Goal: Task Accomplishment & Management: Use online tool/utility

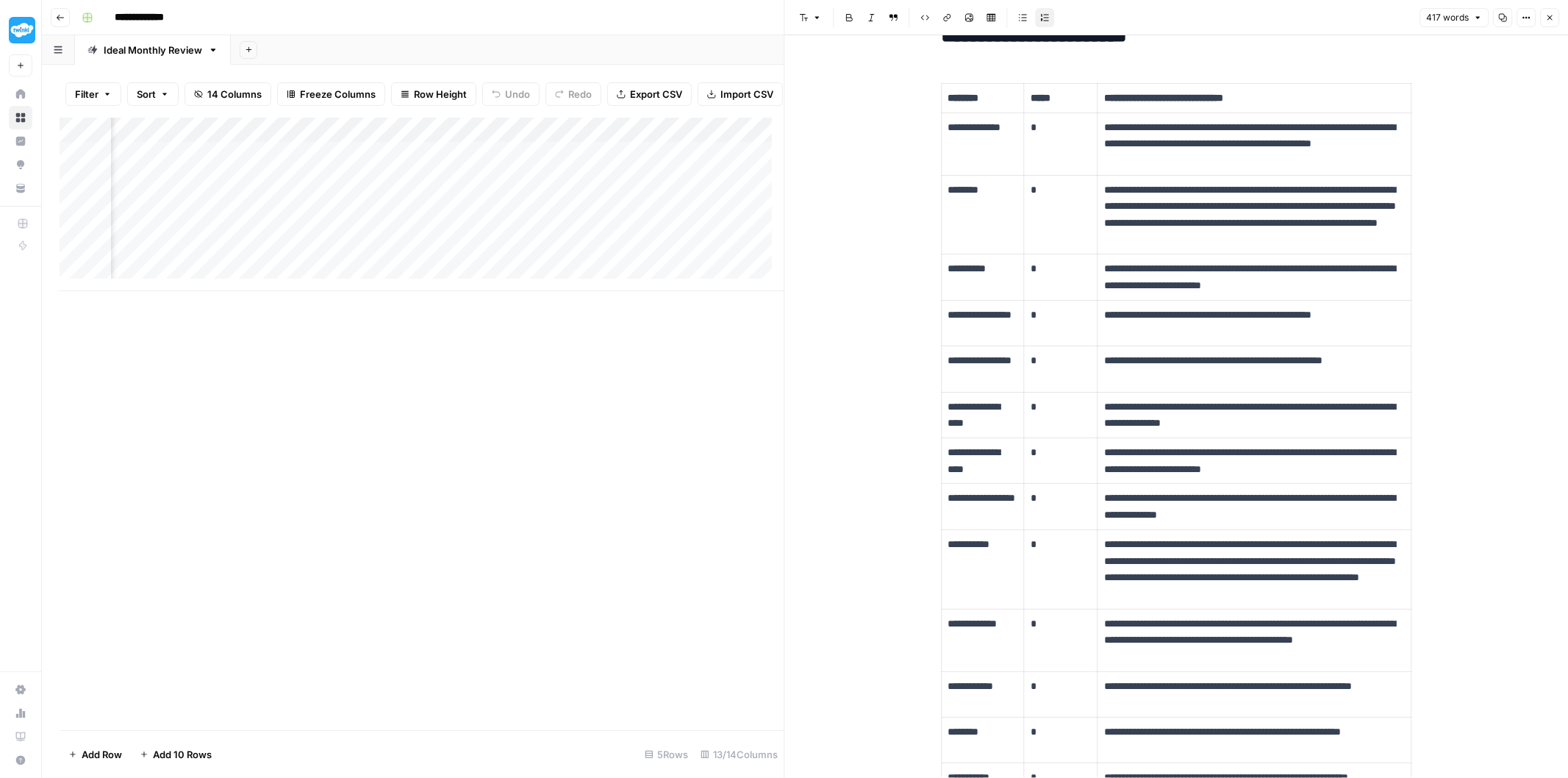
scroll to position [0, 1183]
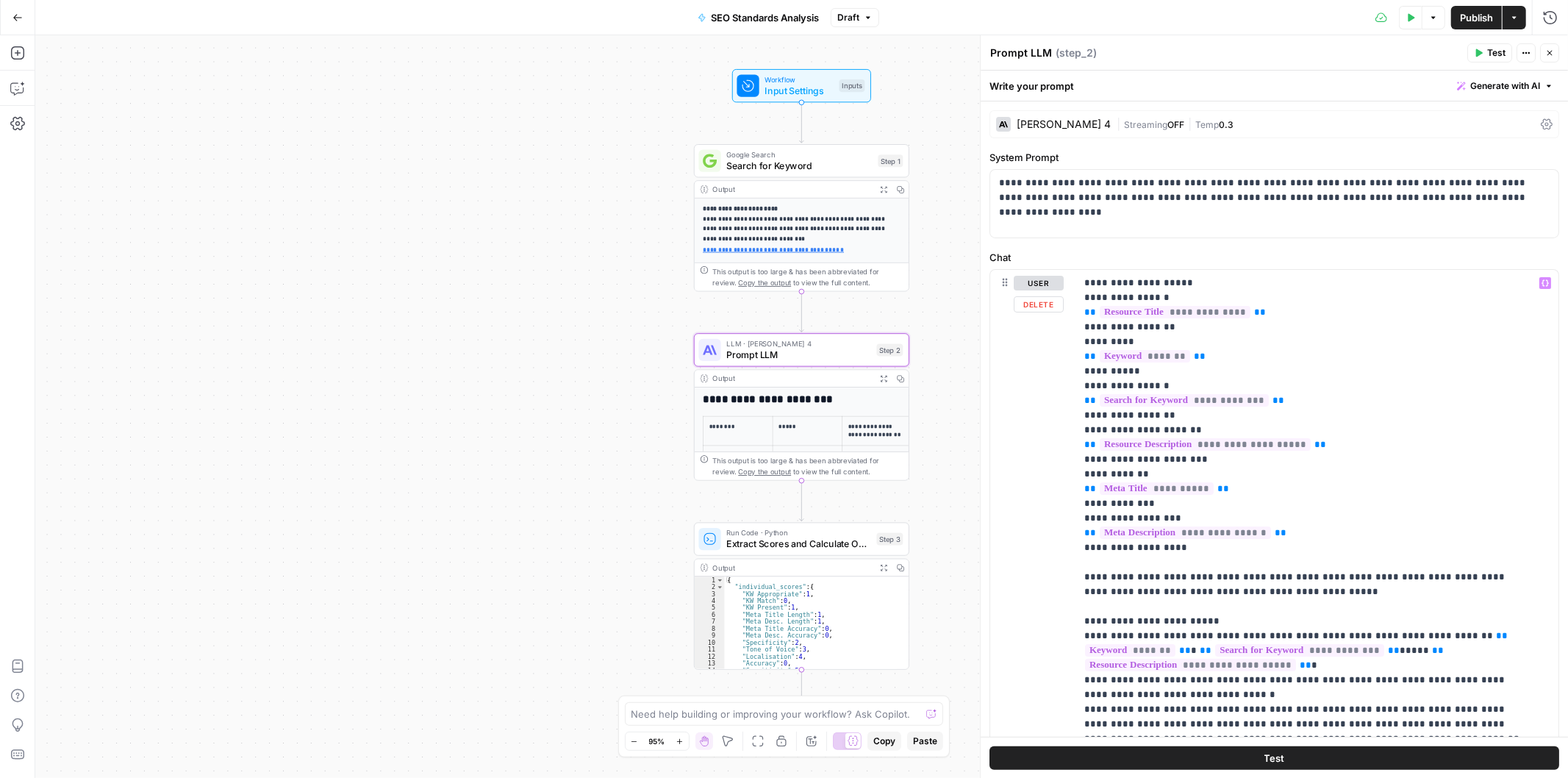
scroll to position [912, 0]
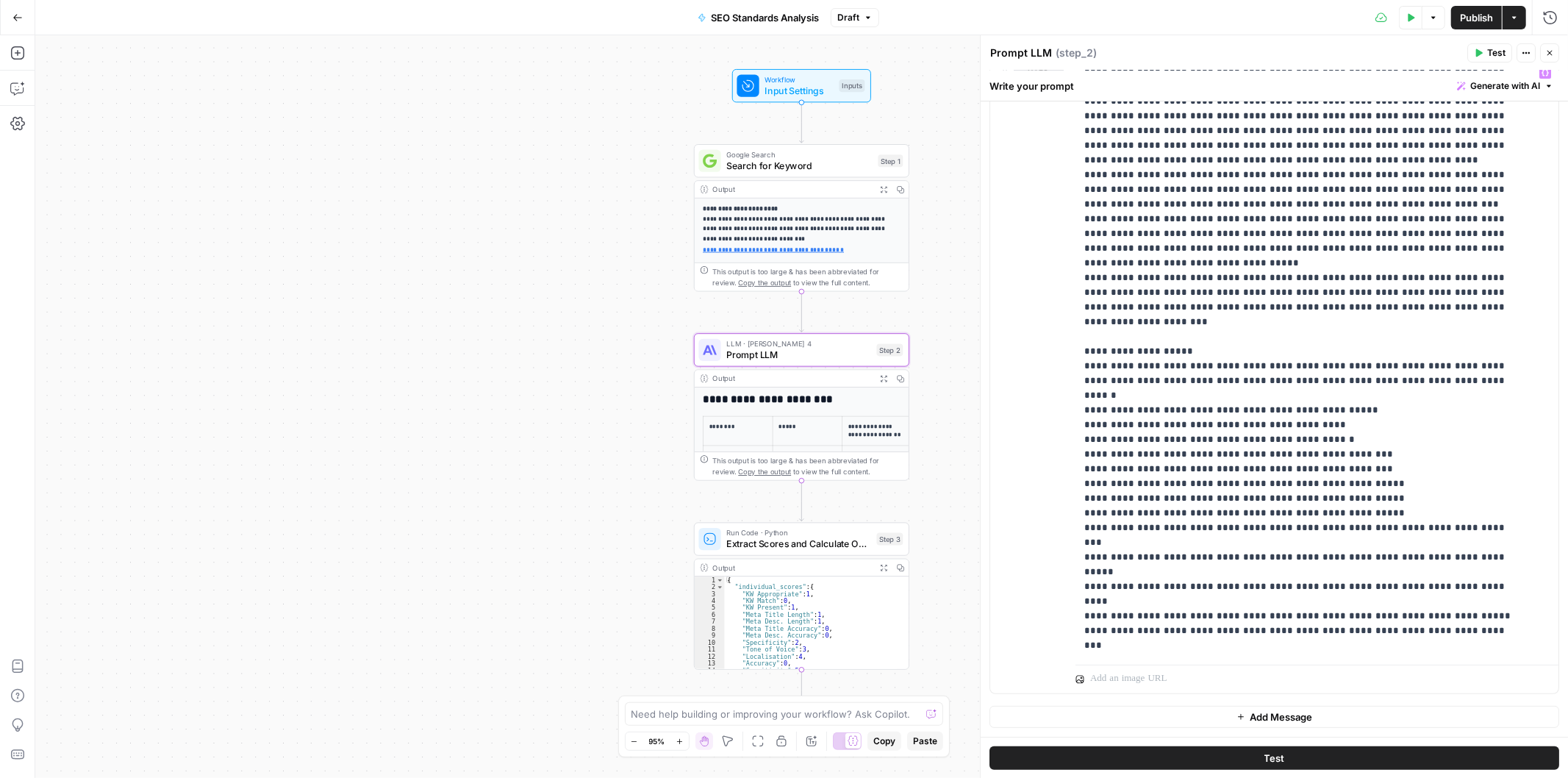
click at [1482, 17] on span "Publish" at bounding box center [1476, 17] width 33 height 14
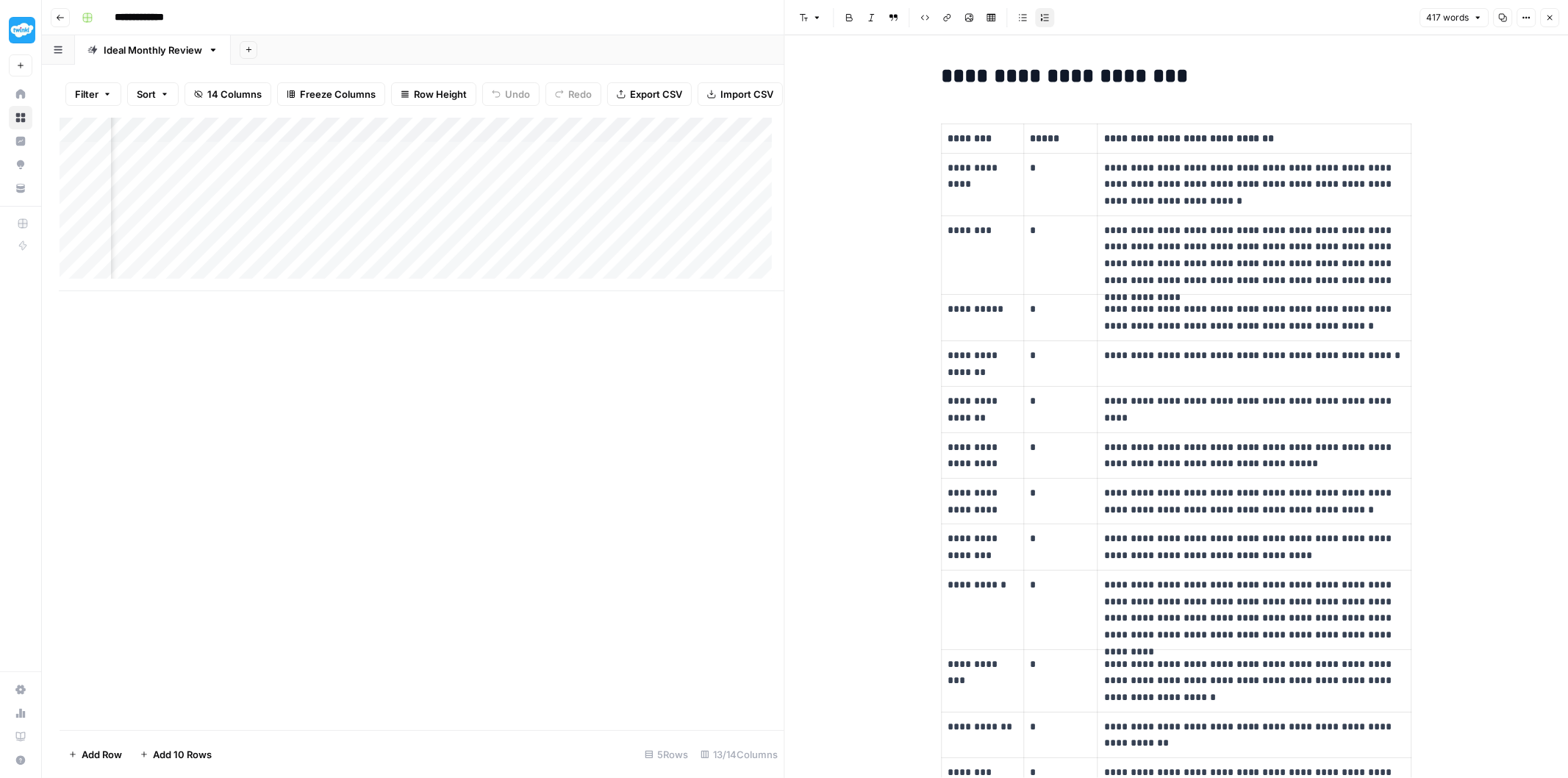
scroll to position [0, 988]
click at [596, 162] on div "Add Column" at bounding box center [422, 204] width 725 height 174
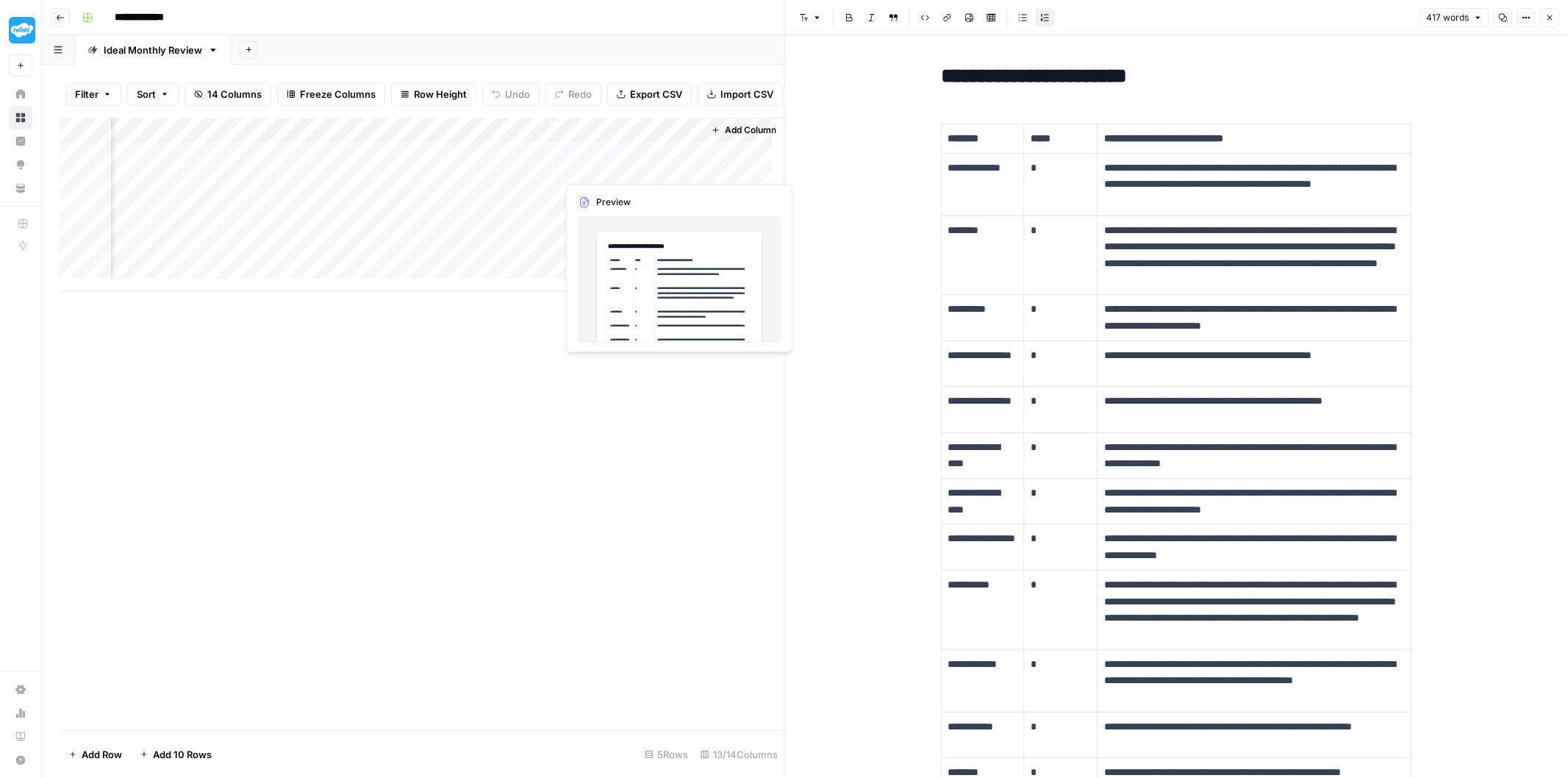
click at [620, 166] on div "Add Column" at bounding box center [422, 204] width 725 height 174
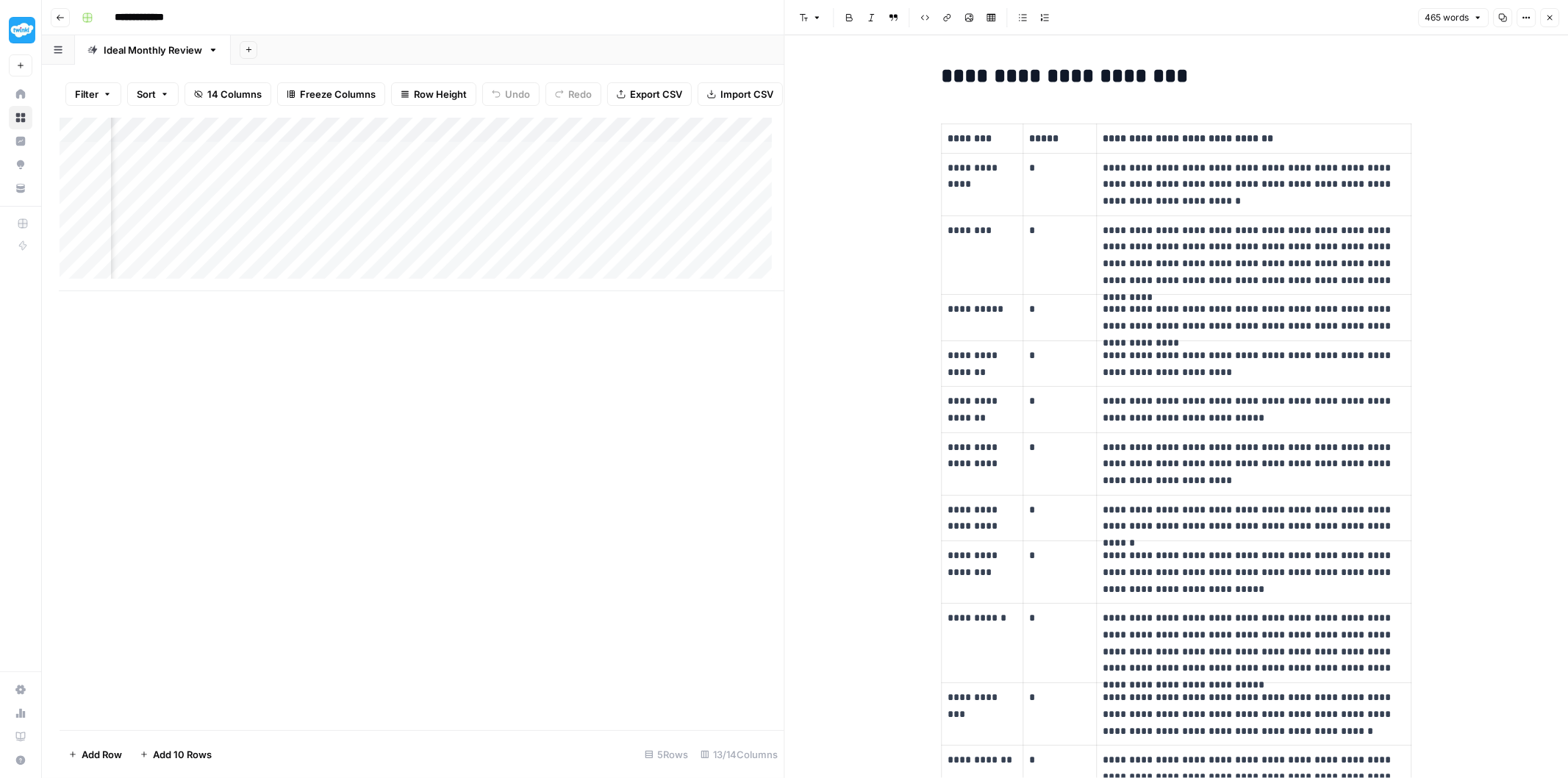
scroll to position [0, 1435]
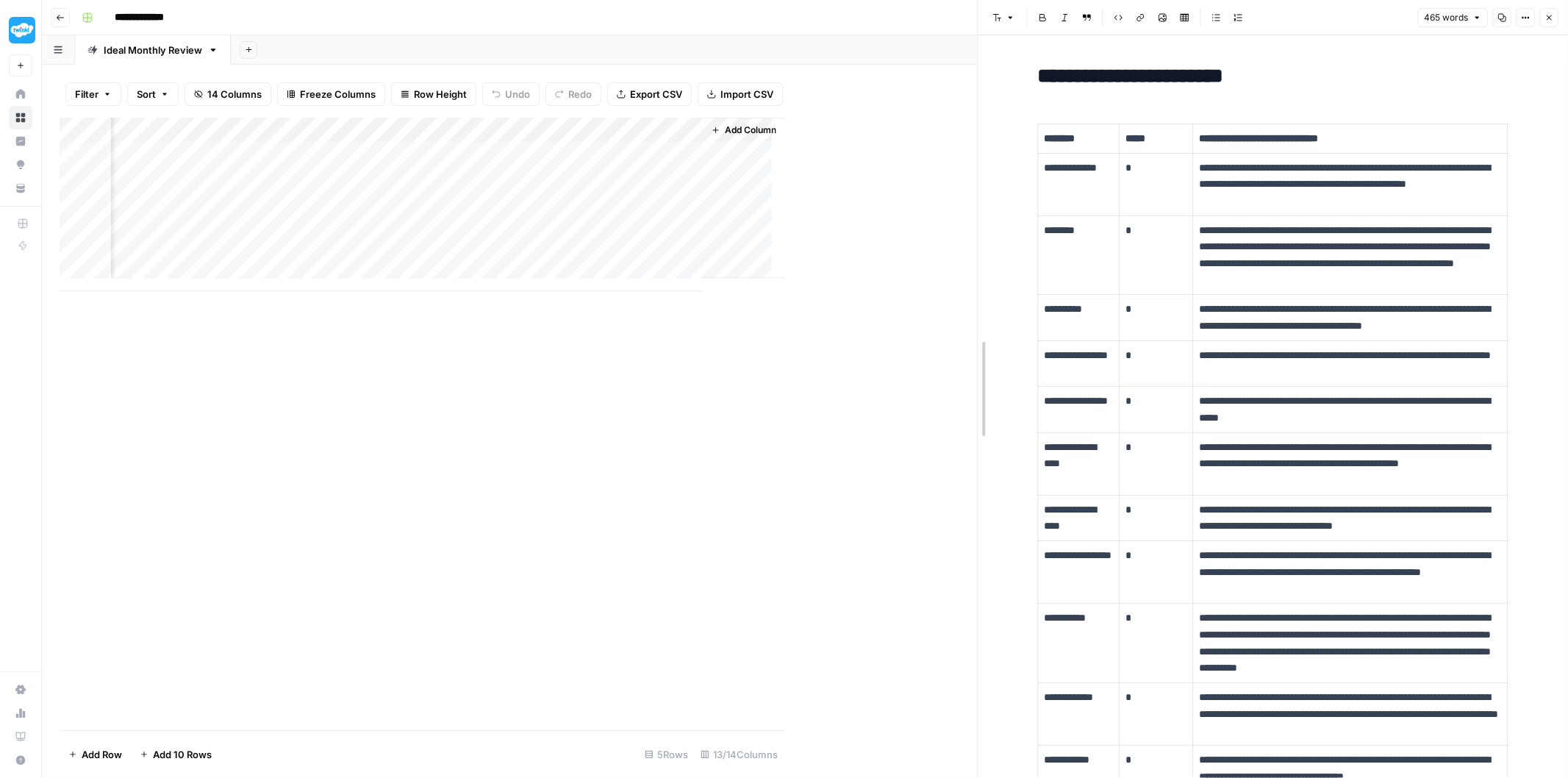
drag, startPoint x: 783, startPoint y: 128, endPoint x: 976, endPoint y: 156, distance: 195.0
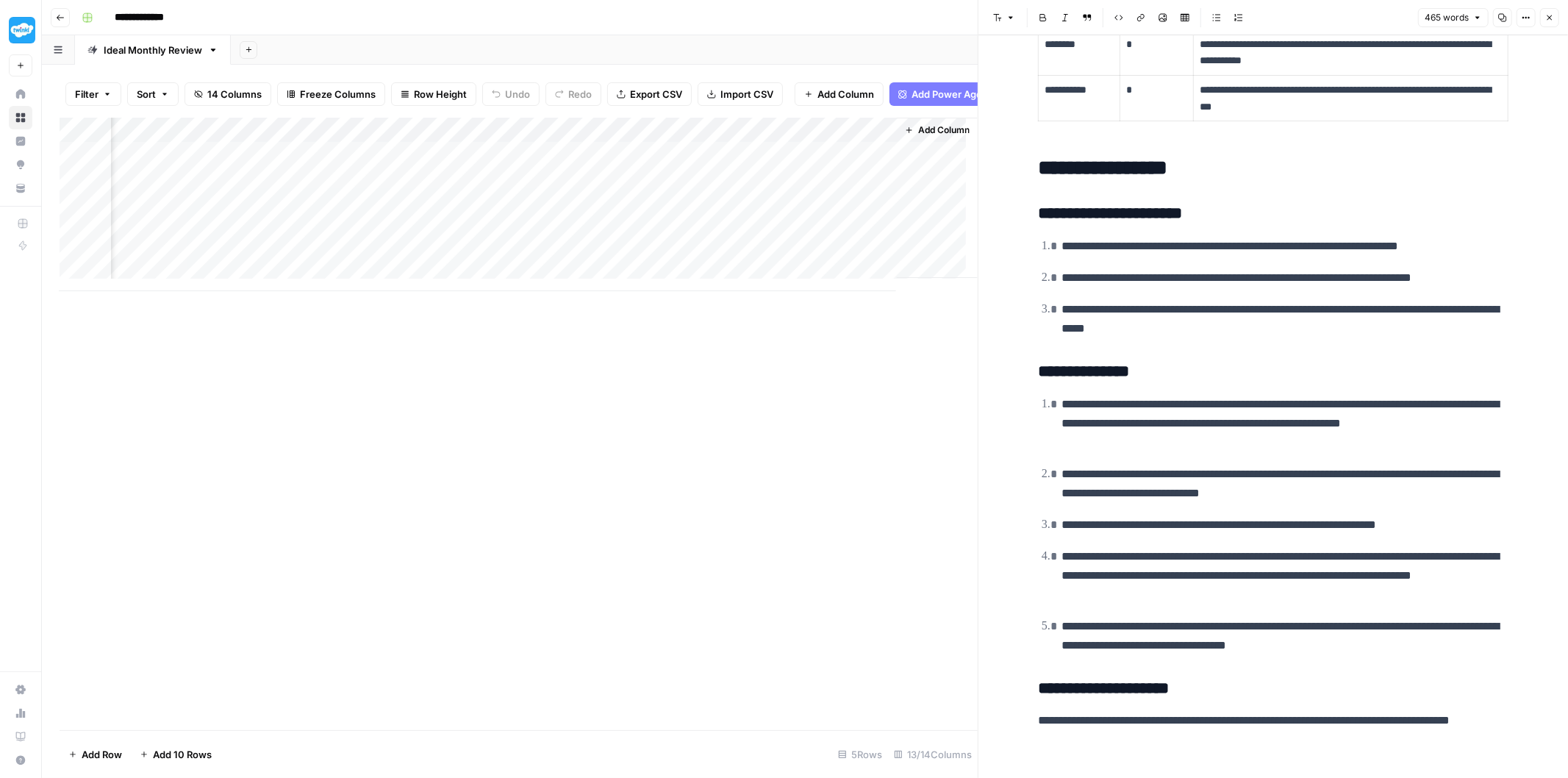
scroll to position [788, 0]
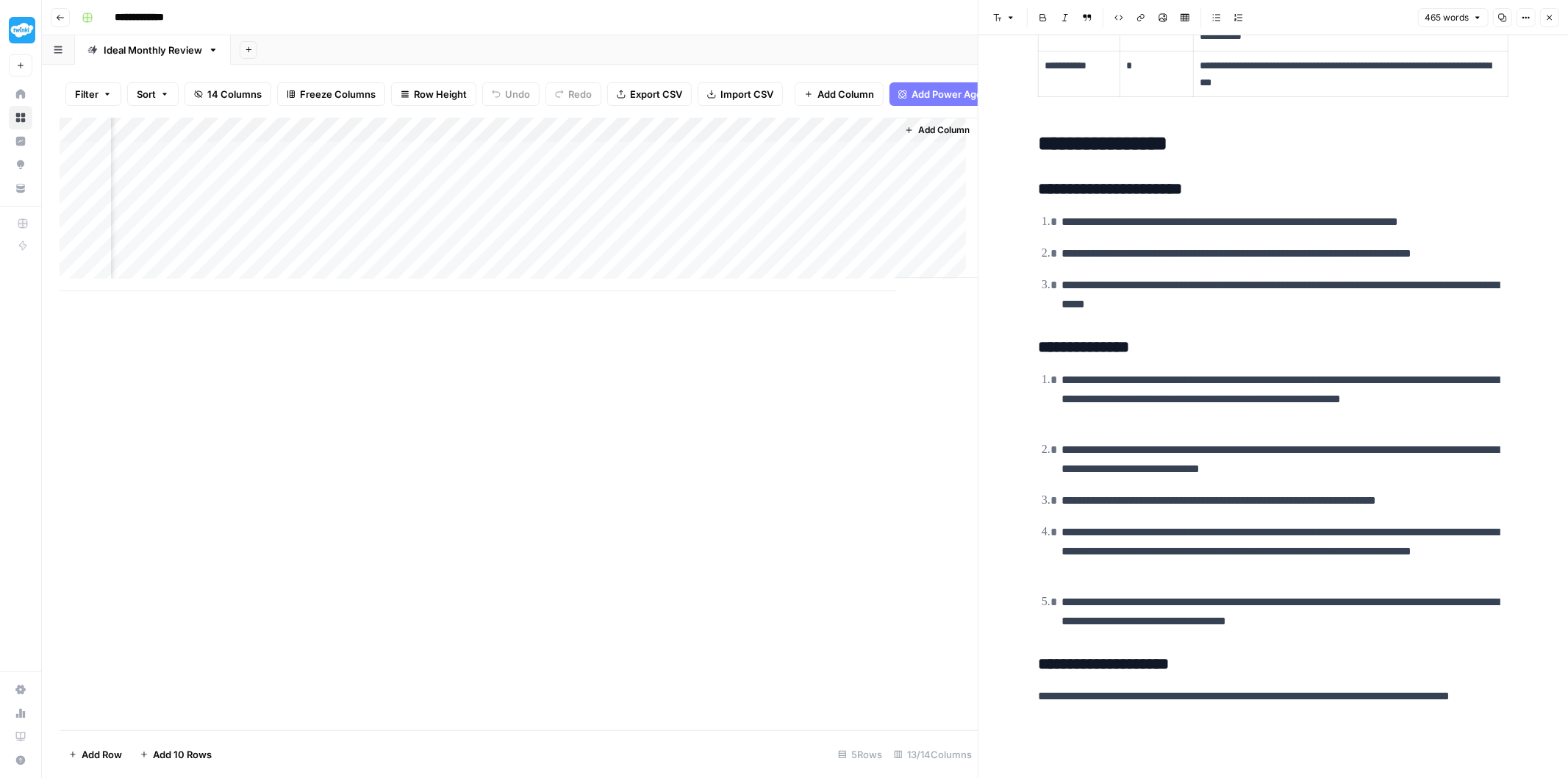
click at [320, 143] on div "Add Column" at bounding box center [519, 204] width 918 height 174
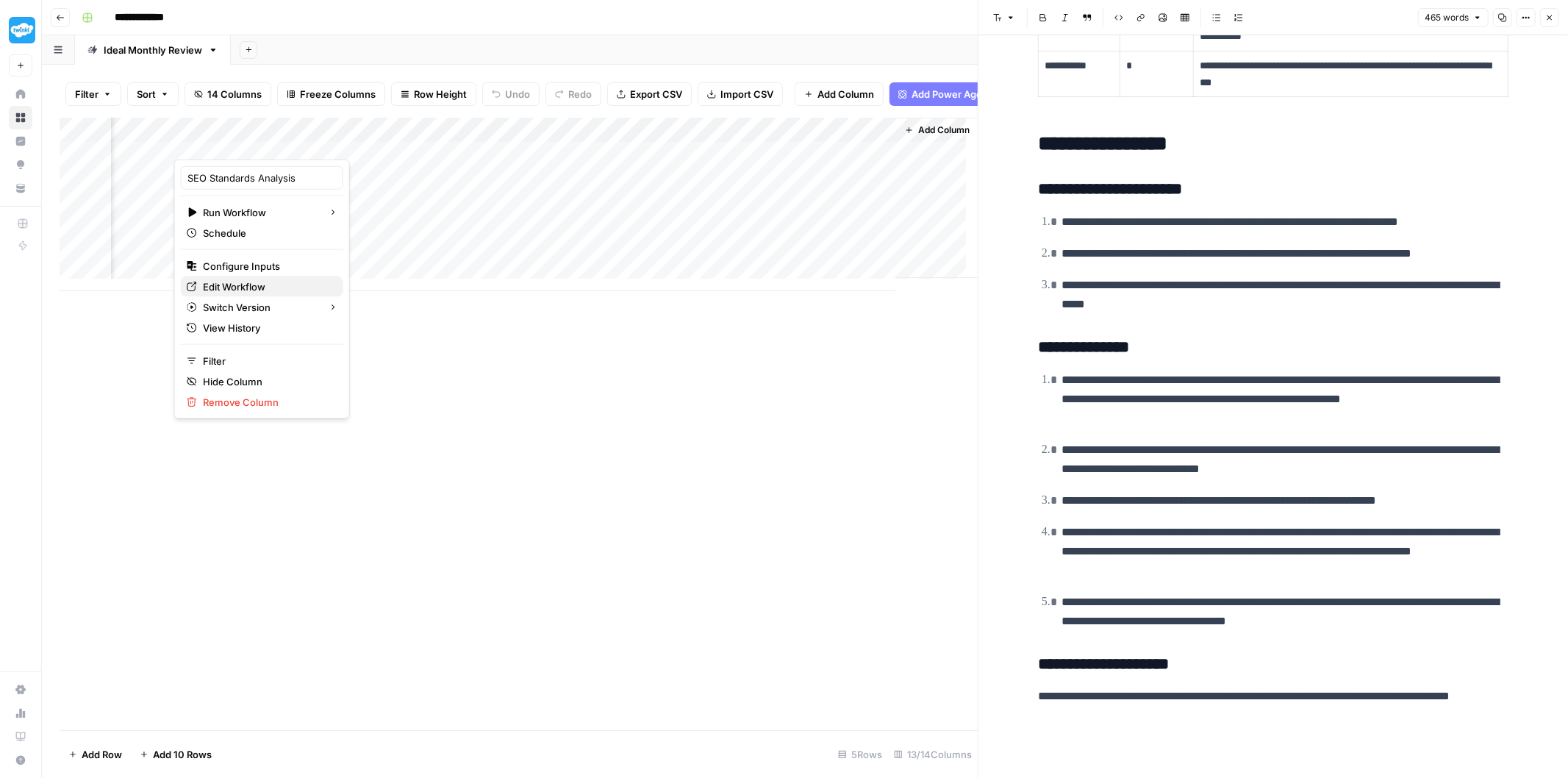
click at [258, 284] on span "Edit Workflow" at bounding box center [266, 286] width 128 height 14
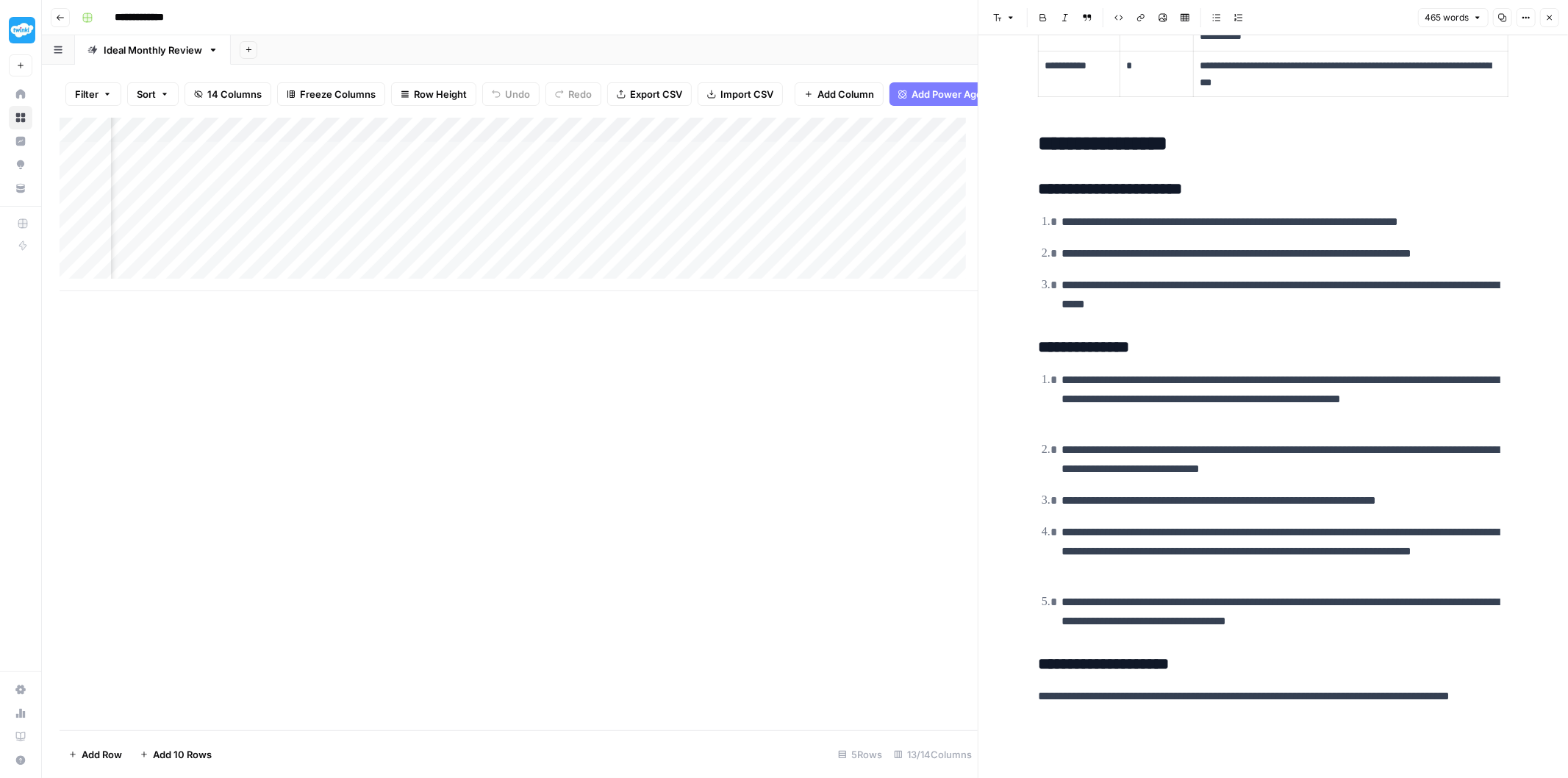
scroll to position [0, 1241]
click at [334, 164] on div "Add Column" at bounding box center [519, 204] width 918 height 174
click at [1231, 233] on ol "**********" at bounding box center [1273, 263] width 471 height 102
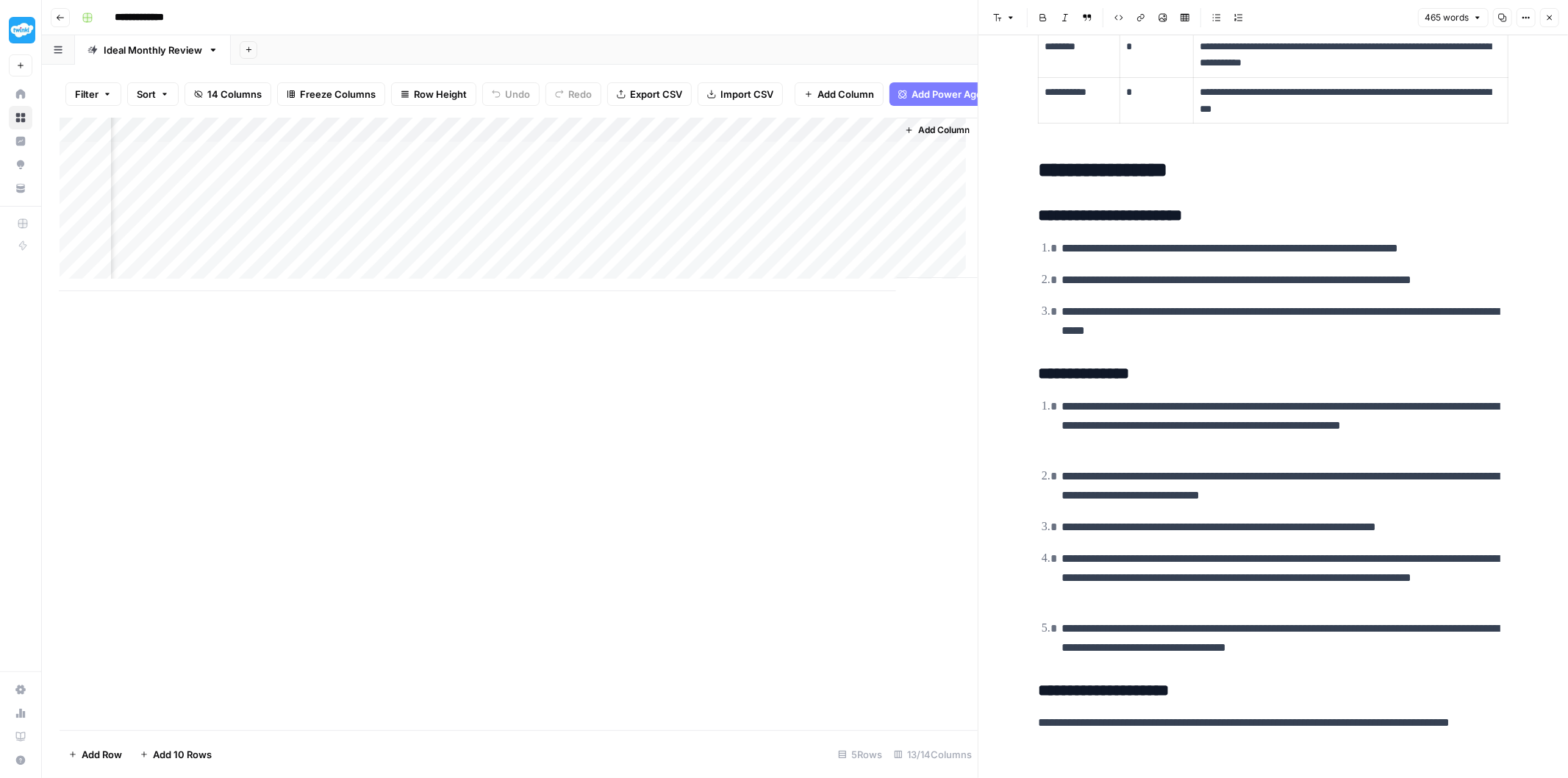
scroll to position [788, 0]
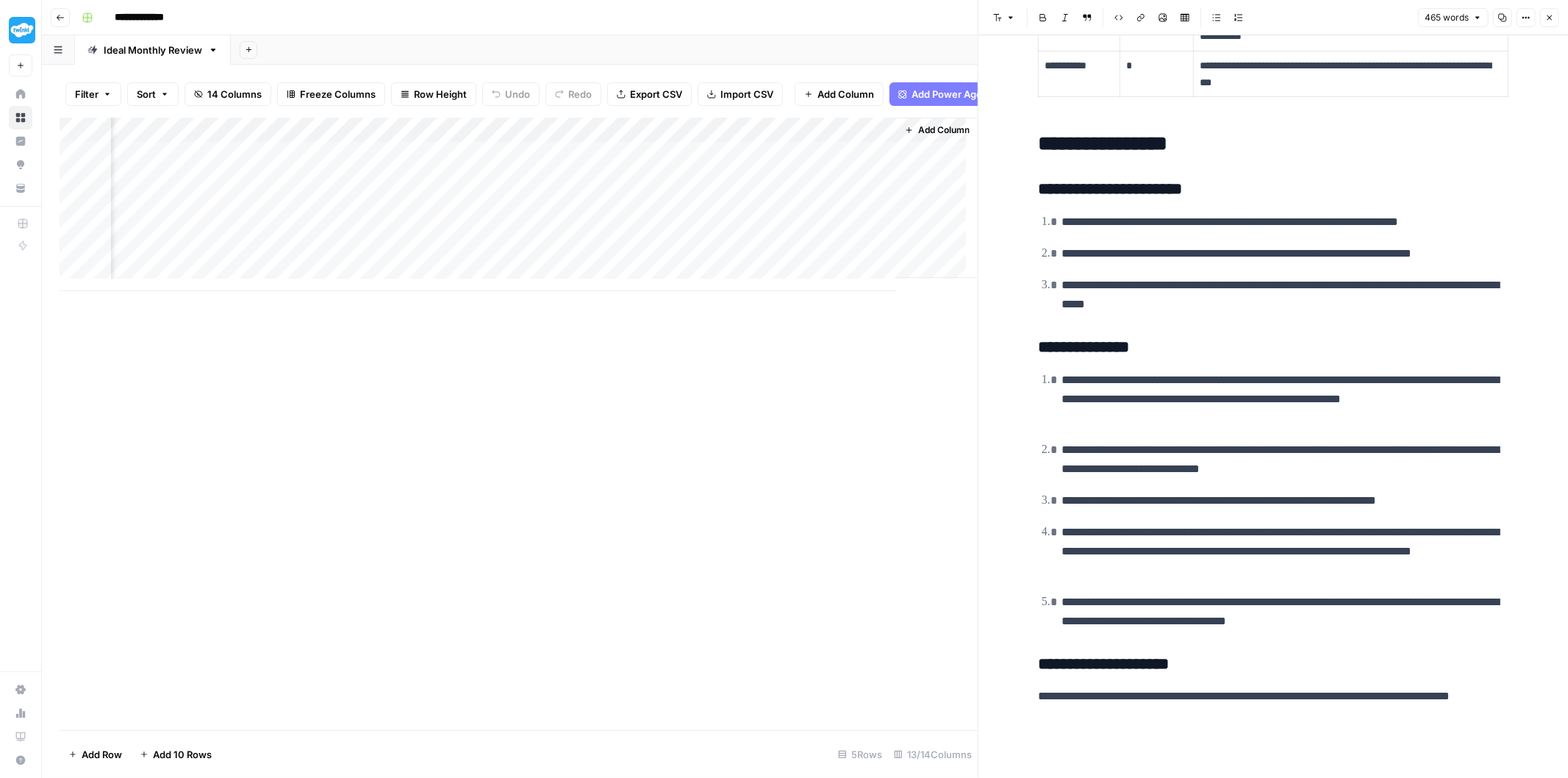
drag, startPoint x: 631, startPoint y: 303, endPoint x: 599, endPoint y: 309, distance: 32.6
click at [599, 309] on div "Add Column" at bounding box center [519, 423] width 918 height 612
click at [438, 169] on div "Add Column" at bounding box center [519, 204] width 918 height 174
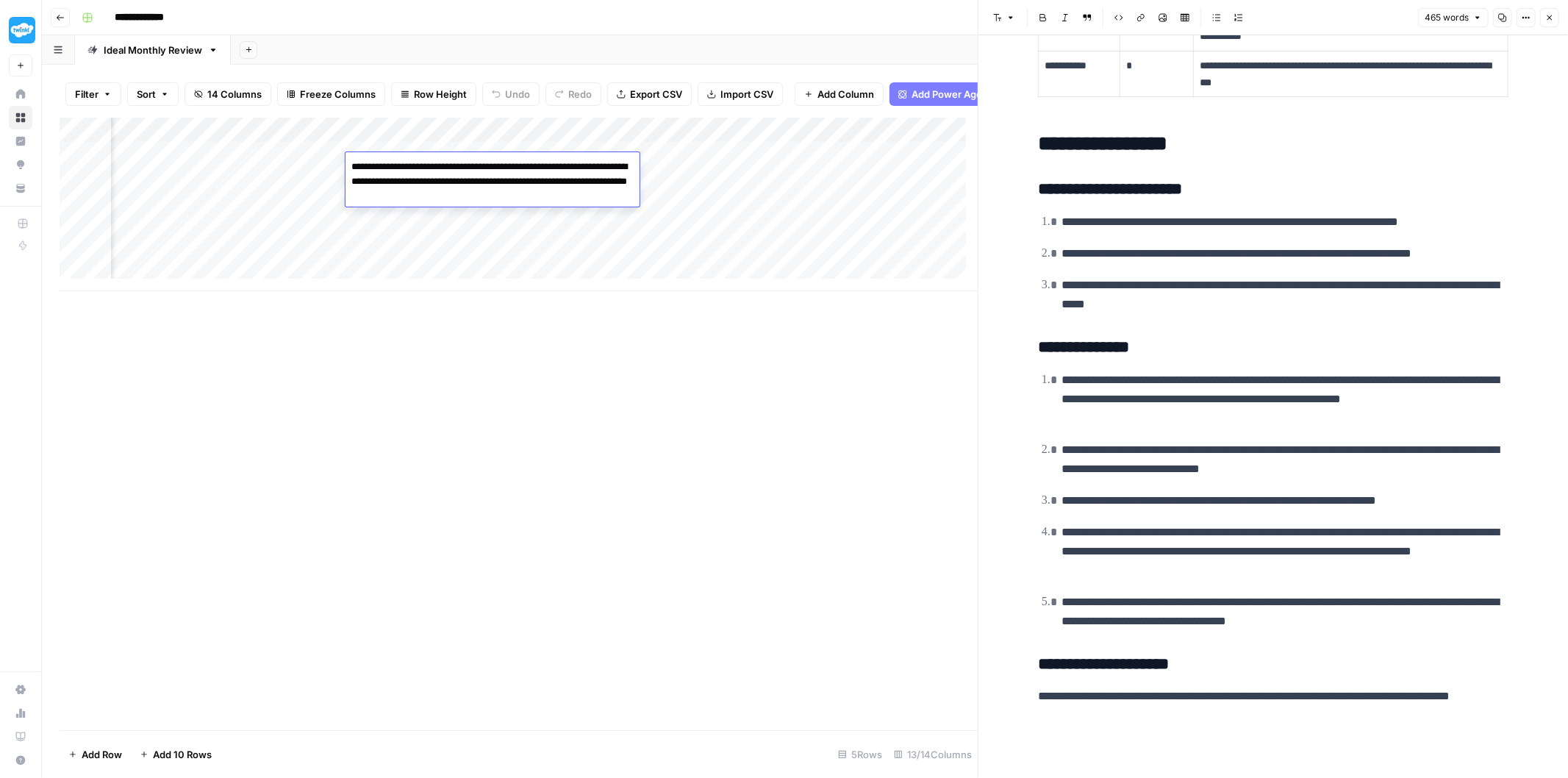
click at [446, 243] on div "Add Column" at bounding box center [519, 204] width 918 height 174
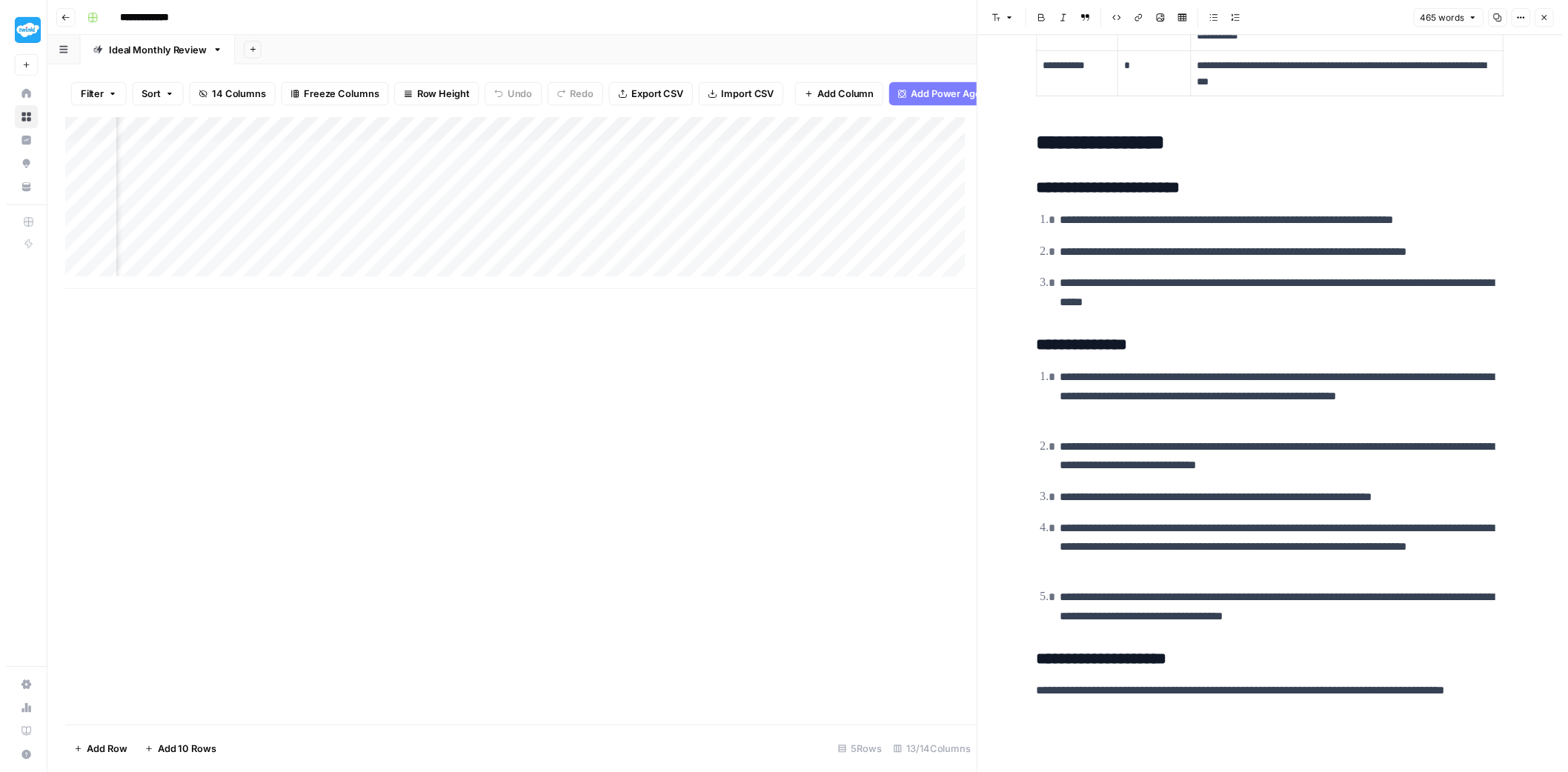
scroll to position [1, 1251]
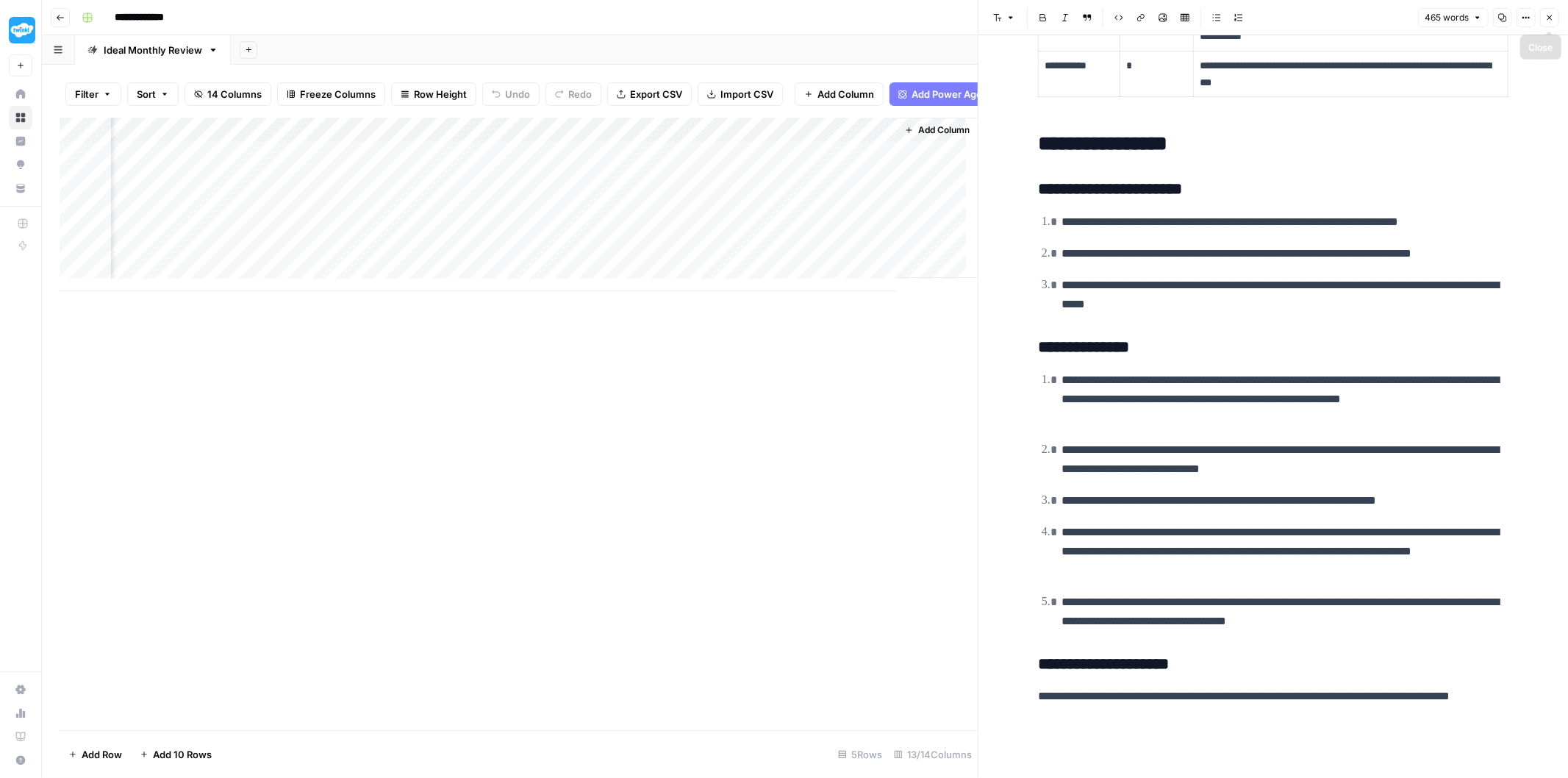
click at [1552, 20] on icon "button" at bounding box center [1550, 17] width 9 height 9
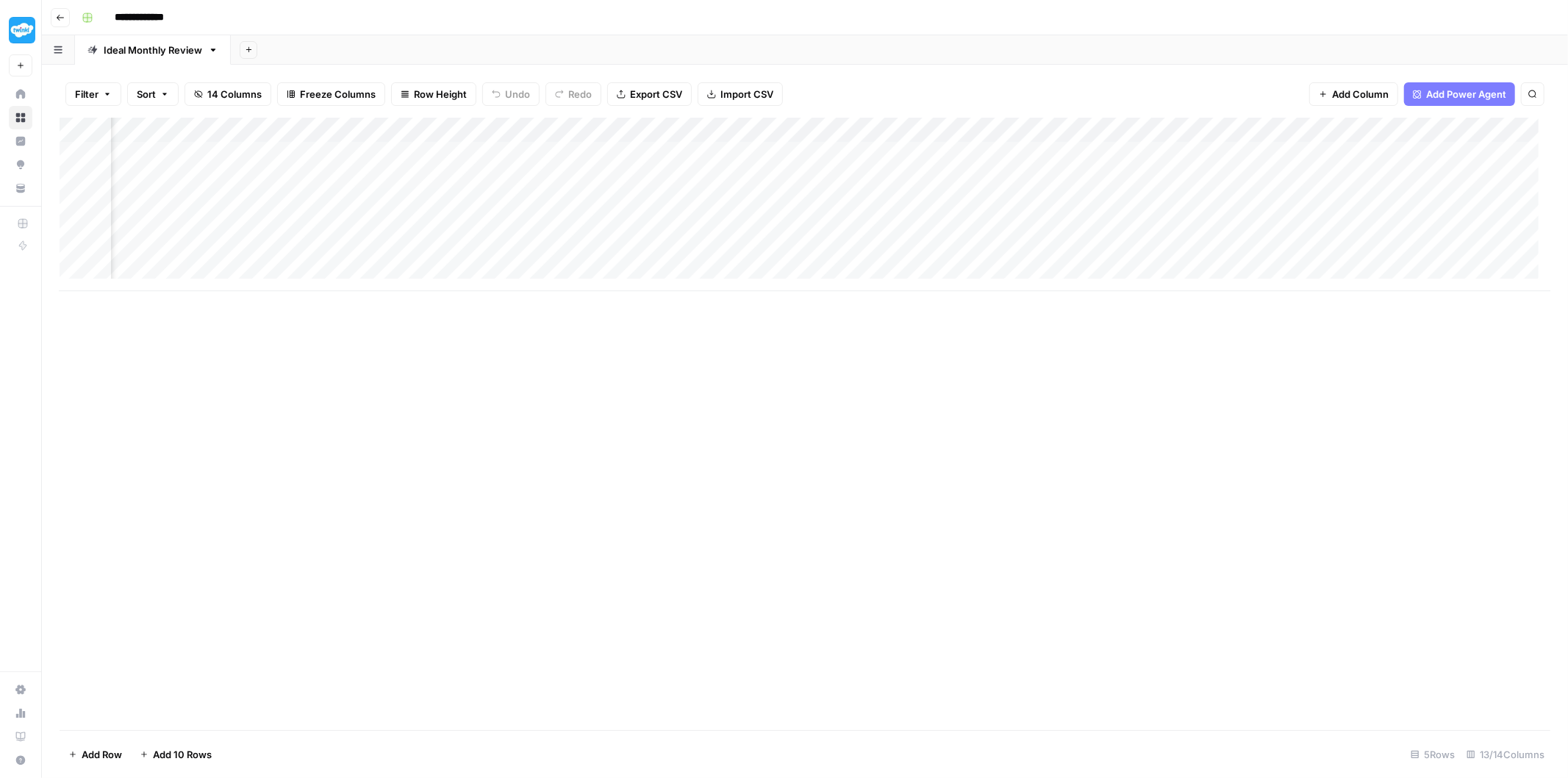
scroll to position [1, 0]
click at [874, 152] on div "Add Column" at bounding box center [805, 204] width 1491 height 174
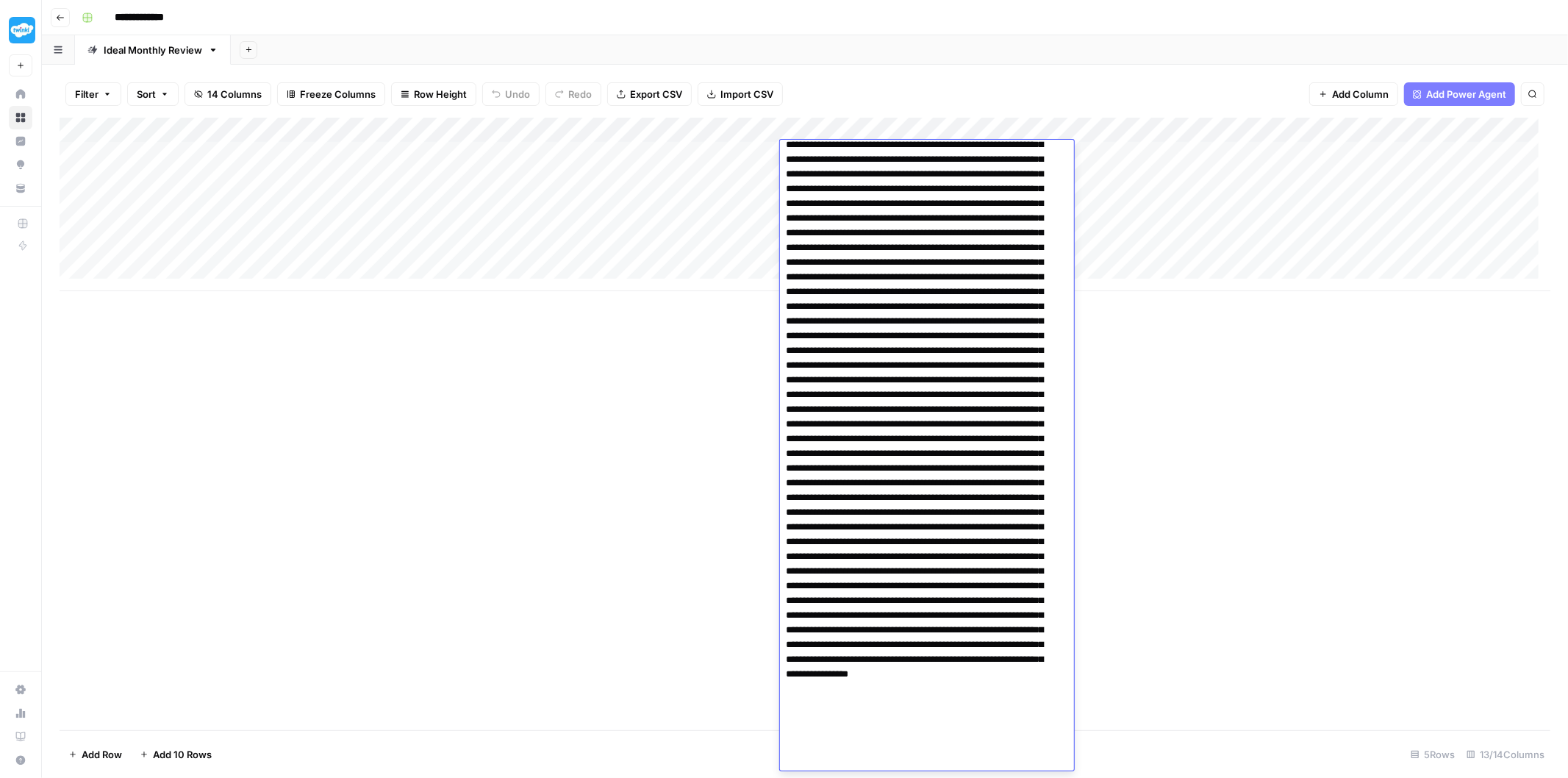
scroll to position [31, 0]
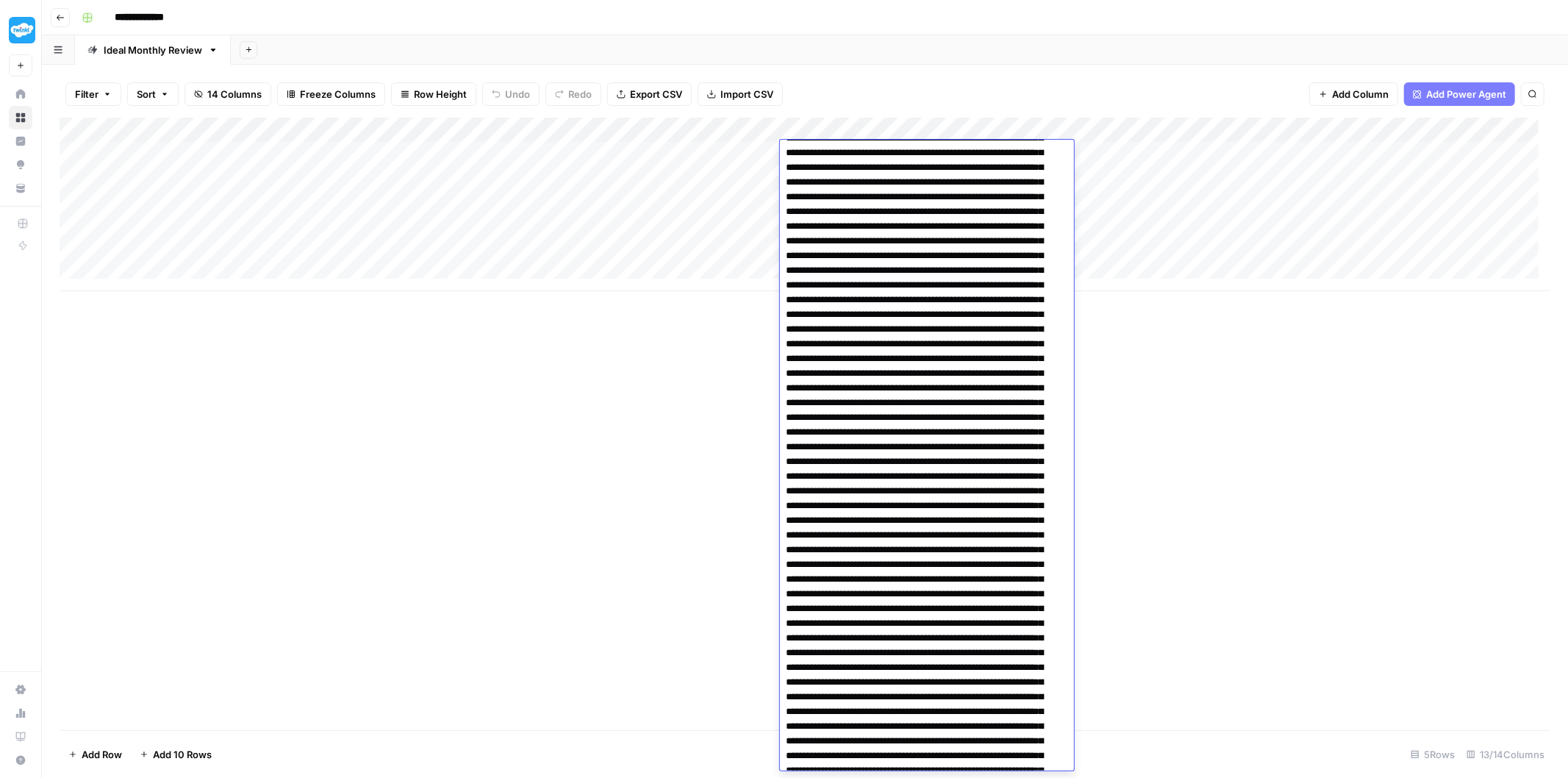
click at [1227, 181] on div "Add Column" at bounding box center [805, 204] width 1491 height 174
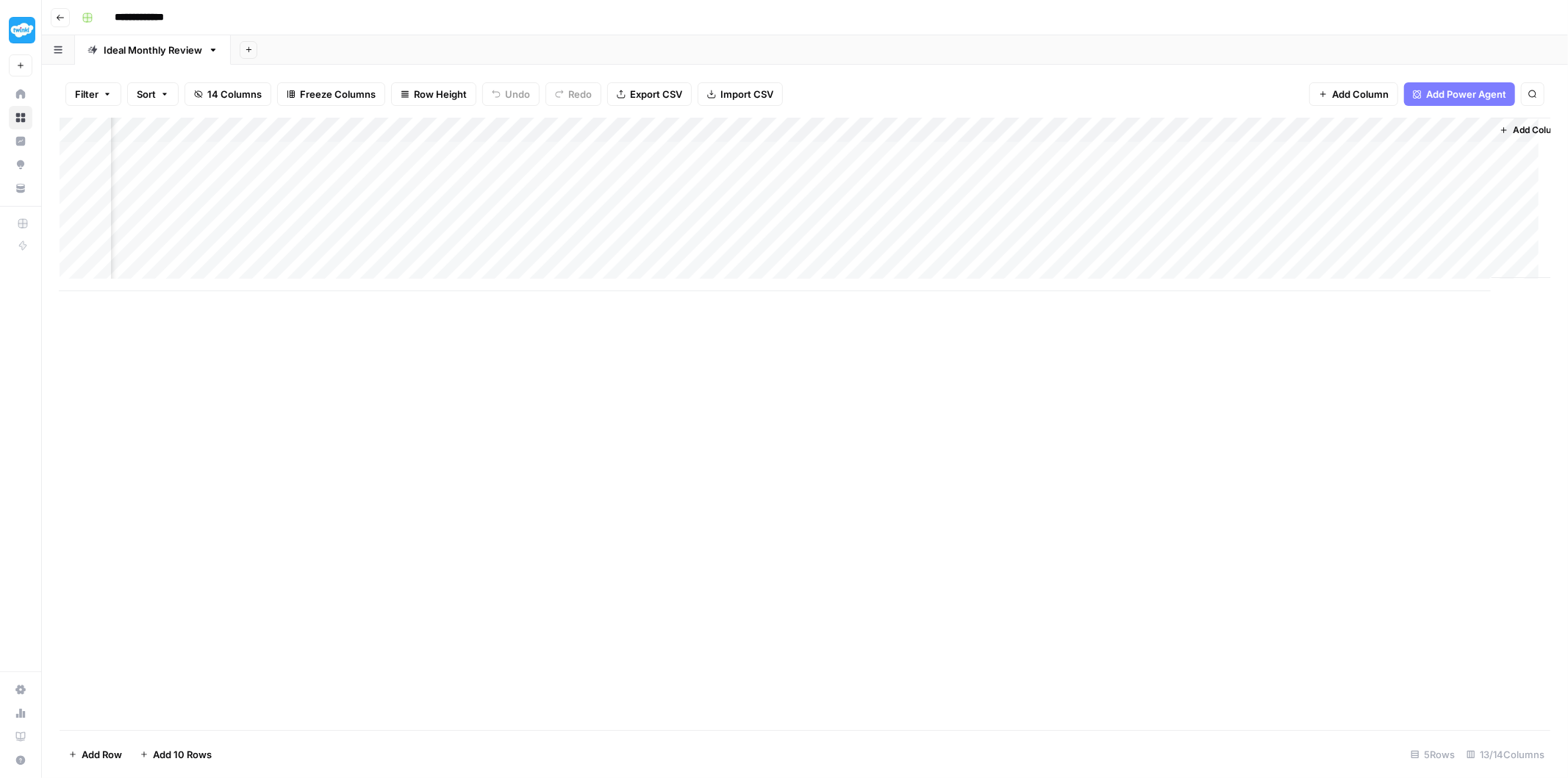
scroll to position [1, 667]
click at [1344, 154] on div "Add Column" at bounding box center [805, 204] width 1491 height 174
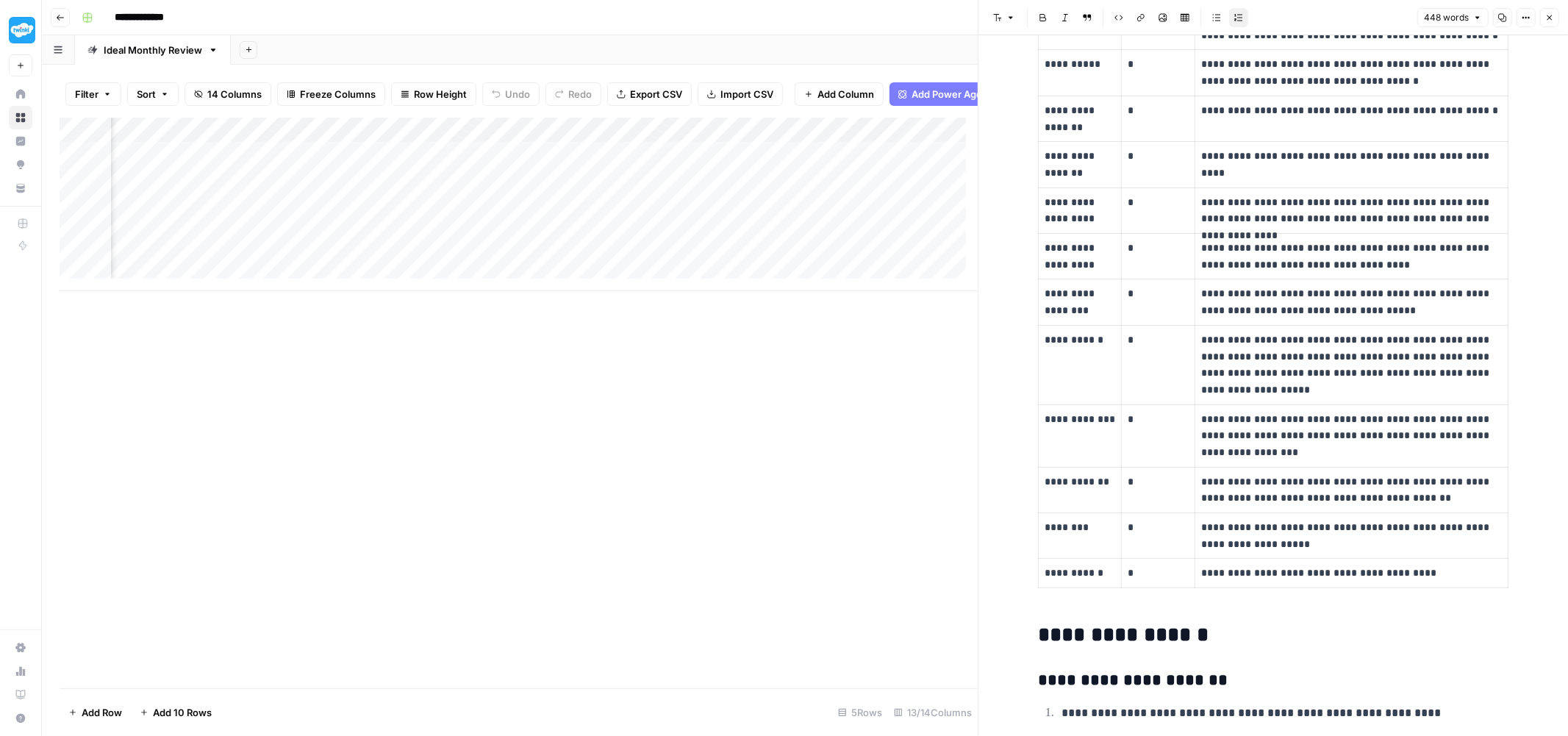
scroll to position [1, 0]
click at [204, 259] on div "Add Column" at bounding box center [519, 204] width 918 height 174
drag, startPoint x: 192, startPoint y: 162, endPoint x: 714, endPoint y: 165, distance: 522.0
click at [714, 165] on div "Add Column" at bounding box center [519, 204] width 918 height 174
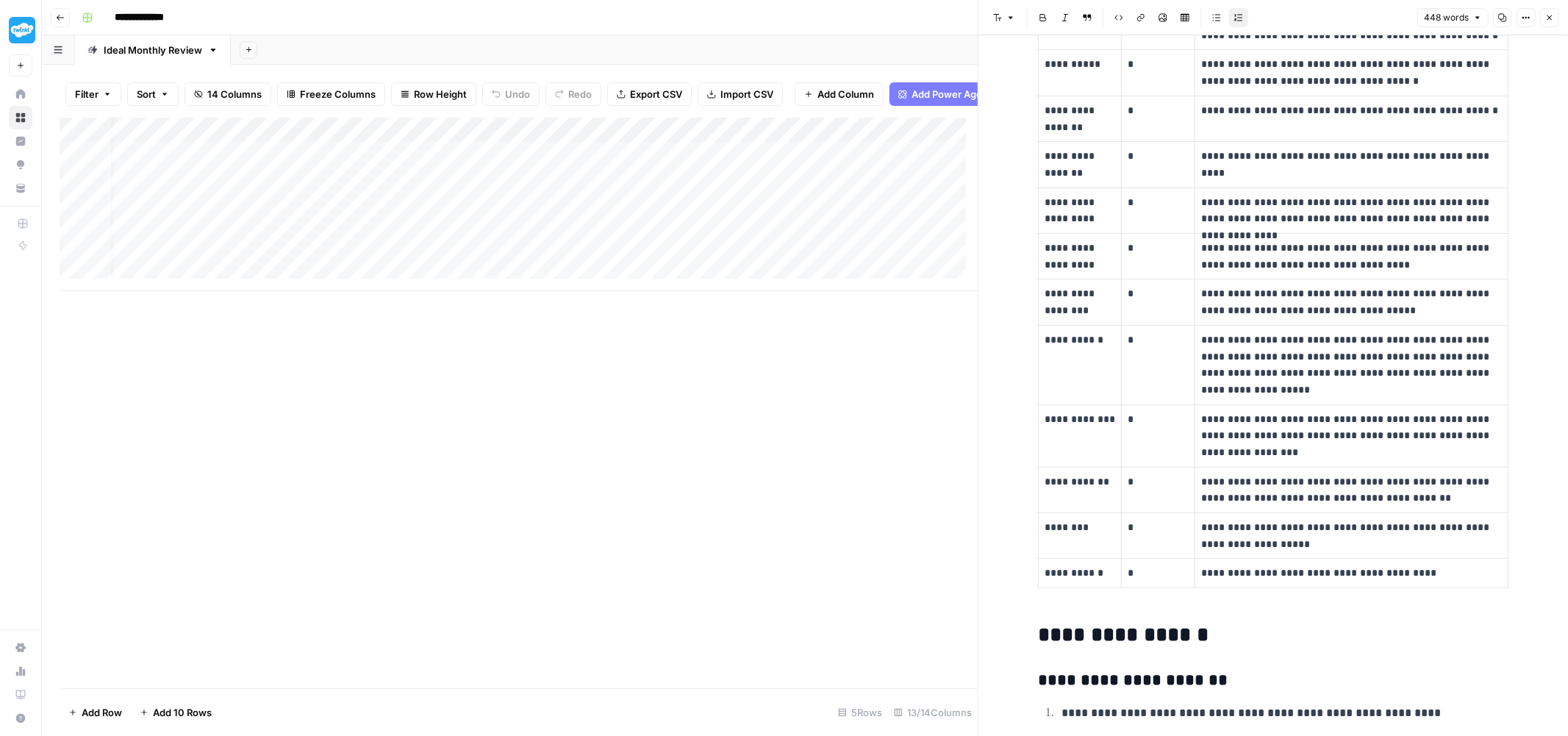
click at [714, 165] on div "Add Column" at bounding box center [519, 204] width 918 height 174
click at [272, 159] on div "Add Column" at bounding box center [519, 204] width 918 height 174
click at [552, 174] on div "Add Column" at bounding box center [519, 204] width 918 height 174
click at [661, 172] on div "Add Column" at bounding box center [519, 204] width 918 height 174
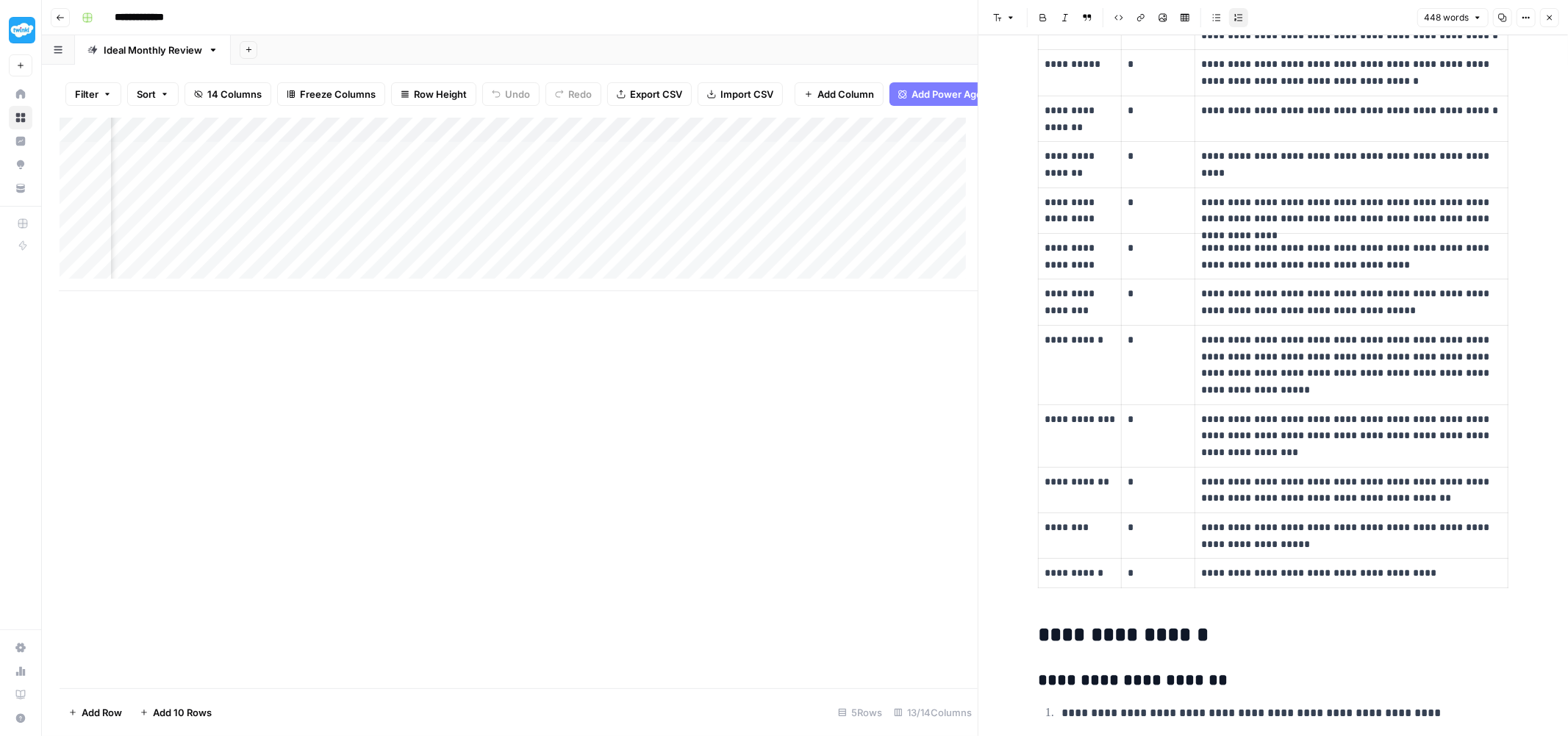
scroll to position [1, 0]
click at [182, 166] on div "Add Column" at bounding box center [519, 204] width 918 height 174
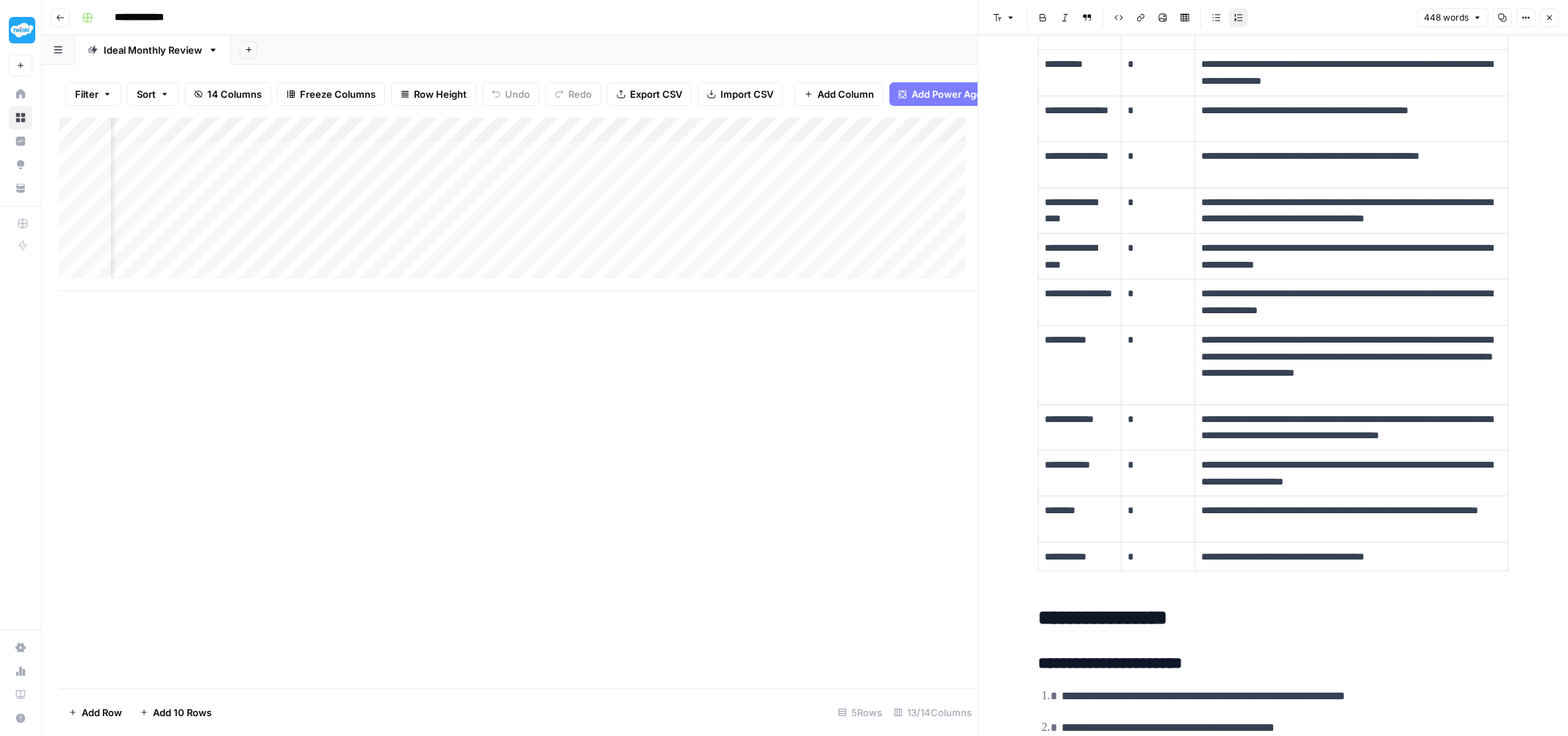
scroll to position [1, 1159]
click at [596, 166] on div "Add Column" at bounding box center [519, 204] width 918 height 174
click at [625, 185] on div "Add Column" at bounding box center [519, 204] width 918 height 174
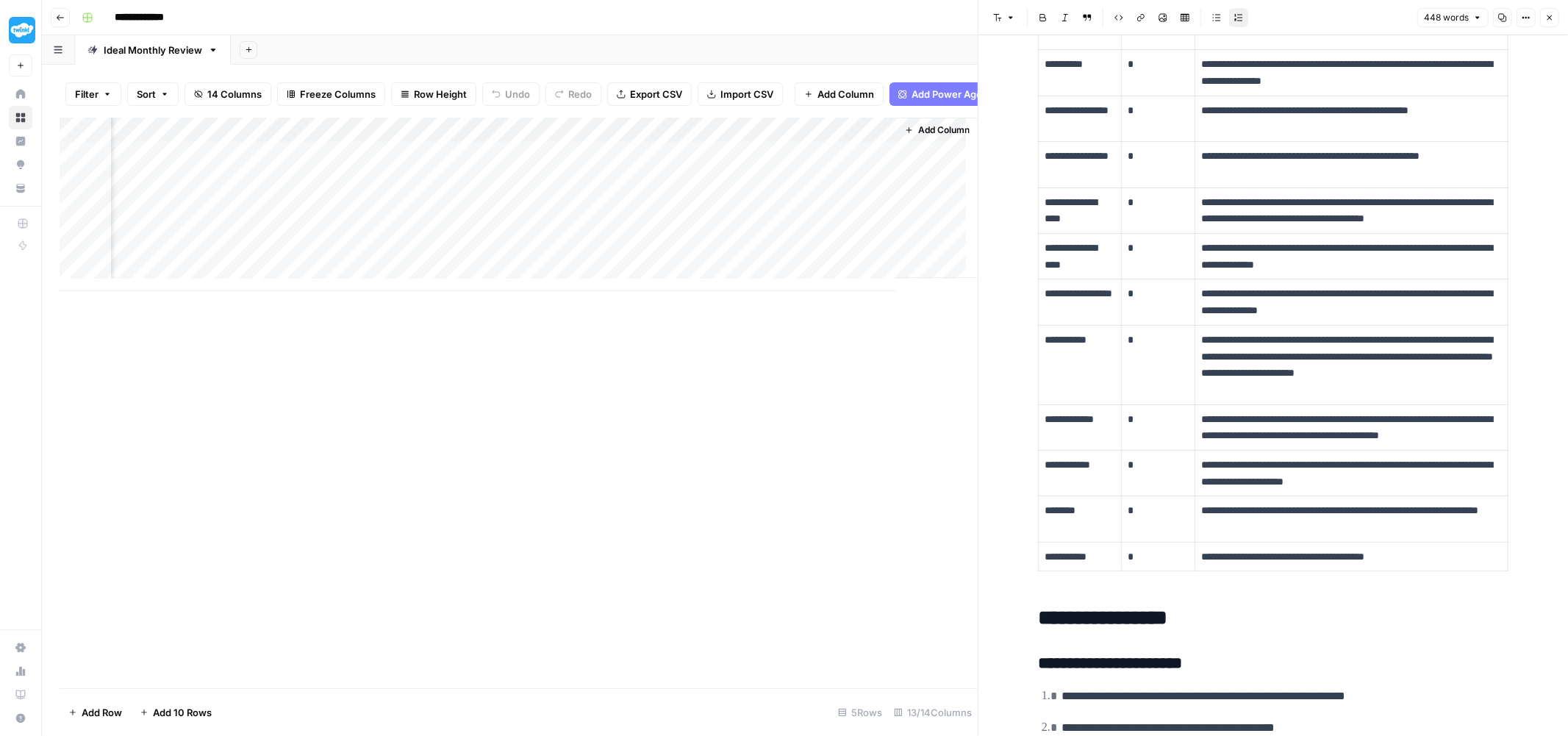
click at [319, 142] on div "Add Column" at bounding box center [519, 204] width 918 height 174
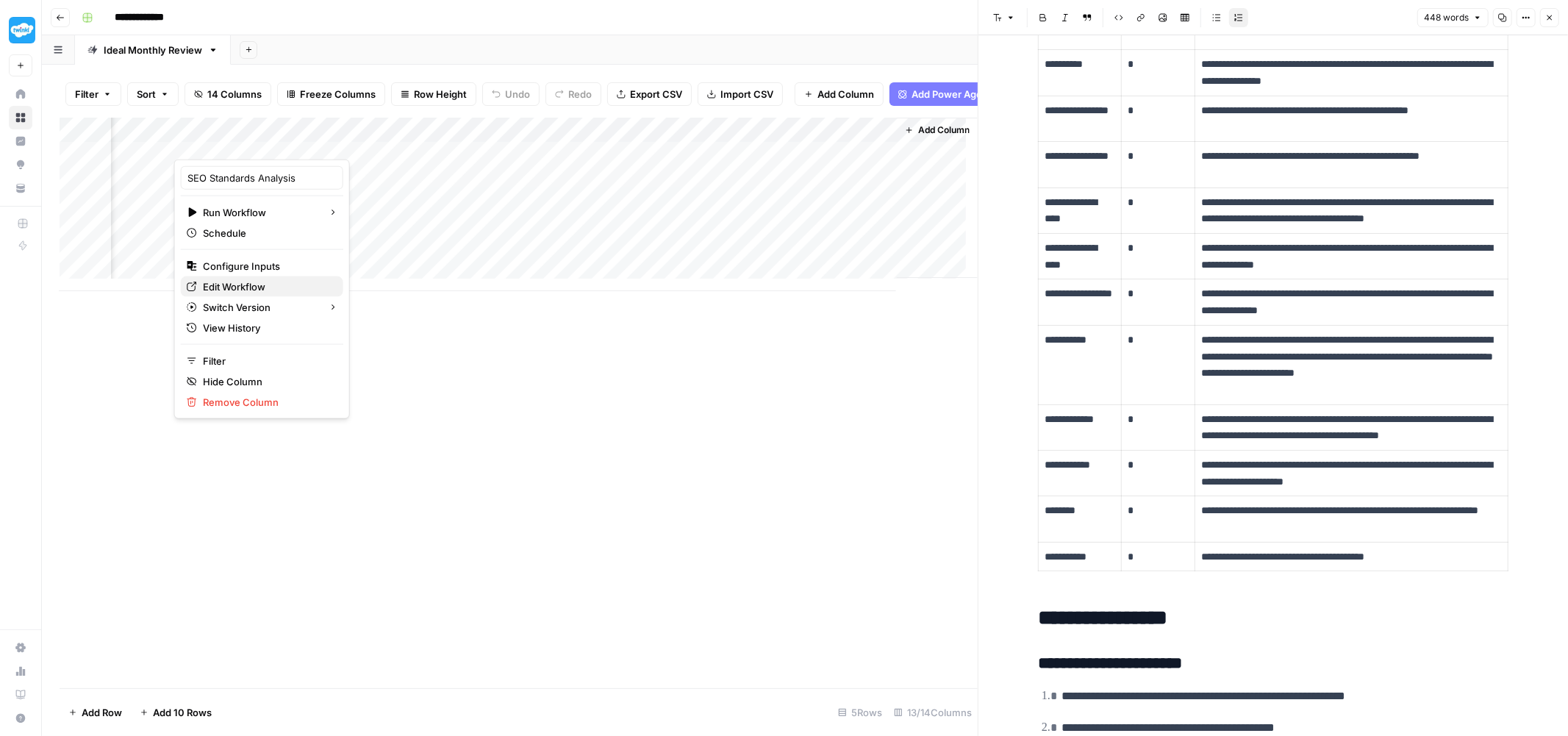
click at [263, 284] on span "Edit Workflow" at bounding box center [266, 286] width 128 height 14
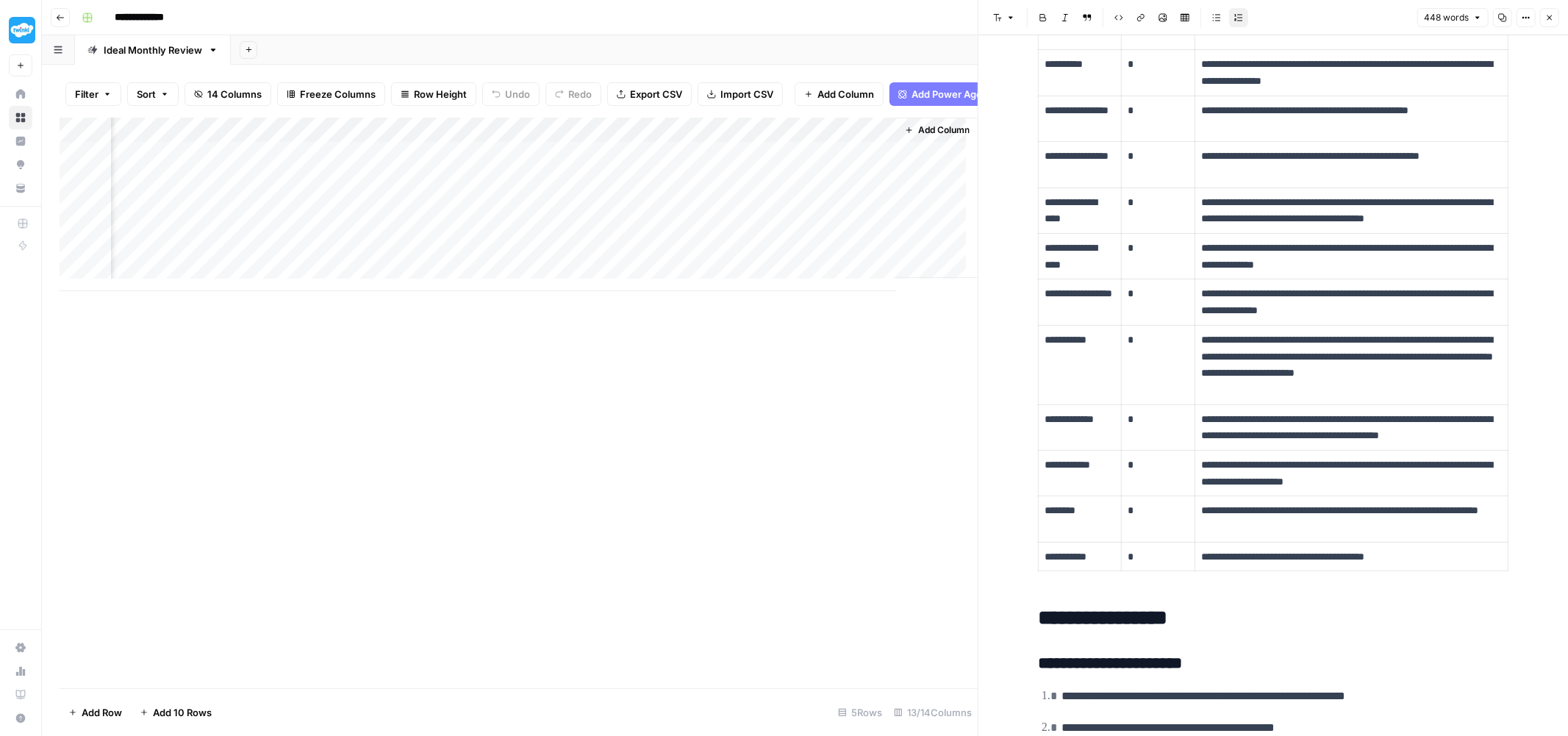
click at [318, 144] on div "Add Column" at bounding box center [519, 204] width 918 height 174
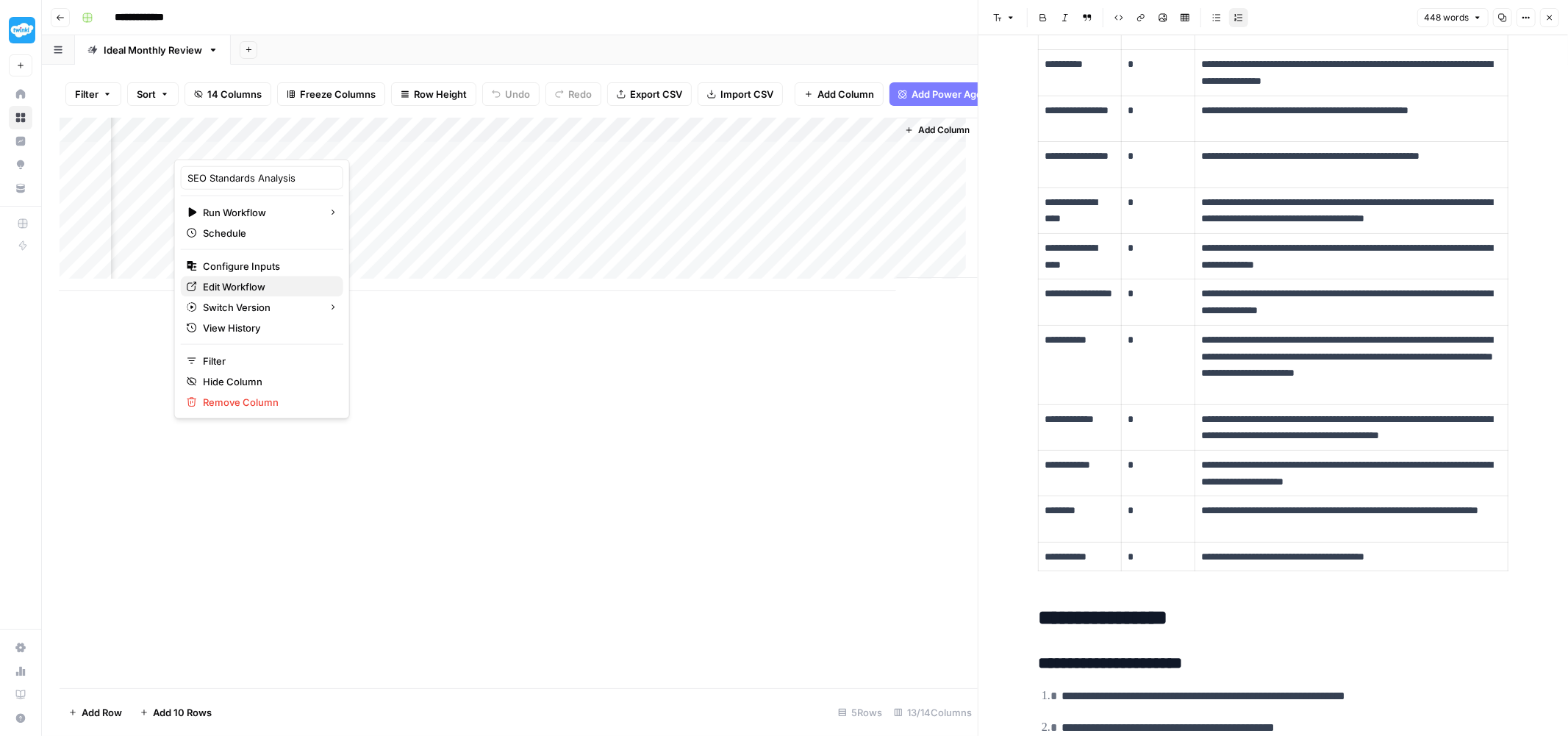
click at [226, 286] on span "Edit Workflow" at bounding box center [266, 286] width 128 height 14
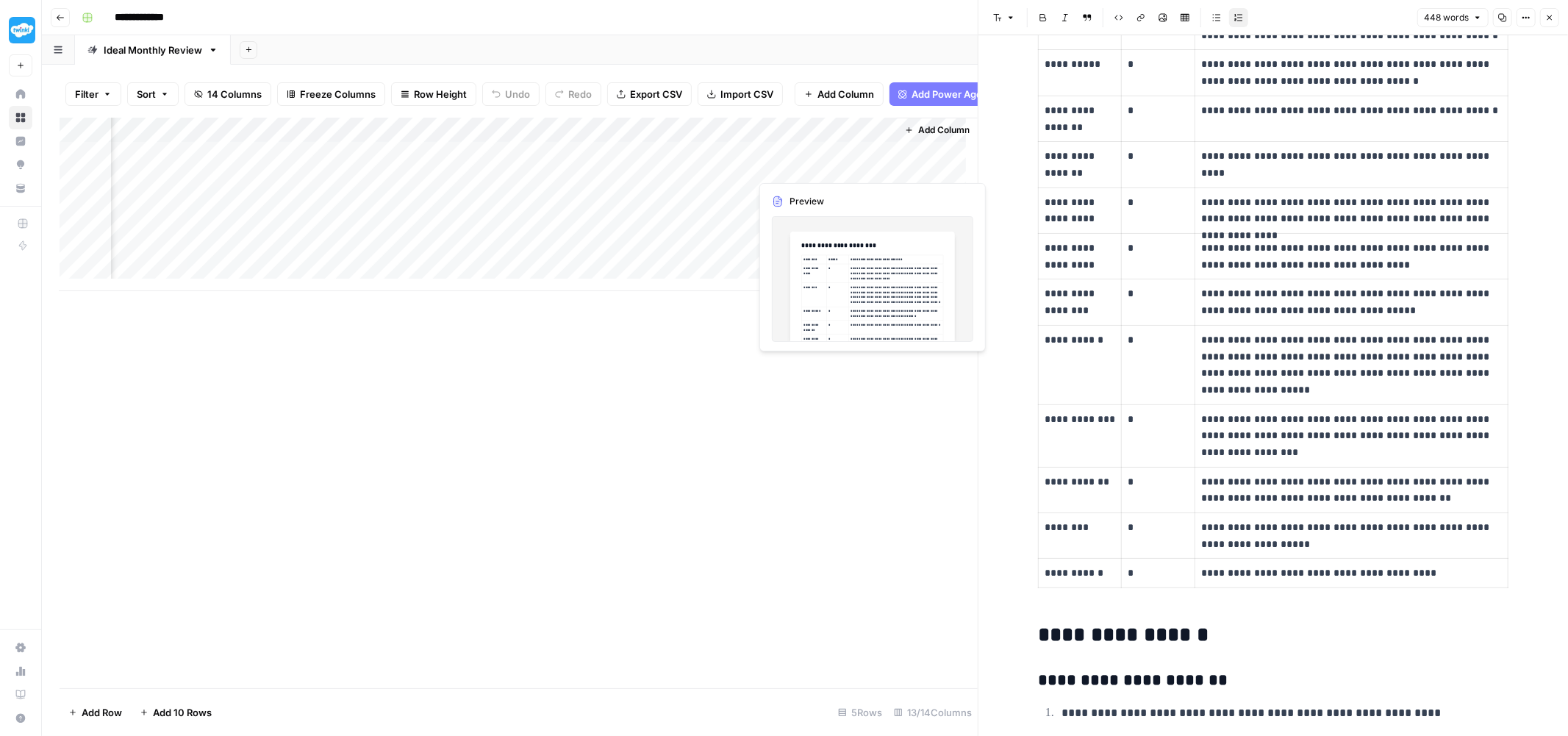
click at [833, 163] on div "Add Column" at bounding box center [519, 204] width 918 height 174
click at [799, 165] on div "Add Column" at bounding box center [519, 204] width 918 height 174
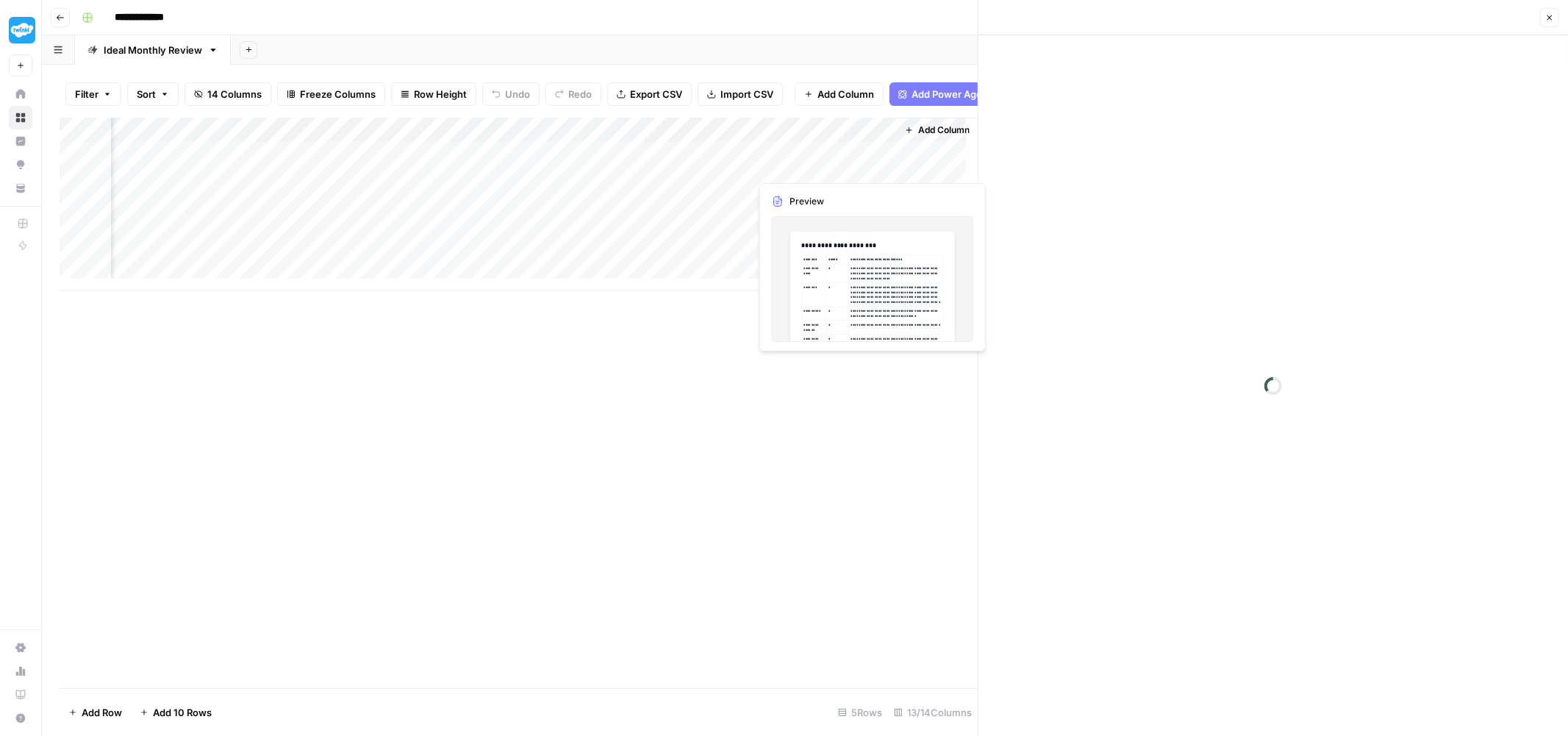
click at [799, 165] on div at bounding box center [818, 166] width 135 height 27
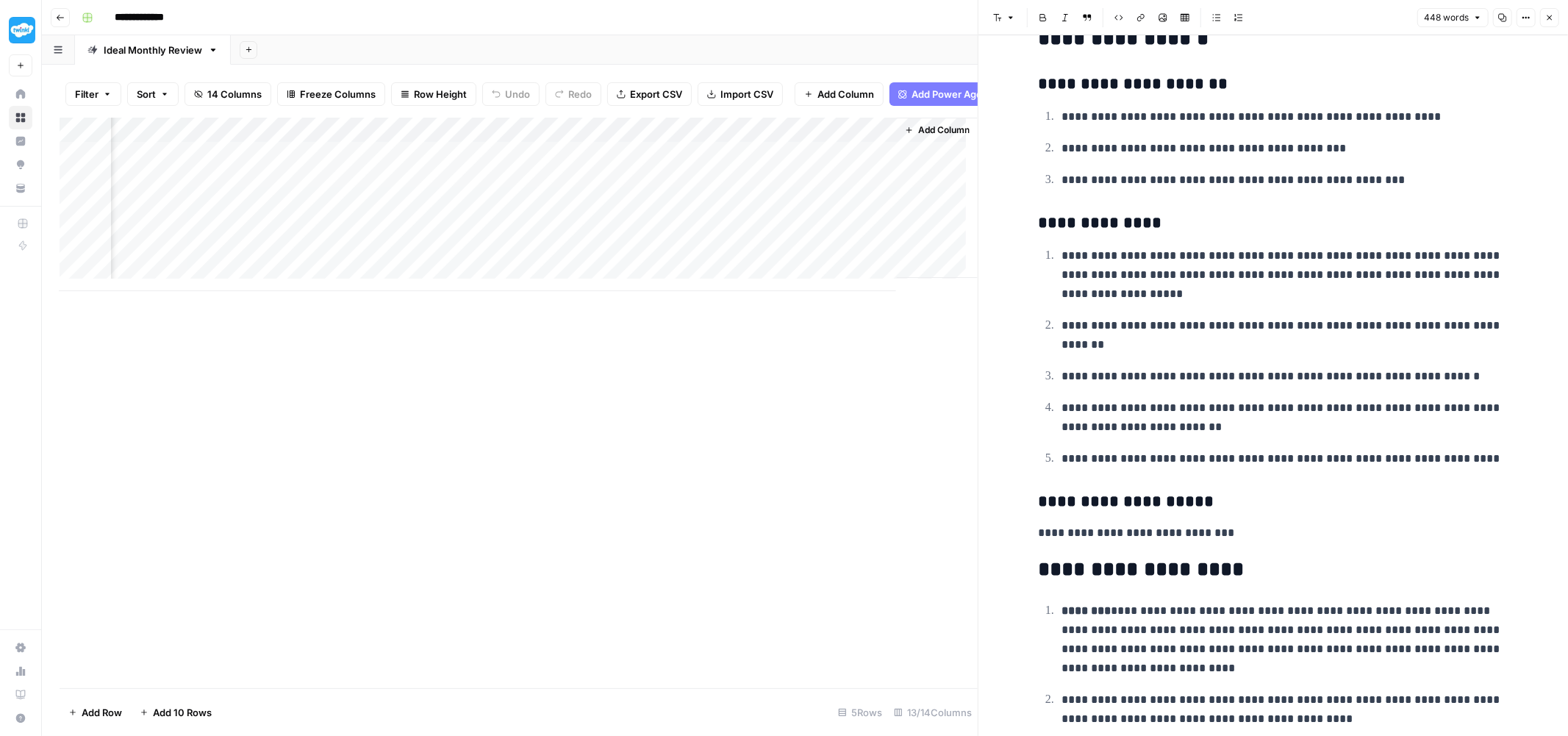
scroll to position [827, 0]
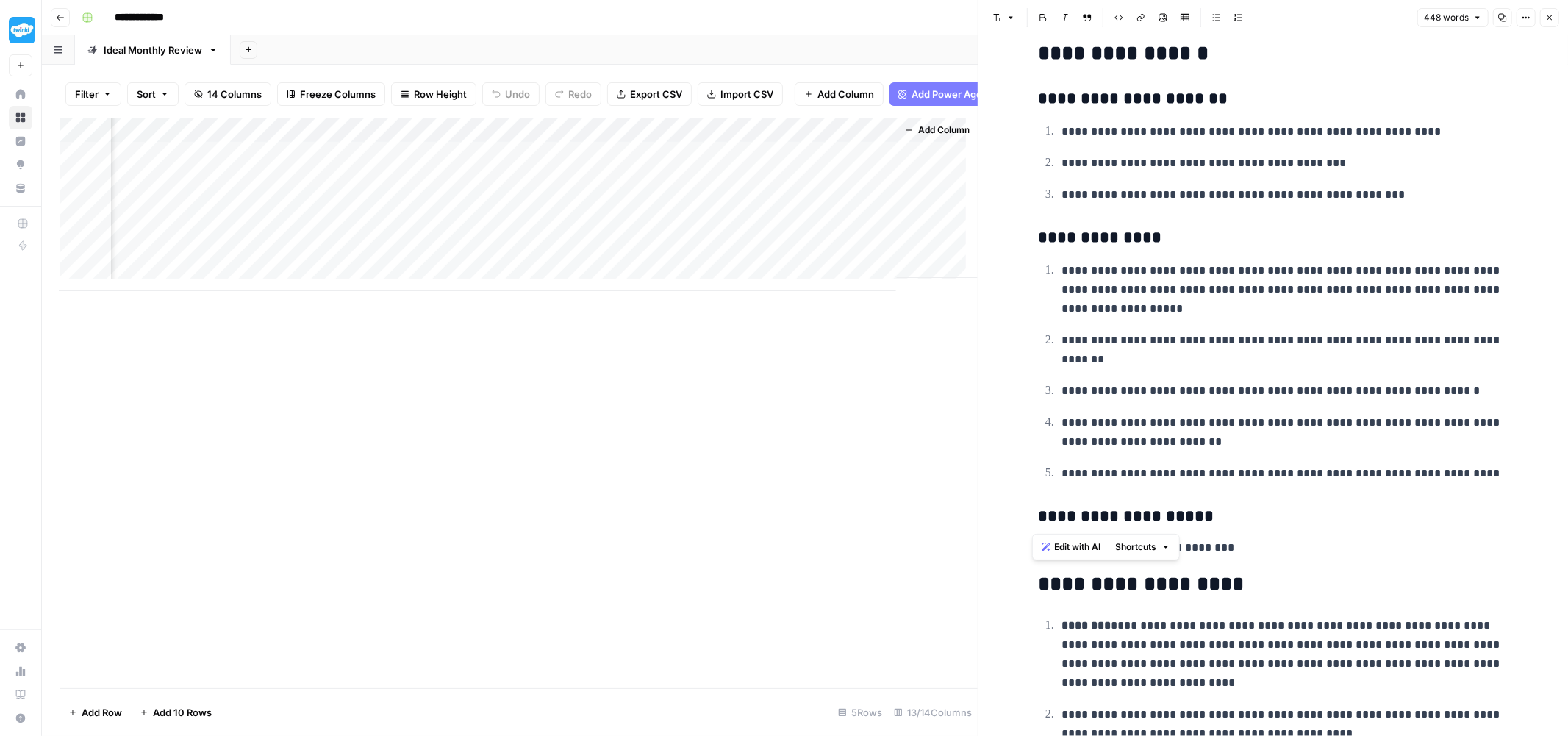
drag, startPoint x: 1030, startPoint y: 96, endPoint x: 1311, endPoint y: 503, distance: 494.6
click at [1311, 503] on div "**********" at bounding box center [1273, 41] width 488 height 1618
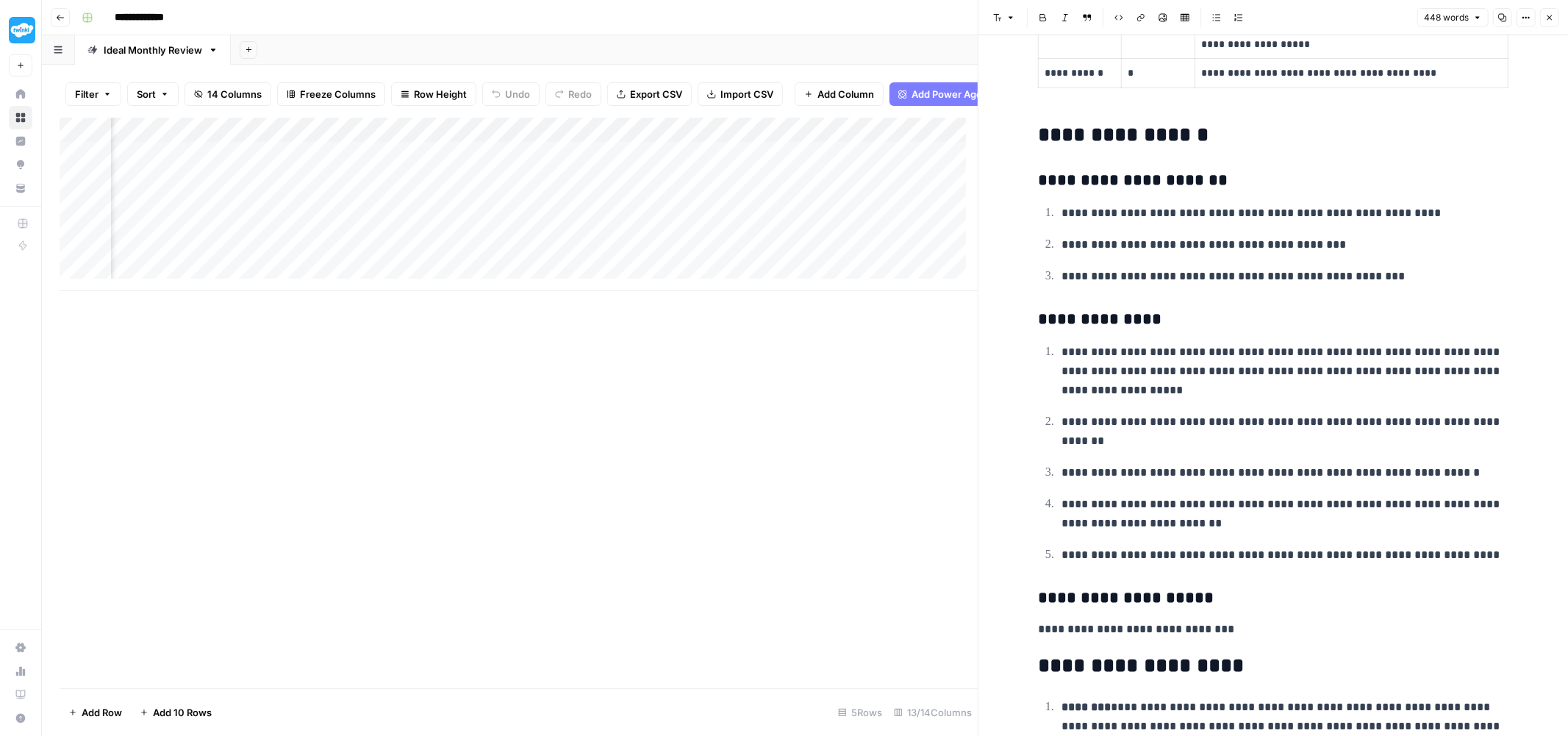
scroll to position [1, 209]
drag, startPoint x: 703, startPoint y: 166, endPoint x: 691, endPoint y: 212, distance: 47.5
click at [691, 212] on div "Add Column" at bounding box center [519, 204] width 918 height 174
click at [675, 236] on div "Add Column" at bounding box center [519, 204] width 918 height 174
drag, startPoint x: 671, startPoint y: 162, endPoint x: 672, endPoint y: 213, distance: 51.0
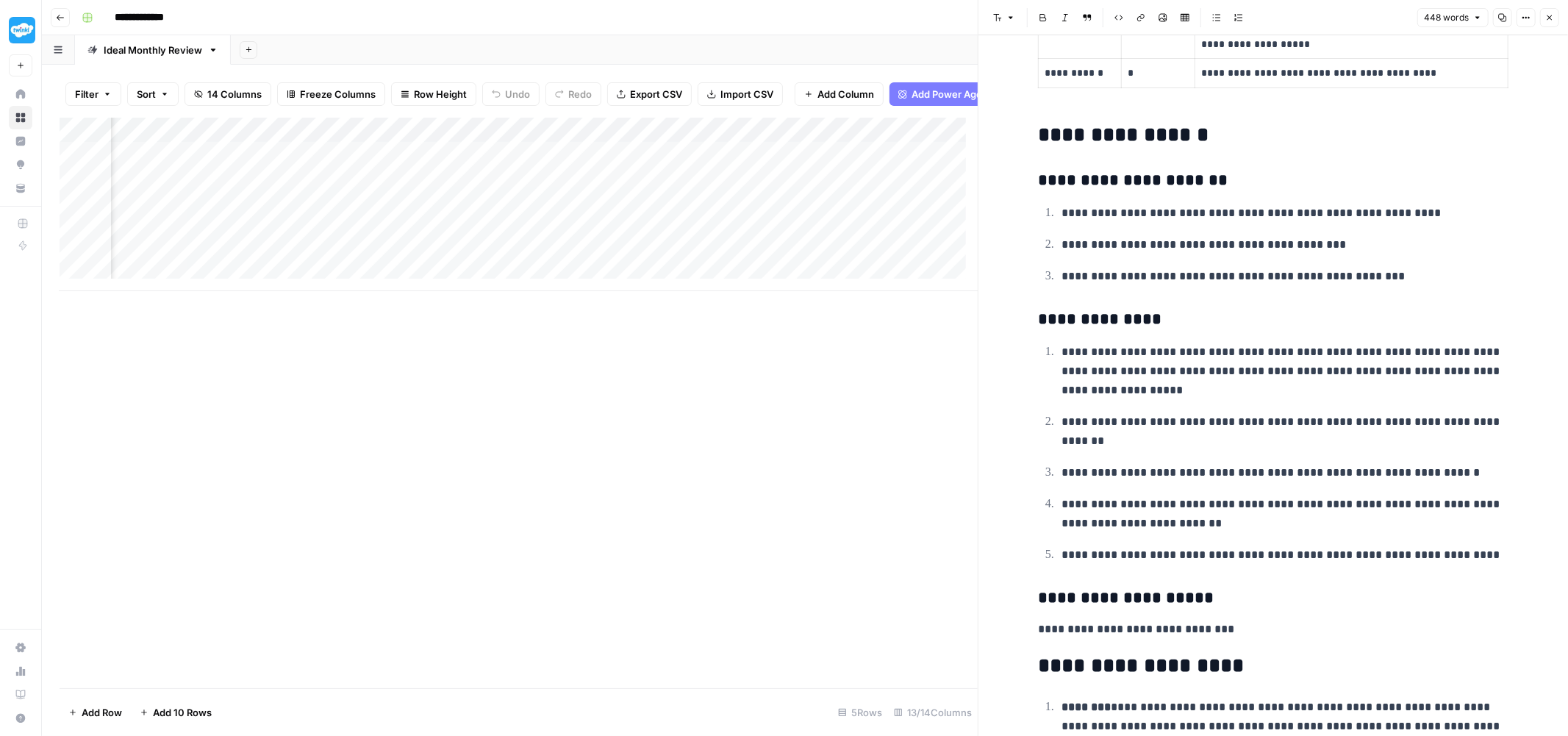
click at [672, 213] on div "Add Column" at bounding box center [519, 204] width 918 height 174
click at [658, 255] on div "Add Column" at bounding box center [519, 204] width 918 height 174
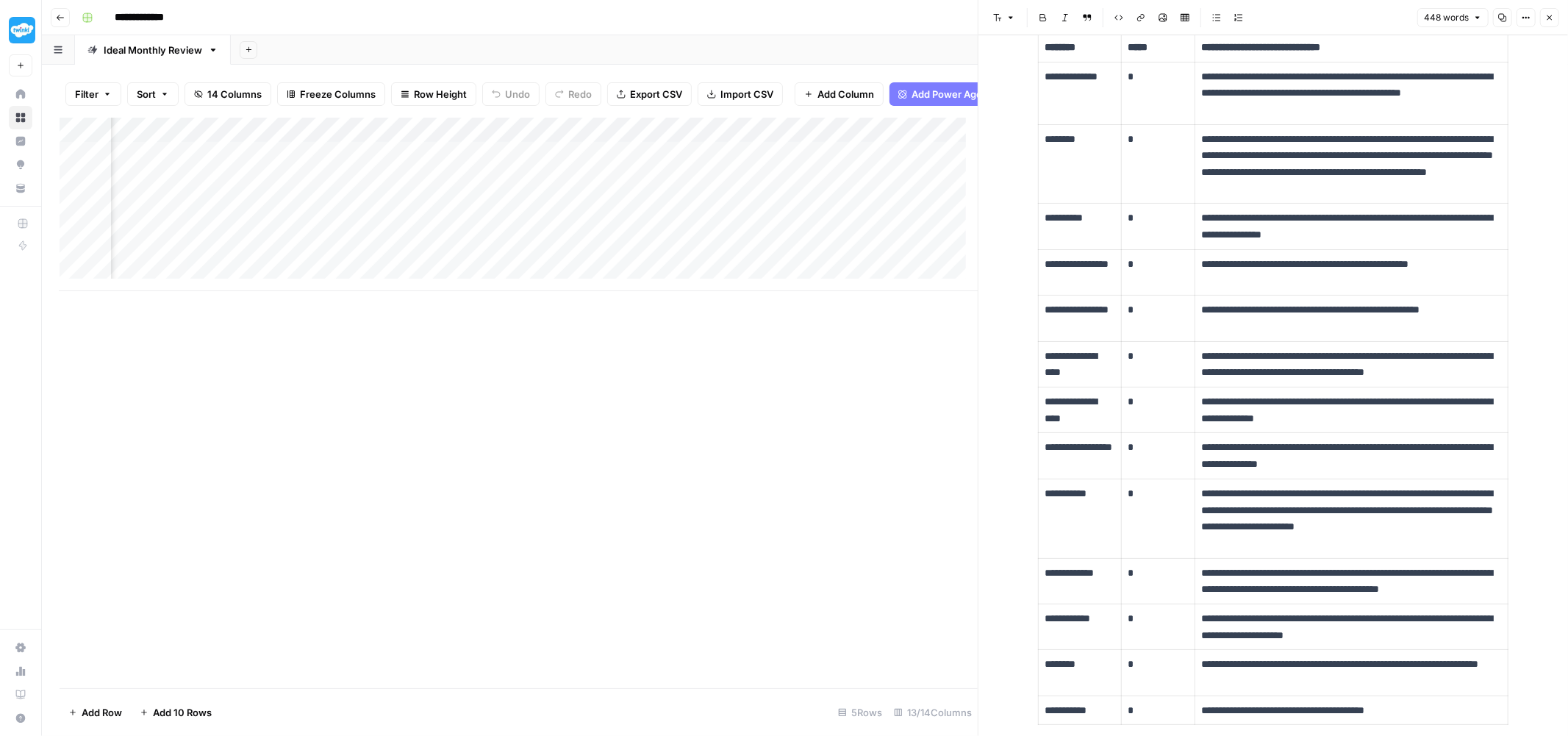
scroll to position [1, 1241]
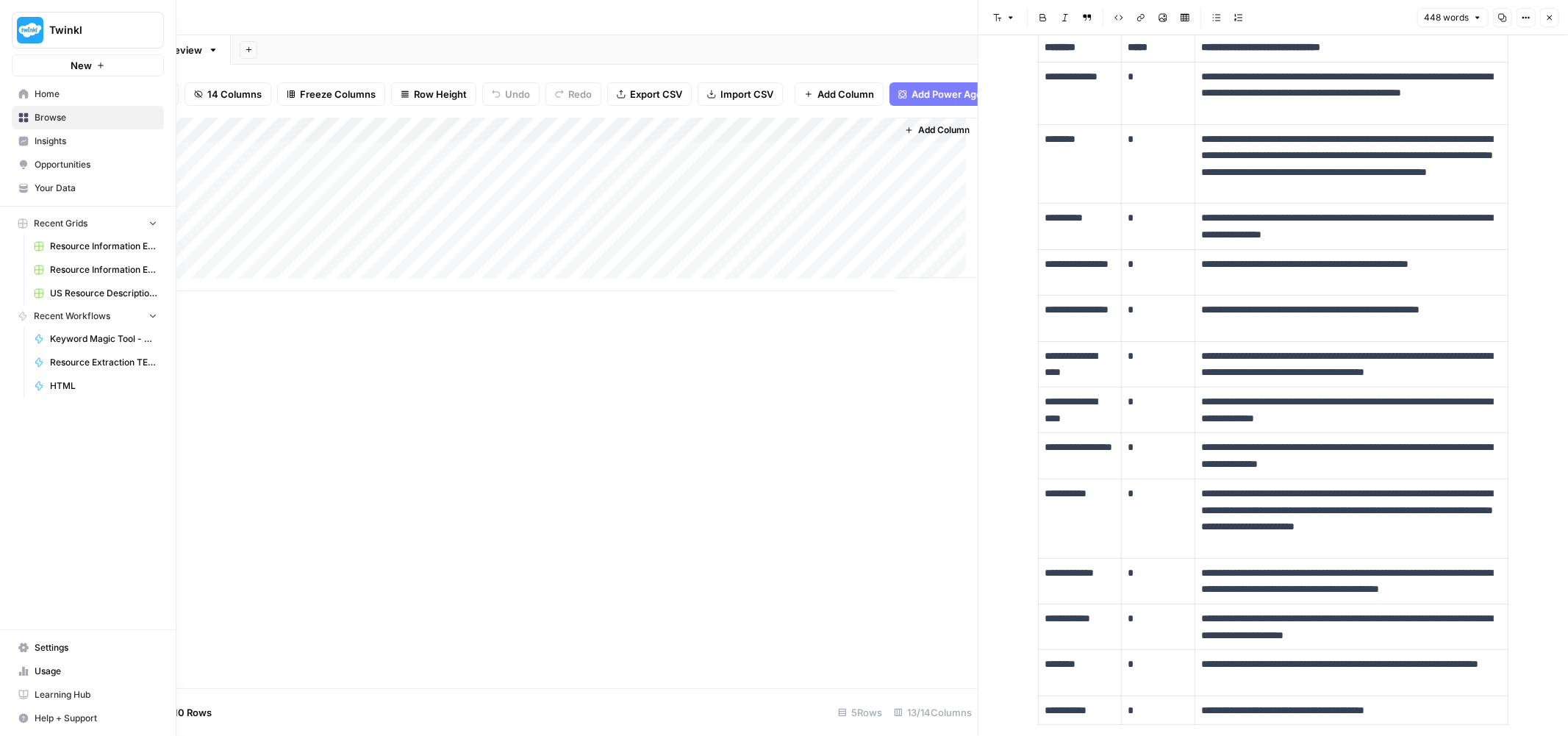
click at [60, 670] on span "Usage" at bounding box center [95, 671] width 122 height 14
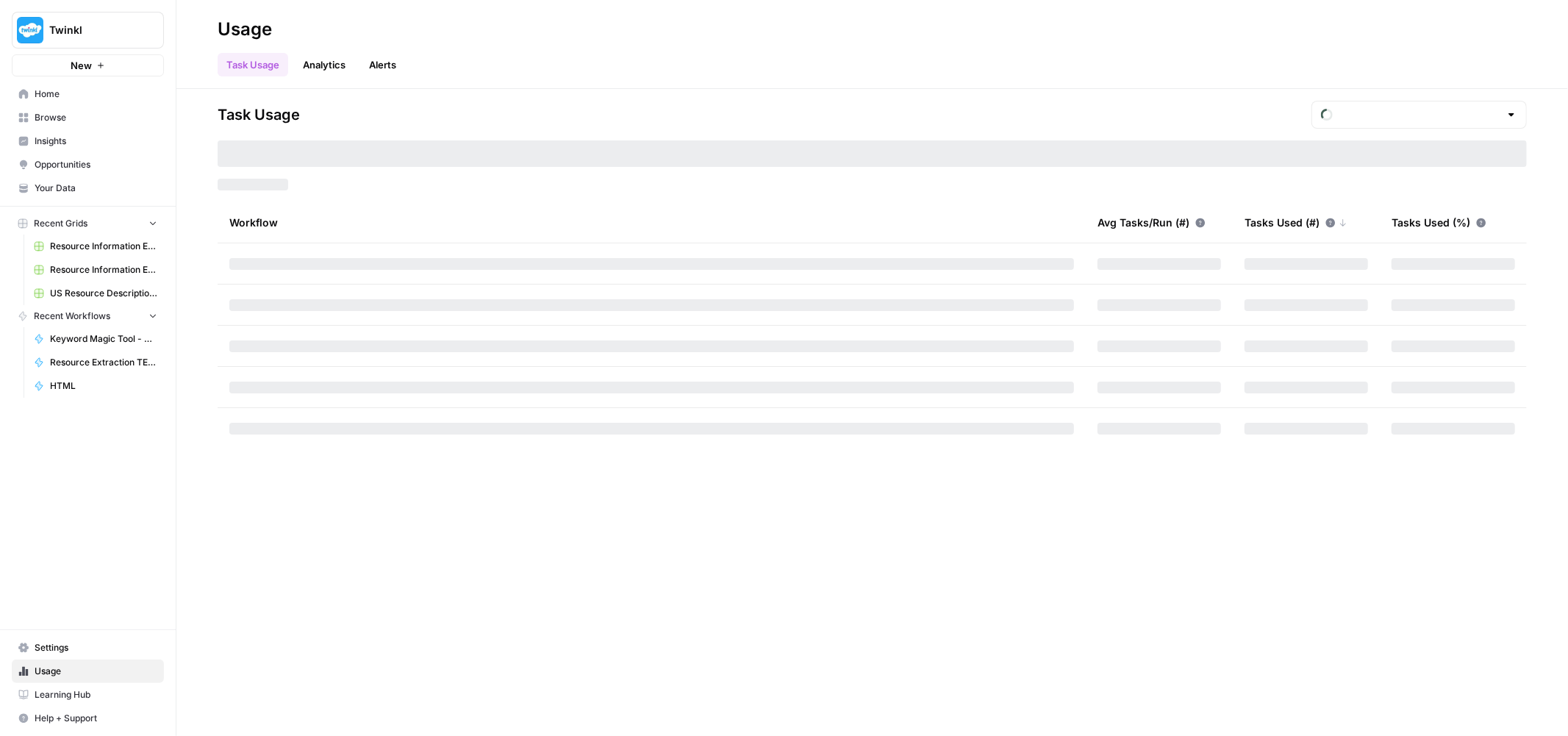
type input "October Tasks"
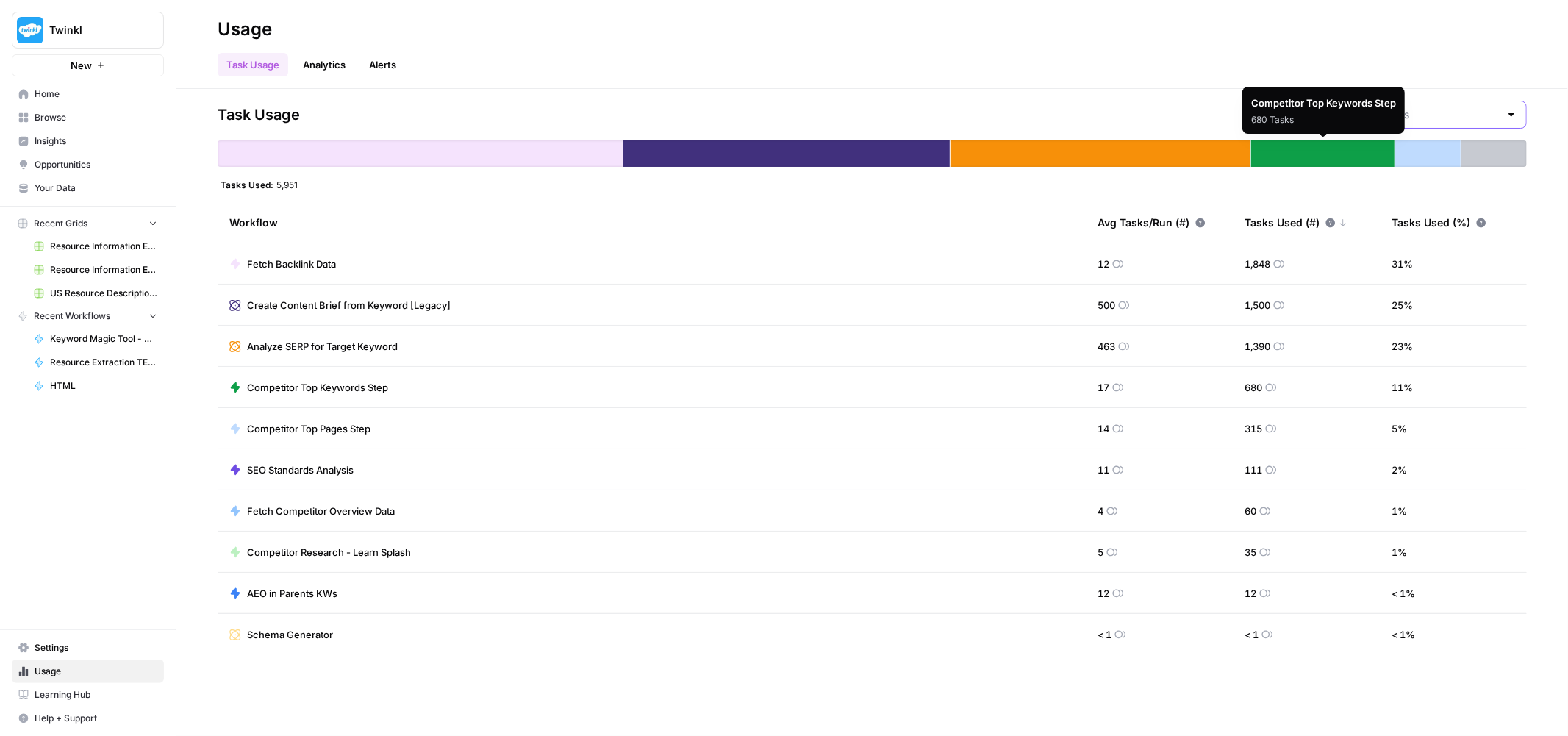
click at [1438, 119] on input "text" at bounding box center [1419, 114] width 161 height 14
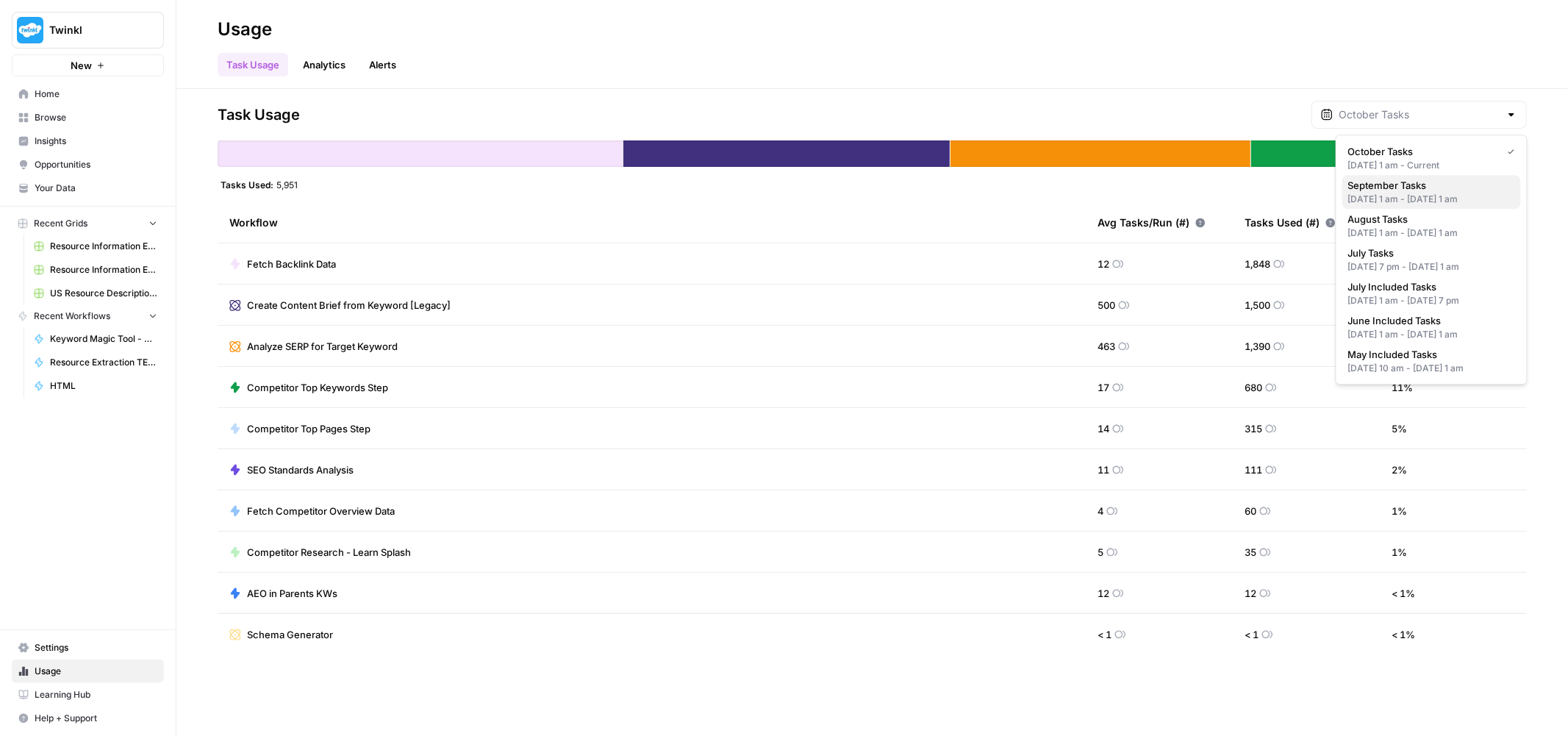
click at [1416, 192] on span "September Tasks" at bounding box center [1428, 184] width 161 height 14
type input "September Tasks"
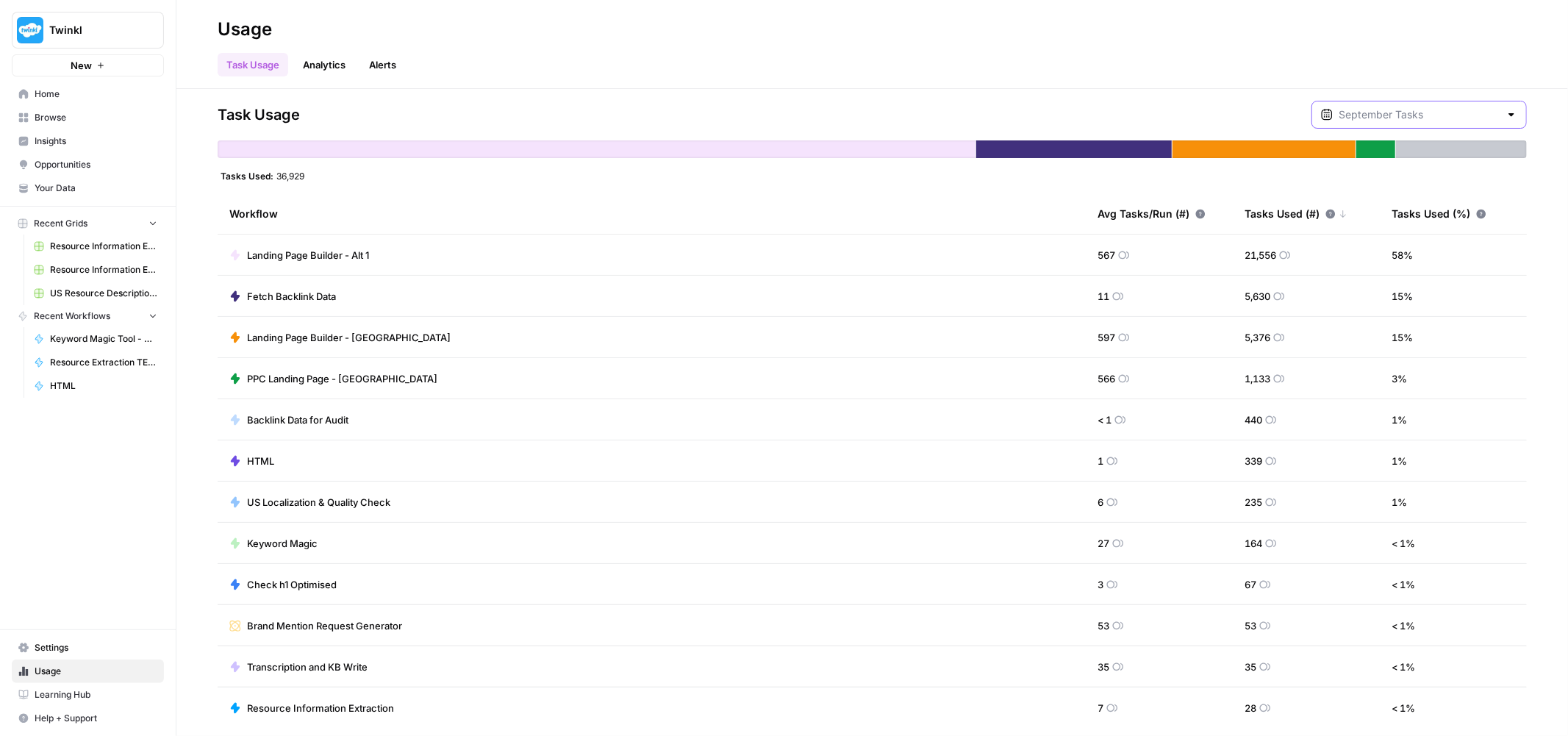
click at [1456, 111] on input "text" at bounding box center [1419, 114] width 161 height 14
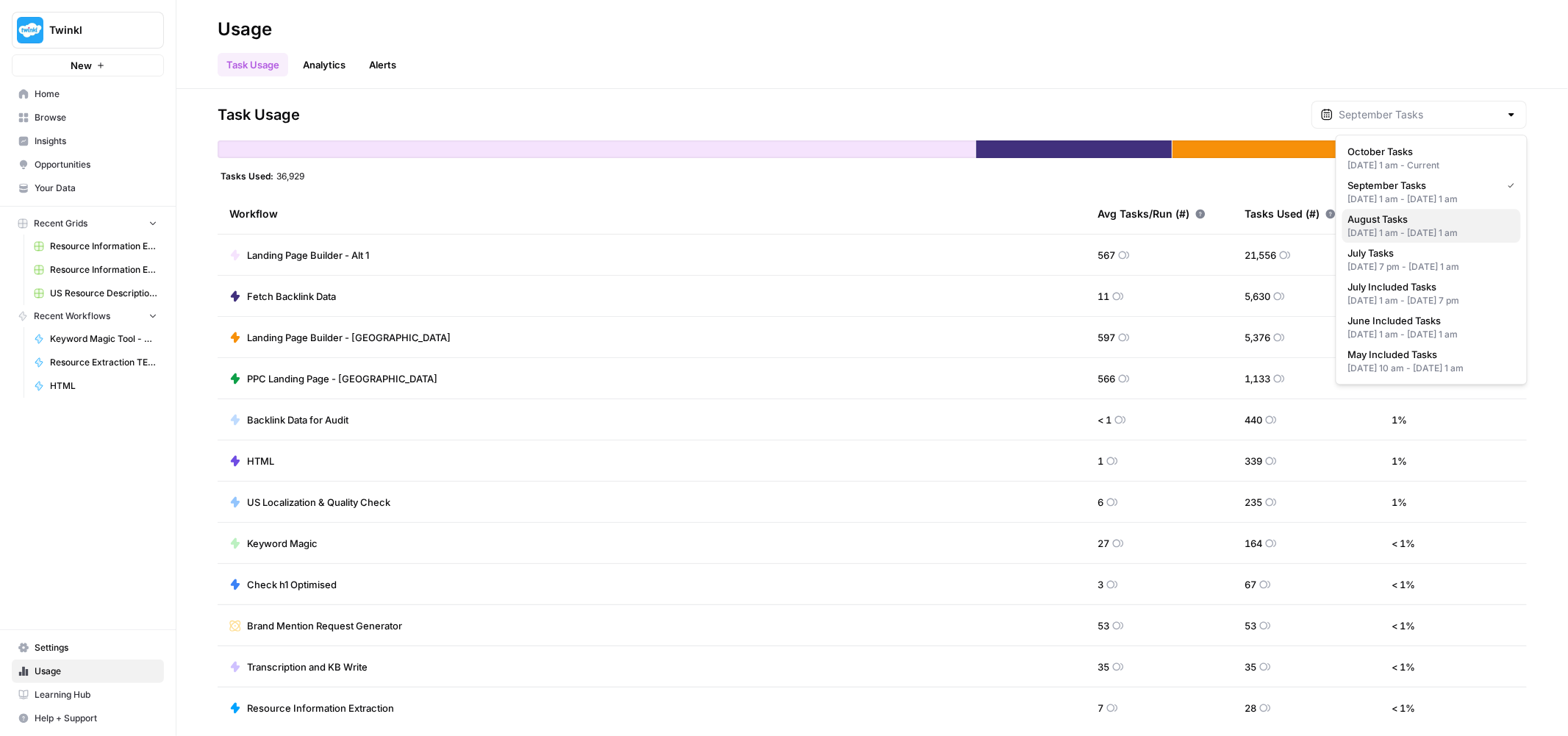
click at [1419, 227] on div "Aug 1, 2025 1 am - Sep 1, 2025 1 am" at bounding box center [1431, 233] width 167 height 14
type input "August Tasks"
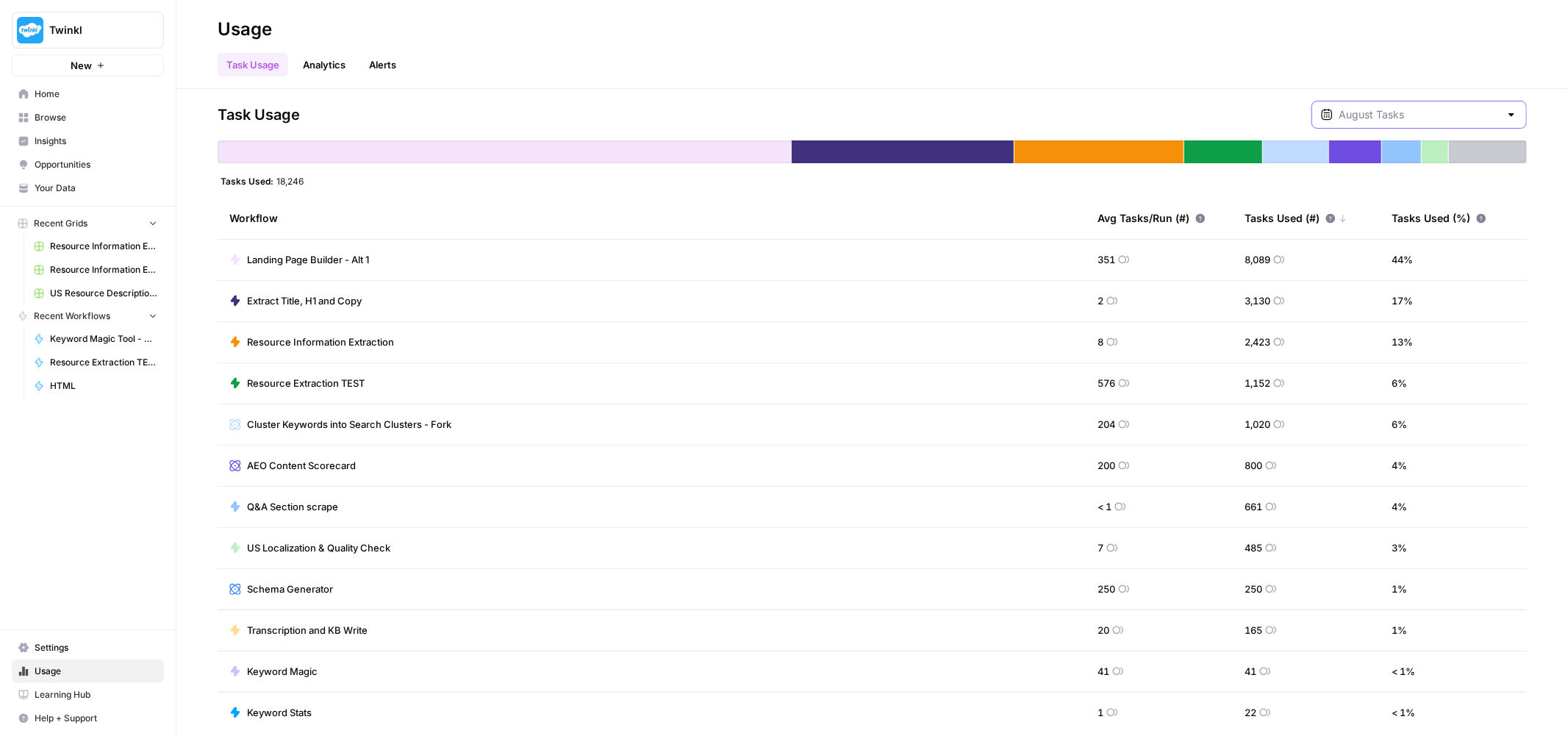
click at [1446, 113] on input "text" at bounding box center [1419, 114] width 161 height 14
click at [116, 32] on span "Twinkl" at bounding box center [94, 30] width 89 height 14
click at [97, 135] on span "Cohort 5" at bounding box center [142, 133] width 194 height 14
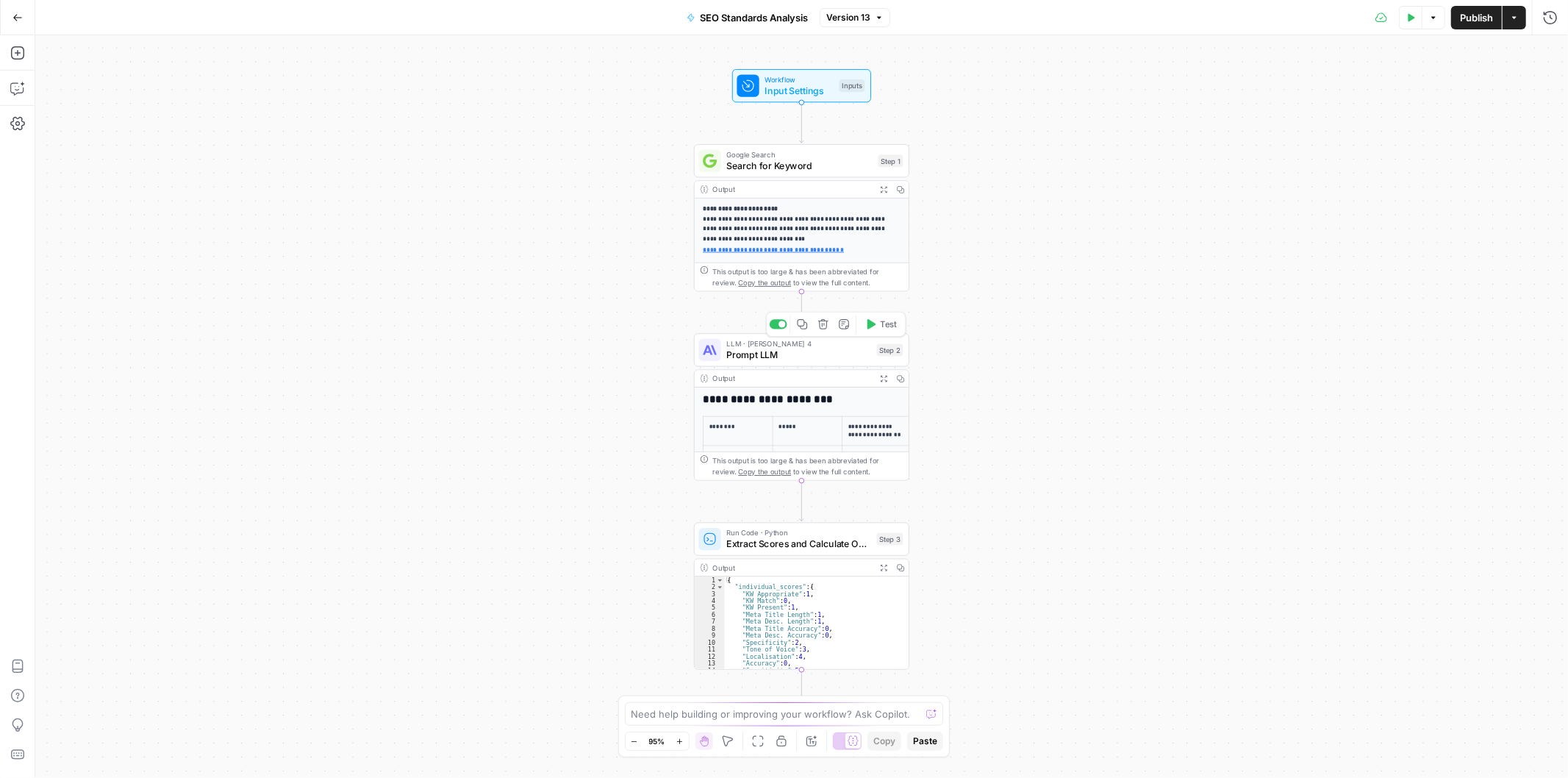
click at [791, 354] on span "Prompt LLM" at bounding box center [798, 355] width 145 height 13
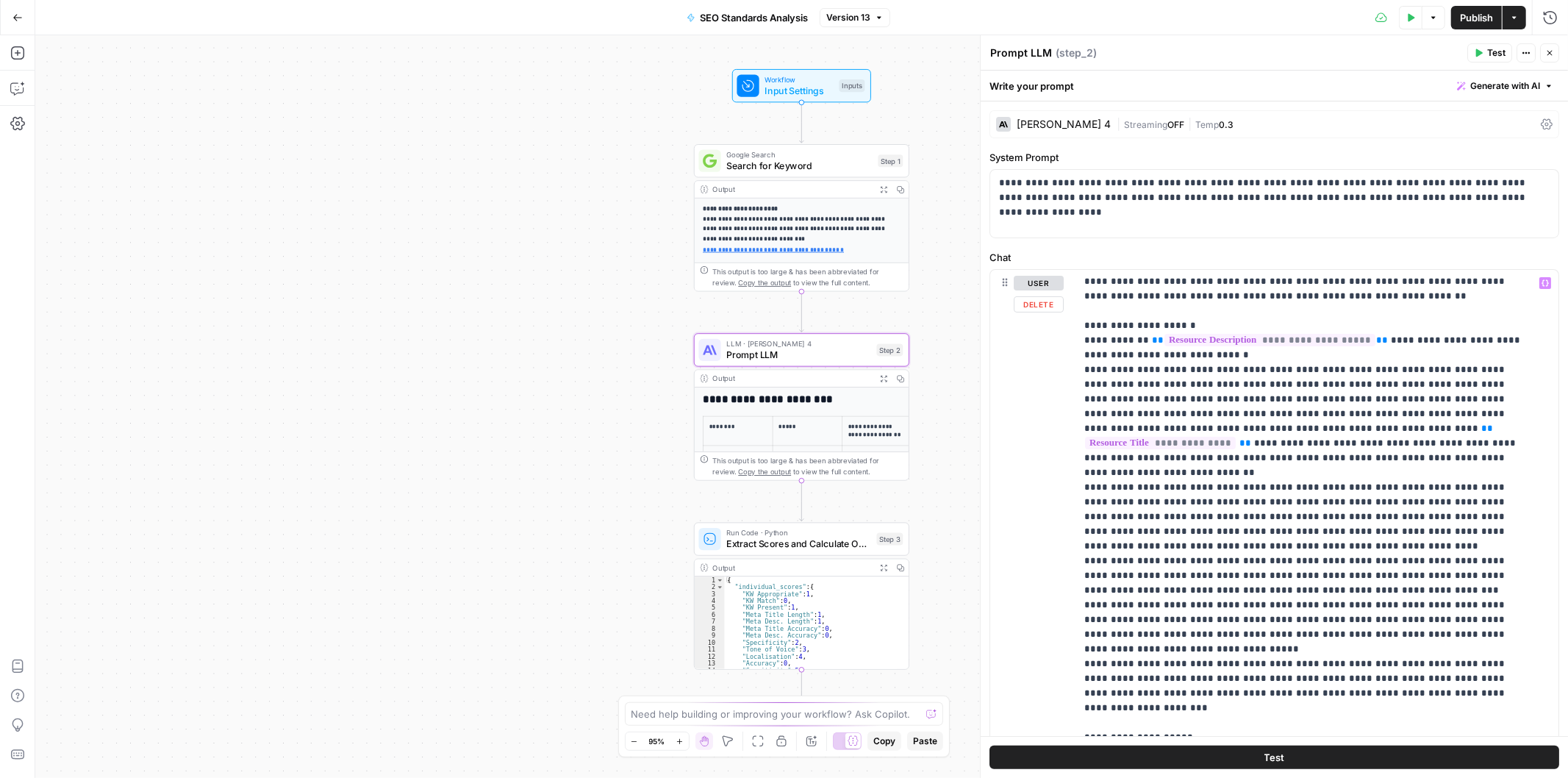
scroll to position [817, 0]
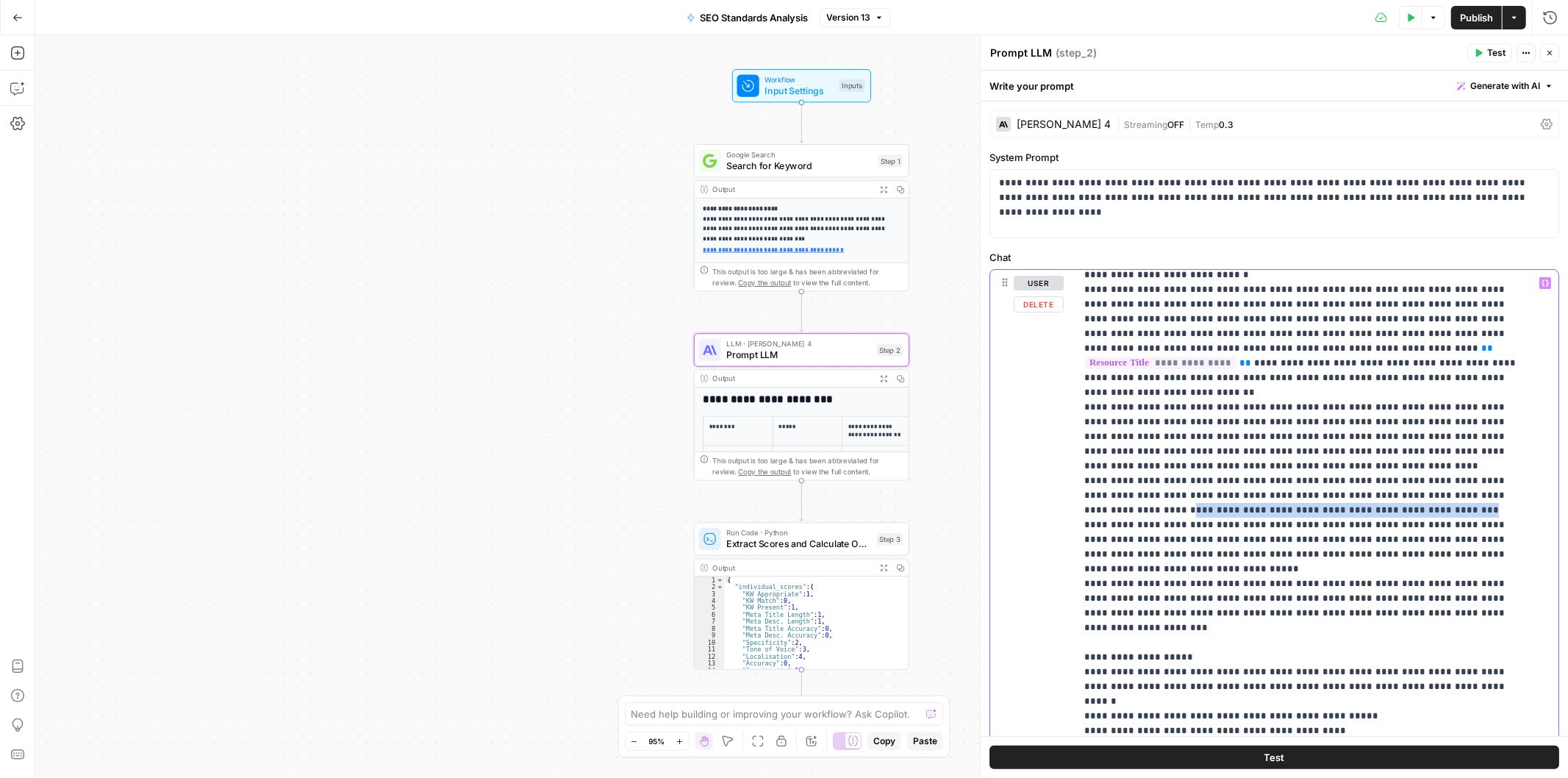
drag, startPoint x: 1406, startPoint y: 470, endPoint x: 1491, endPoint y: 450, distance: 87.3
click at [1491, 450] on p "**********" at bounding box center [1305, 208] width 441 height 1499
copy p "**********"
drag, startPoint x: 1326, startPoint y: 423, endPoint x: 1122, endPoint y: 429, distance: 204.1
click at [1122, 429] on p "**********" at bounding box center [1305, 208] width 441 height 1499
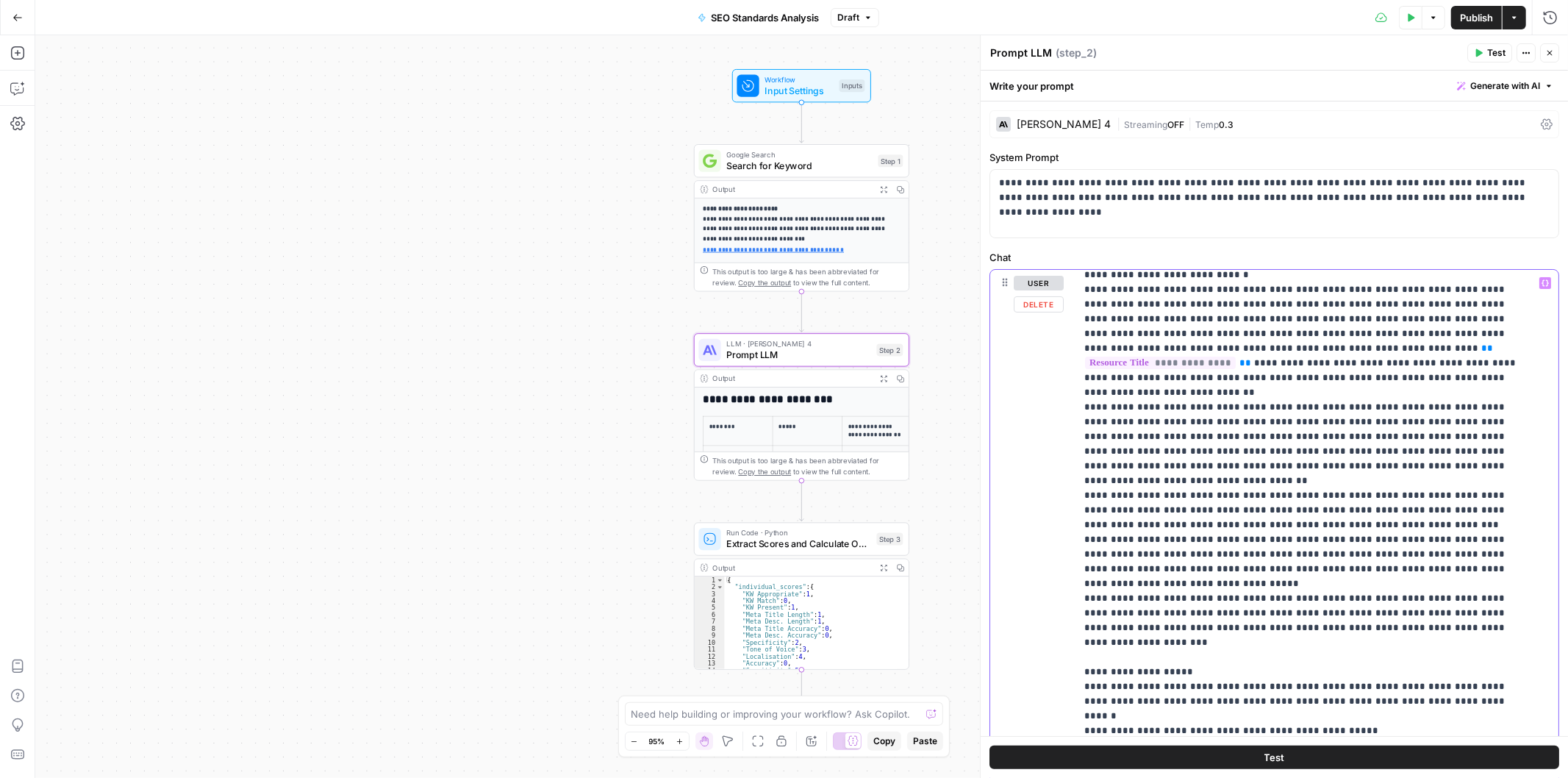
click at [1122, 419] on p "**********" at bounding box center [1305, 208] width 441 height 1499
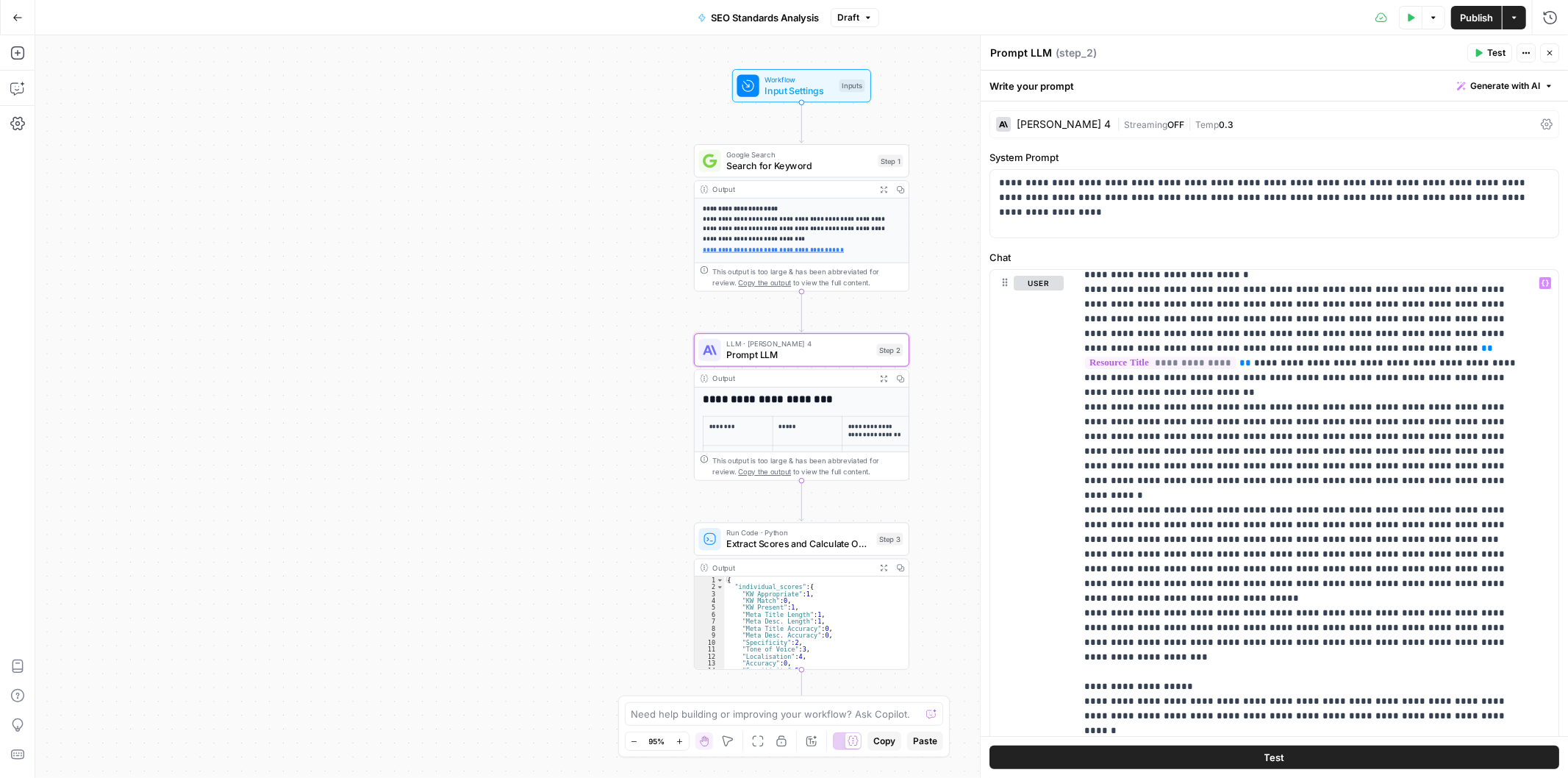
click at [1476, 13] on span "Publish" at bounding box center [1476, 17] width 33 height 14
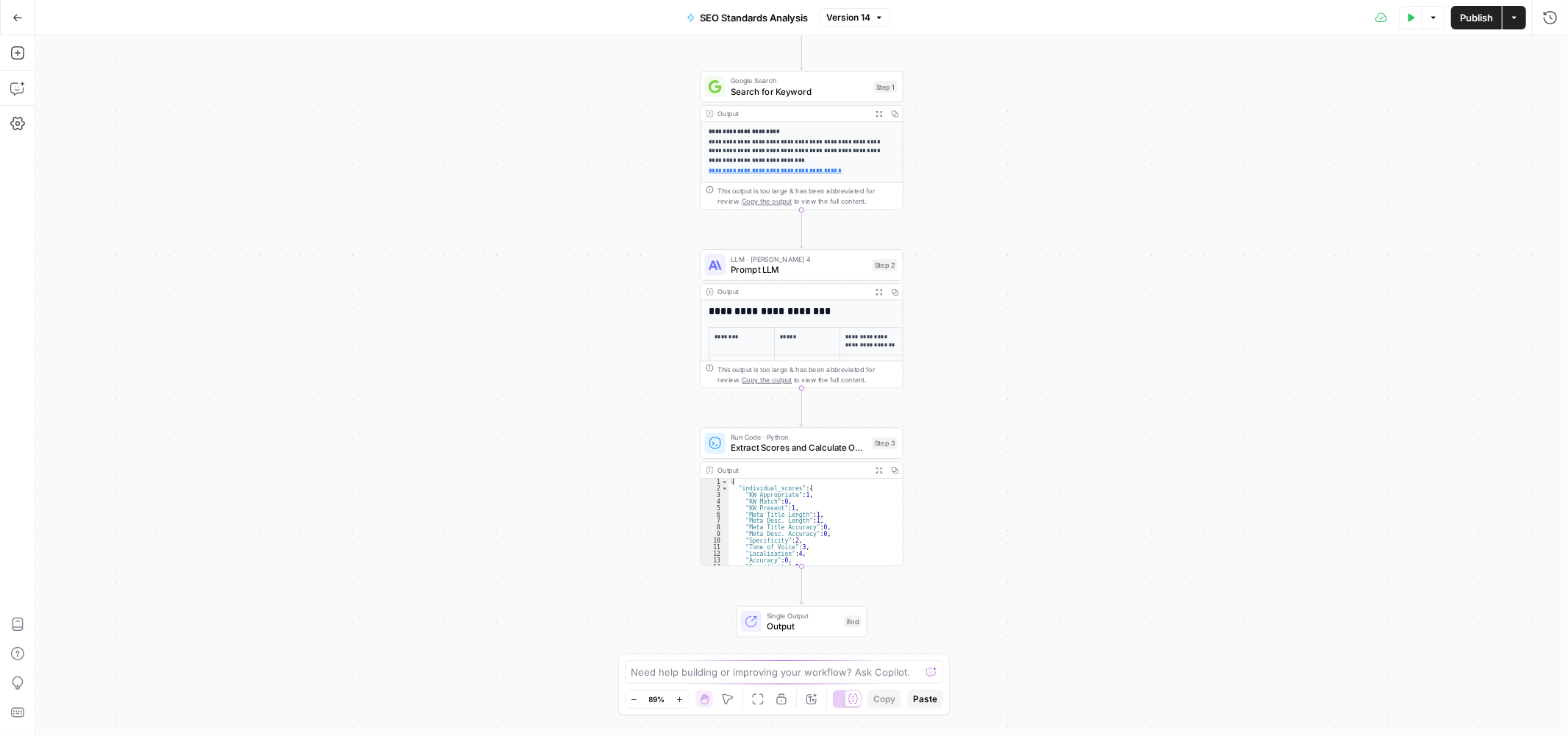
drag, startPoint x: 1147, startPoint y: 461, endPoint x: 1141, endPoint y: 450, distance: 12.5
click at [1142, 450] on div "**********" at bounding box center [802, 386] width 1533 height 701
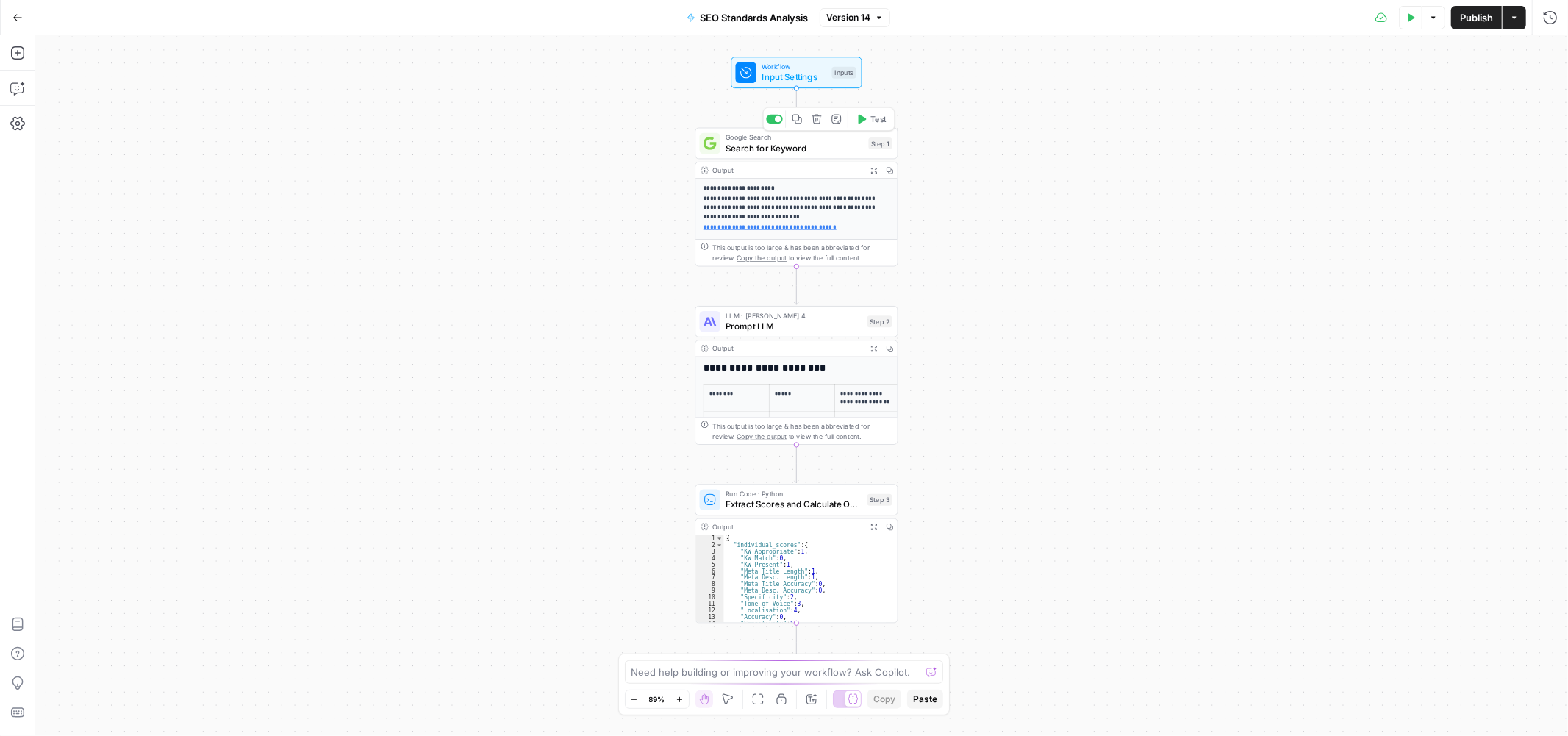
click at [784, 150] on span "Search for Keyword" at bounding box center [794, 148] width 138 height 14
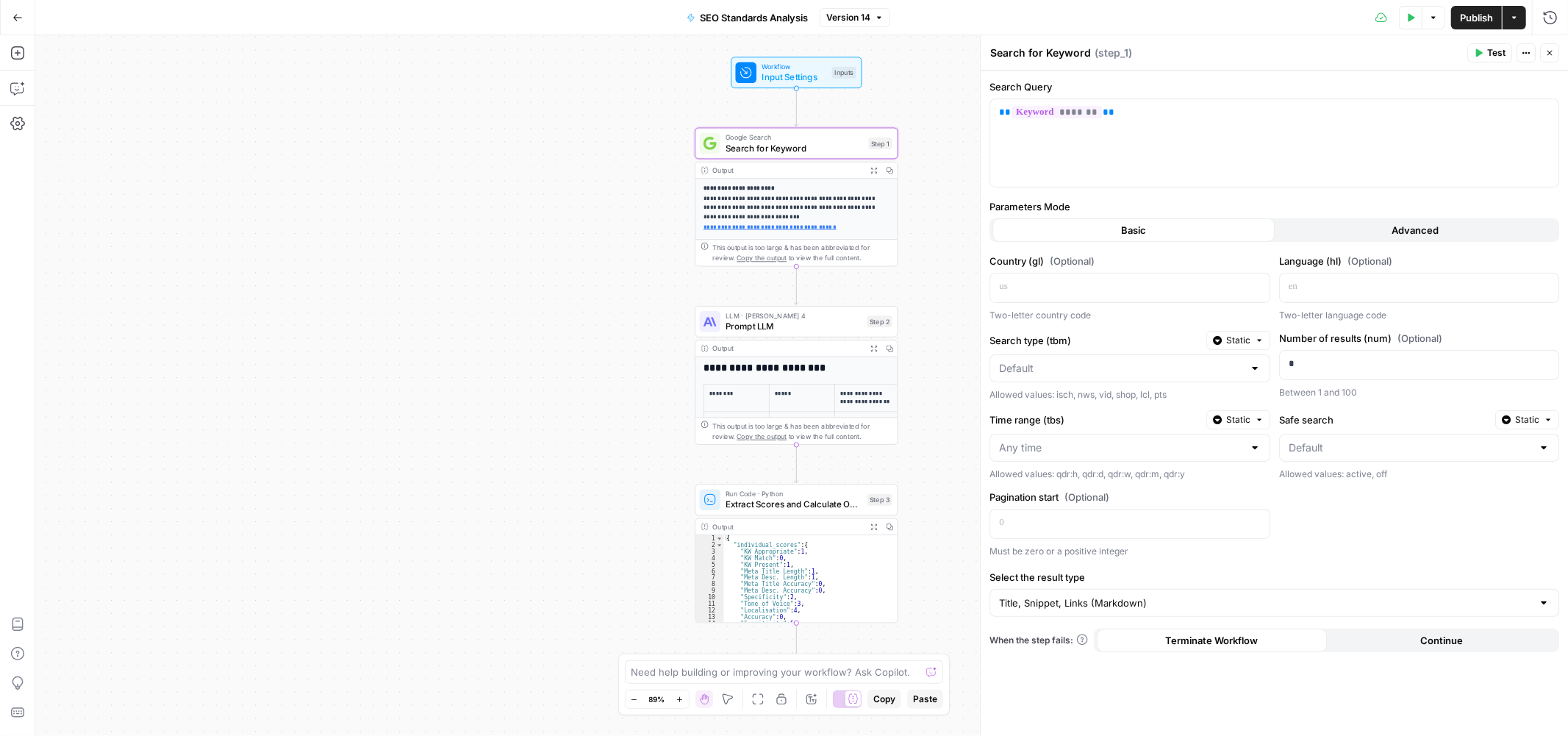
click at [873, 169] on icon "button" at bounding box center [875, 171] width 8 height 8
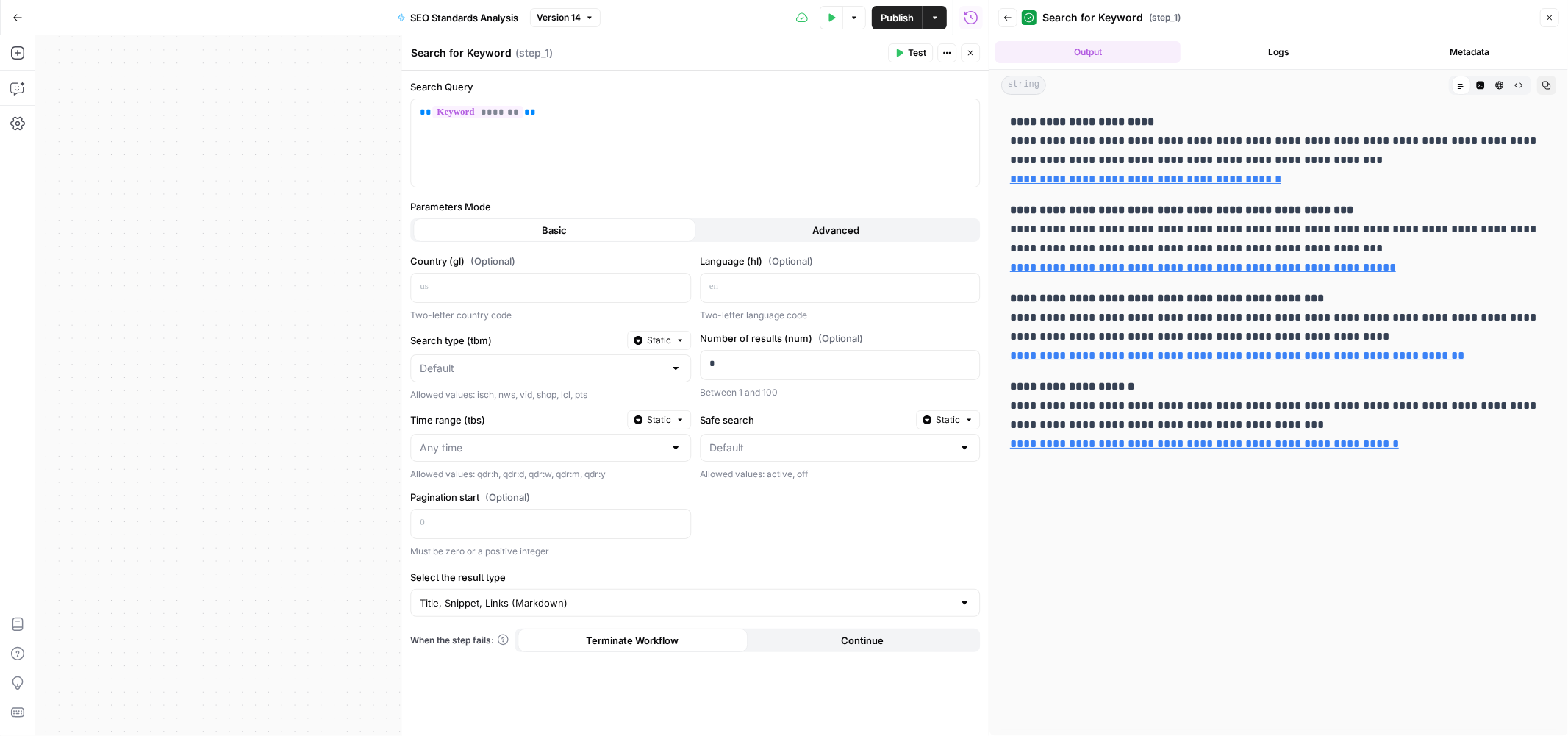
click at [1554, 17] on span "Close" at bounding box center [1554, 17] width 1 height 1
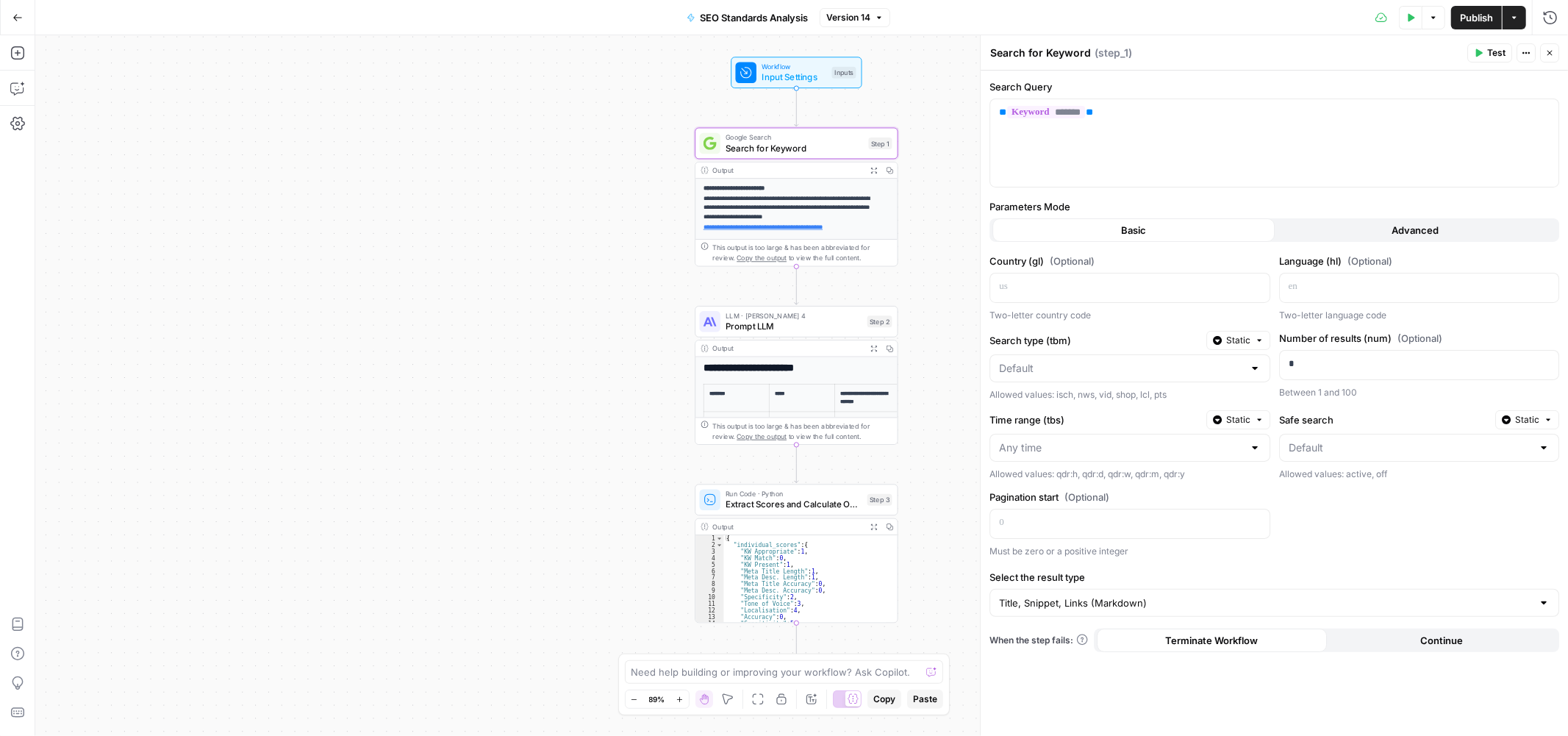
drag, startPoint x: 1549, startPoint y: 56, endPoint x: 1196, endPoint y: 165, distance: 369.4
click at [1549, 55] on icon "button" at bounding box center [1550, 52] width 9 height 9
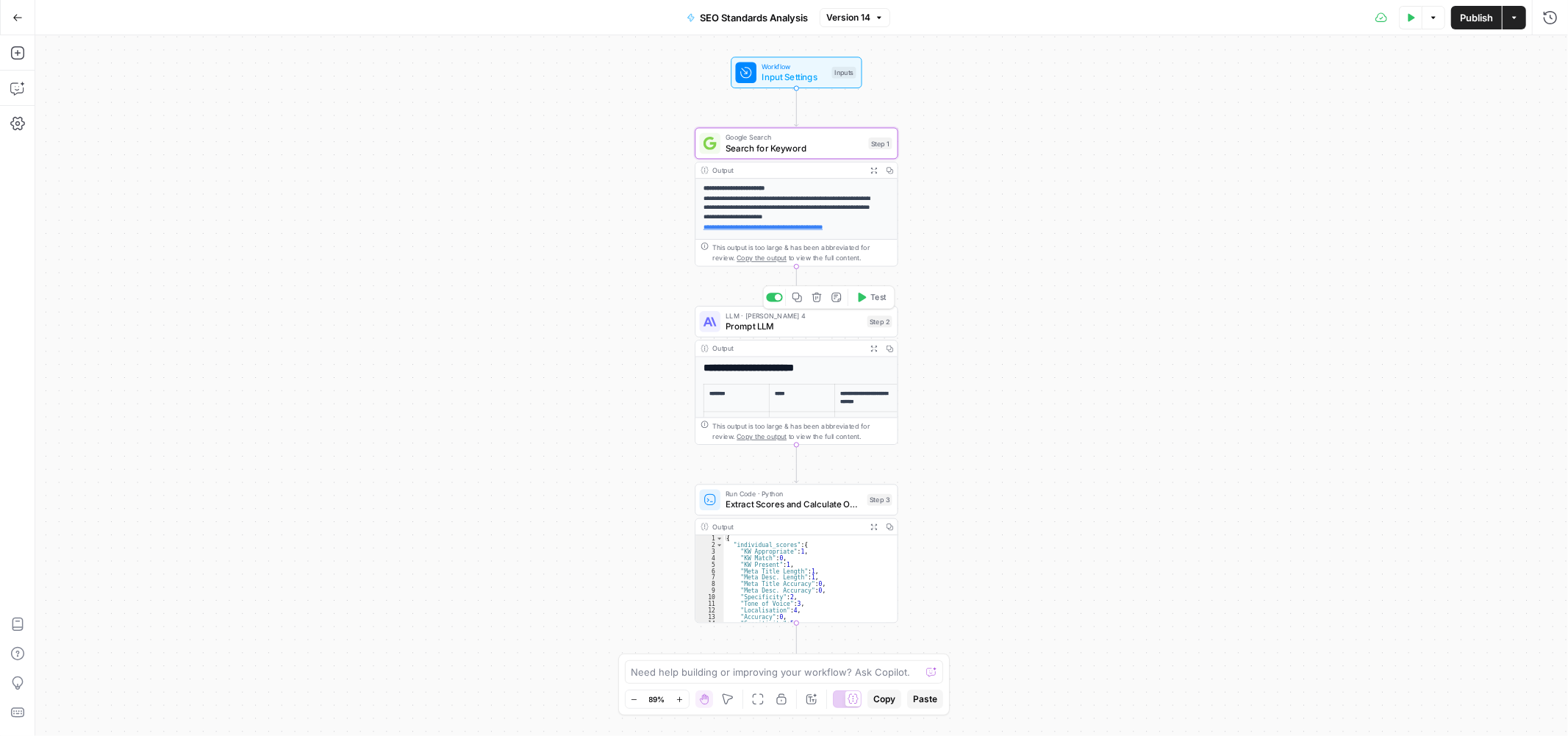
click at [854, 335] on div "LLM · Claude Sonnet 4 Prompt LLM Step 2 Copy step Delete step Add Note Test" at bounding box center [796, 321] width 203 height 32
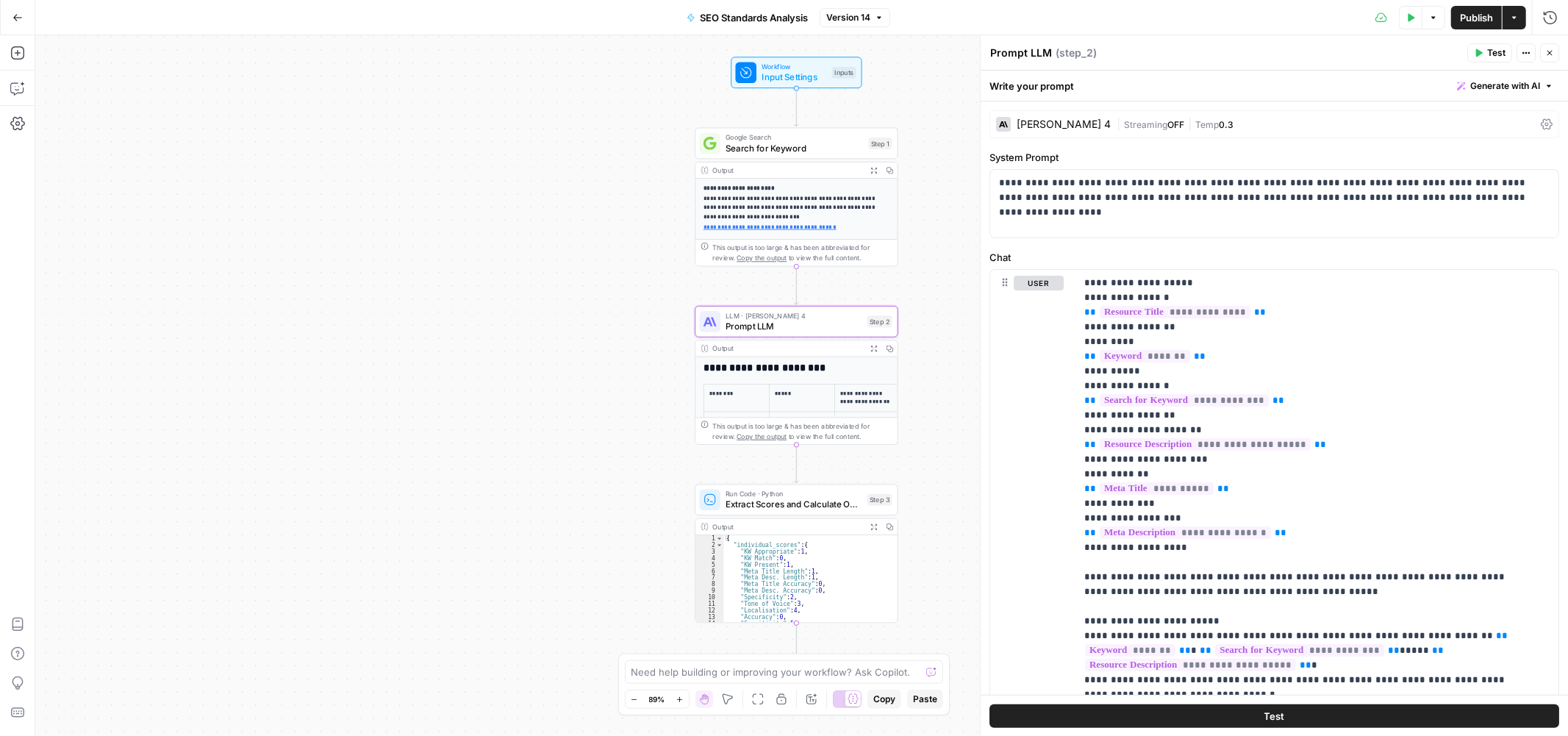
click at [871, 348] on icon "button" at bounding box center [875, 349] width 8 height 8
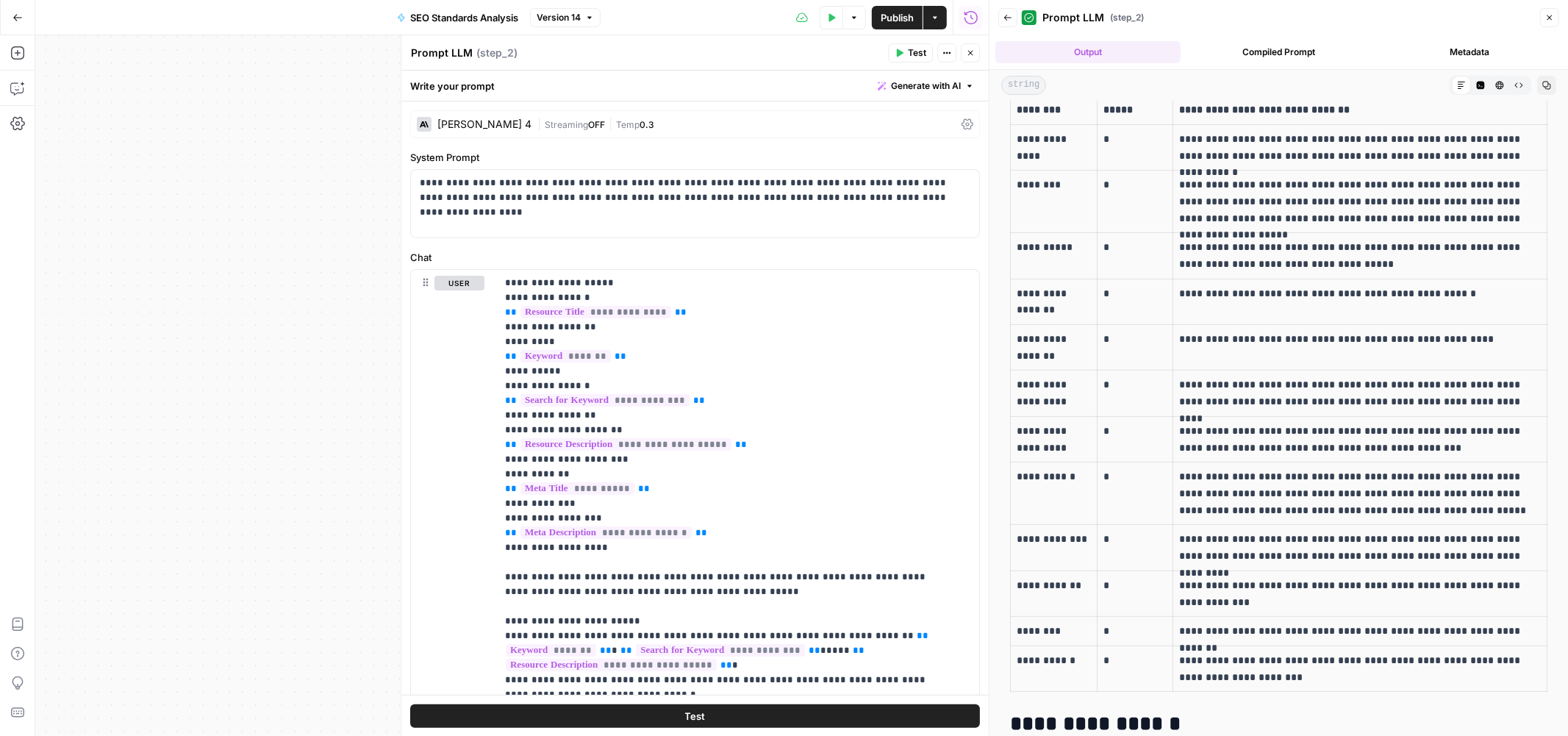
scroll to position [82, 0]
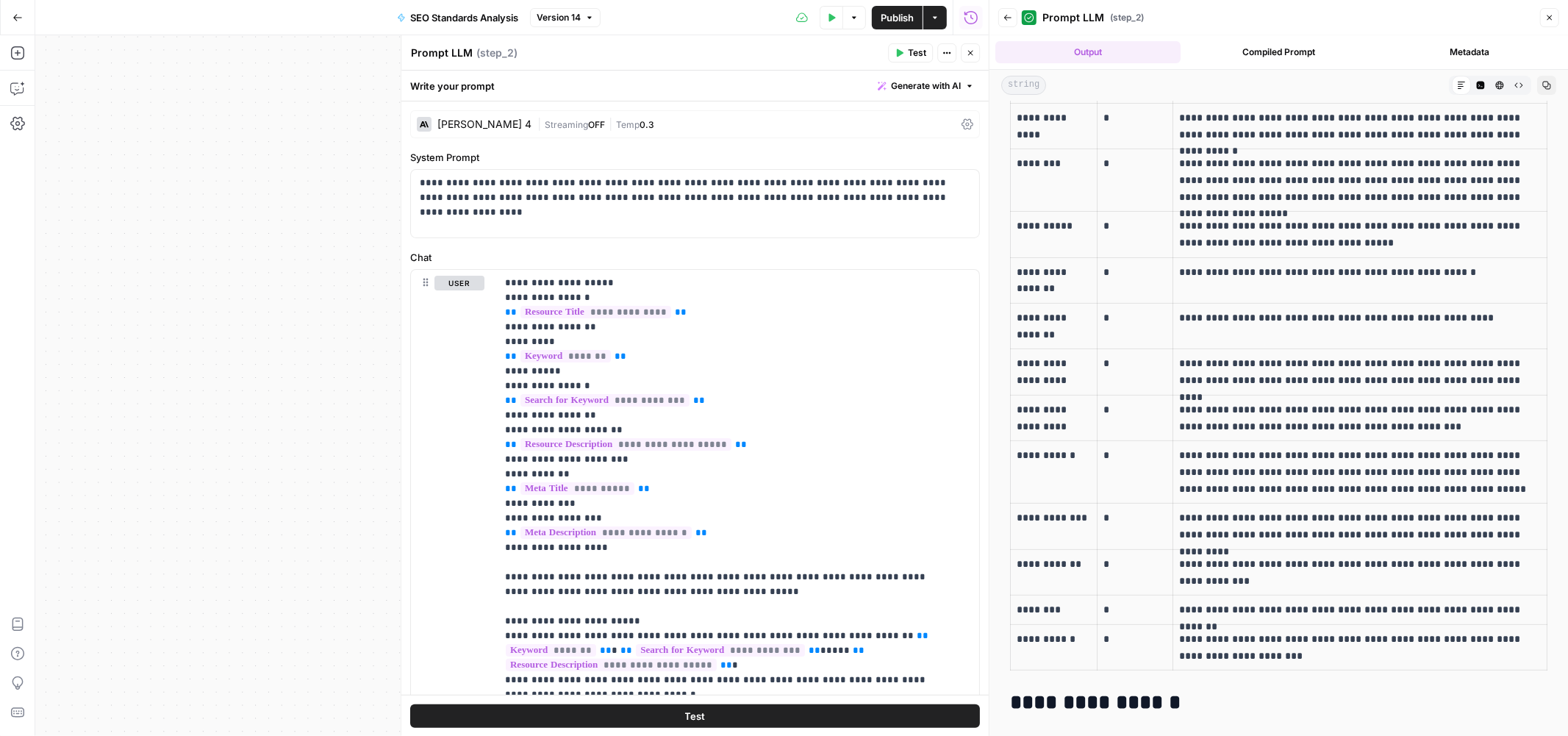
click at [1048, 137] on p "**********" at bounding box center [1052, 126] width 72 height 33
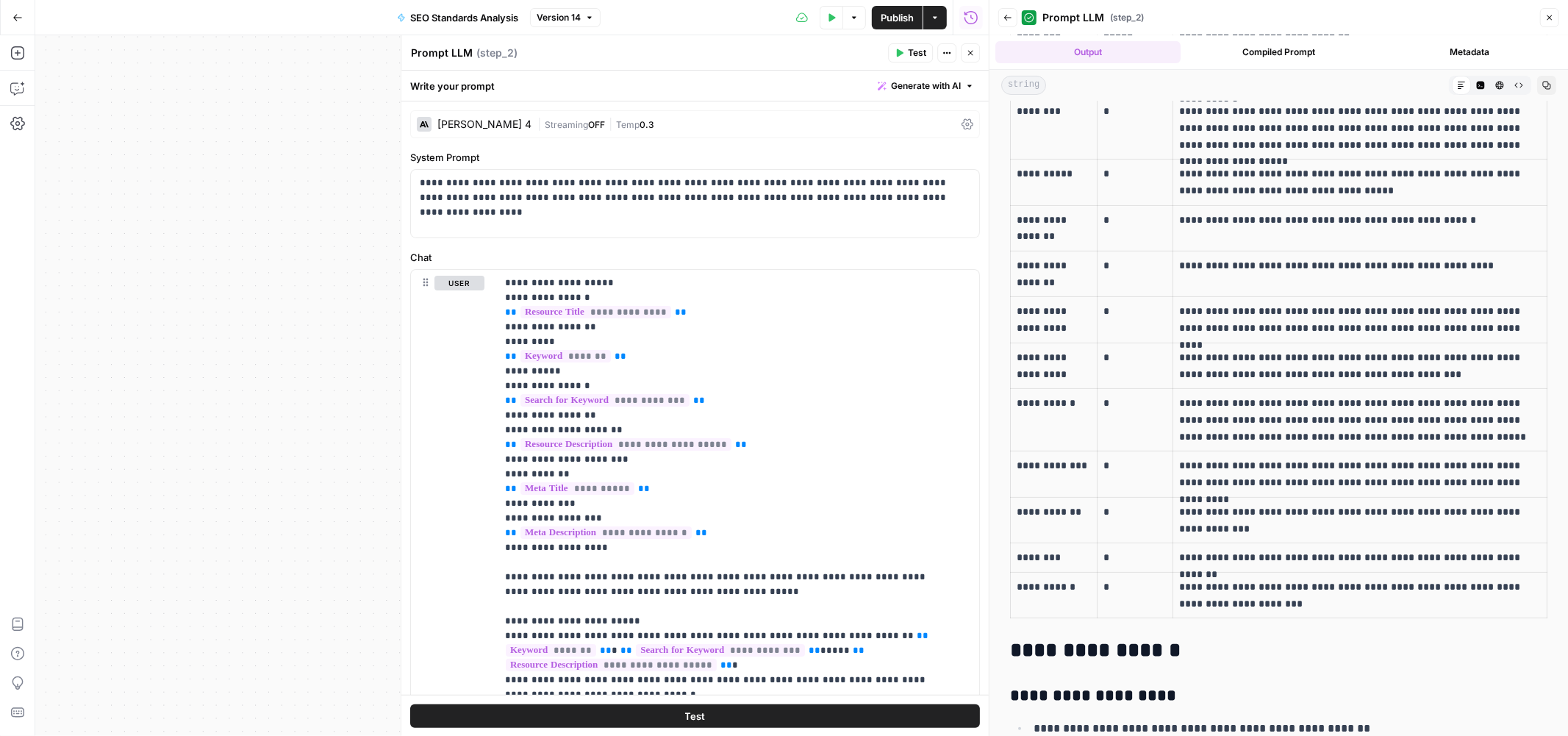
scroll to position [163, 0]
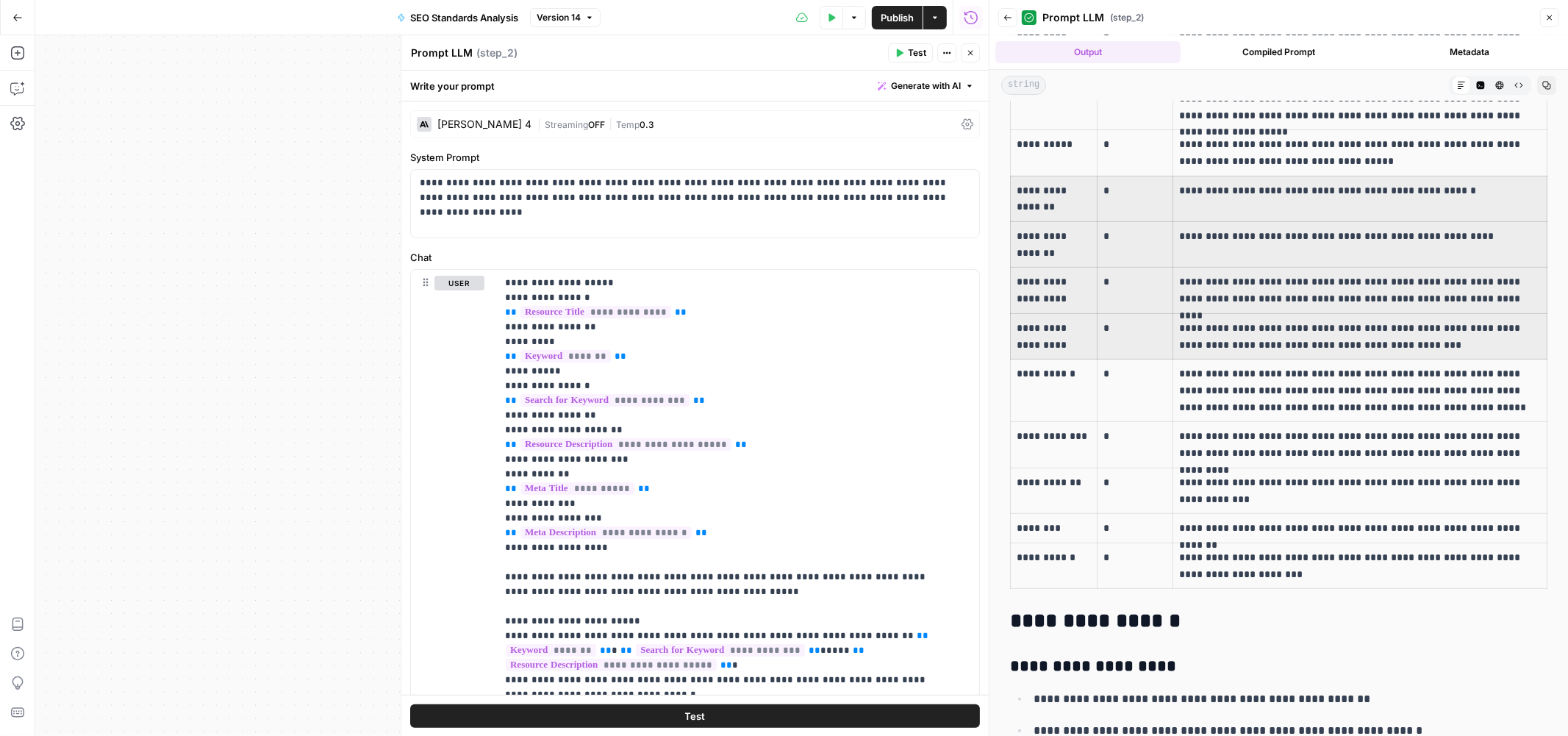
drag, startPoint x: 1014, startPoint y: 181, endPoint x: 1422, endPoint y: 335, distance: 436.1
click at [1422, 335] on tbody "**********" at bounding box center [1279, 290] width 537 height 596
click at [1423, 340] on p "**********" at bounding box center [1356, 337] width 353 height 33
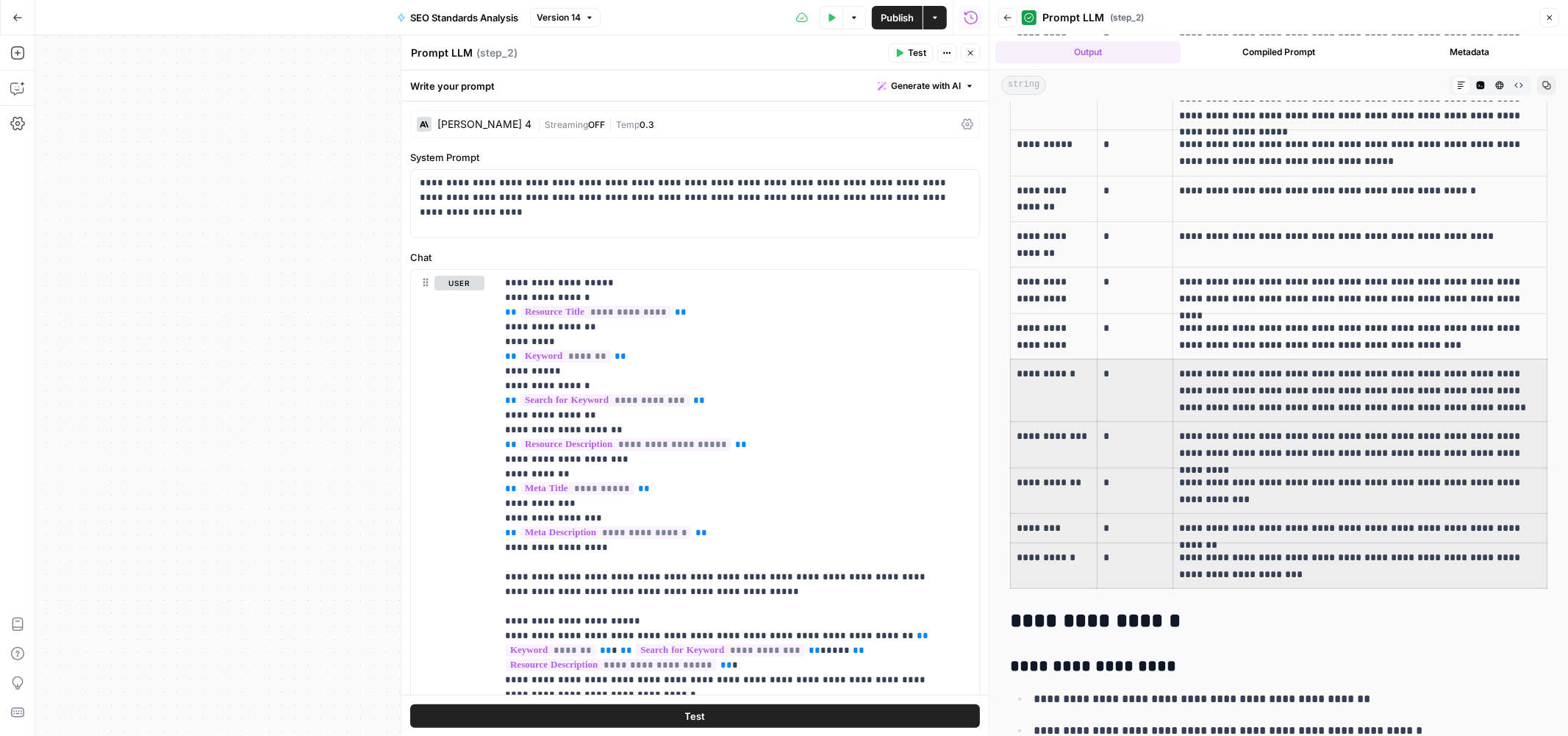
drag, startPoint x: 1016, startPoint y: 372, endPoint x: 1267, endPoint y: 567, distance: 317.8
click at [1267, 567] on tbody "**********" at bounding box center [1279, 290] width 537 height 596
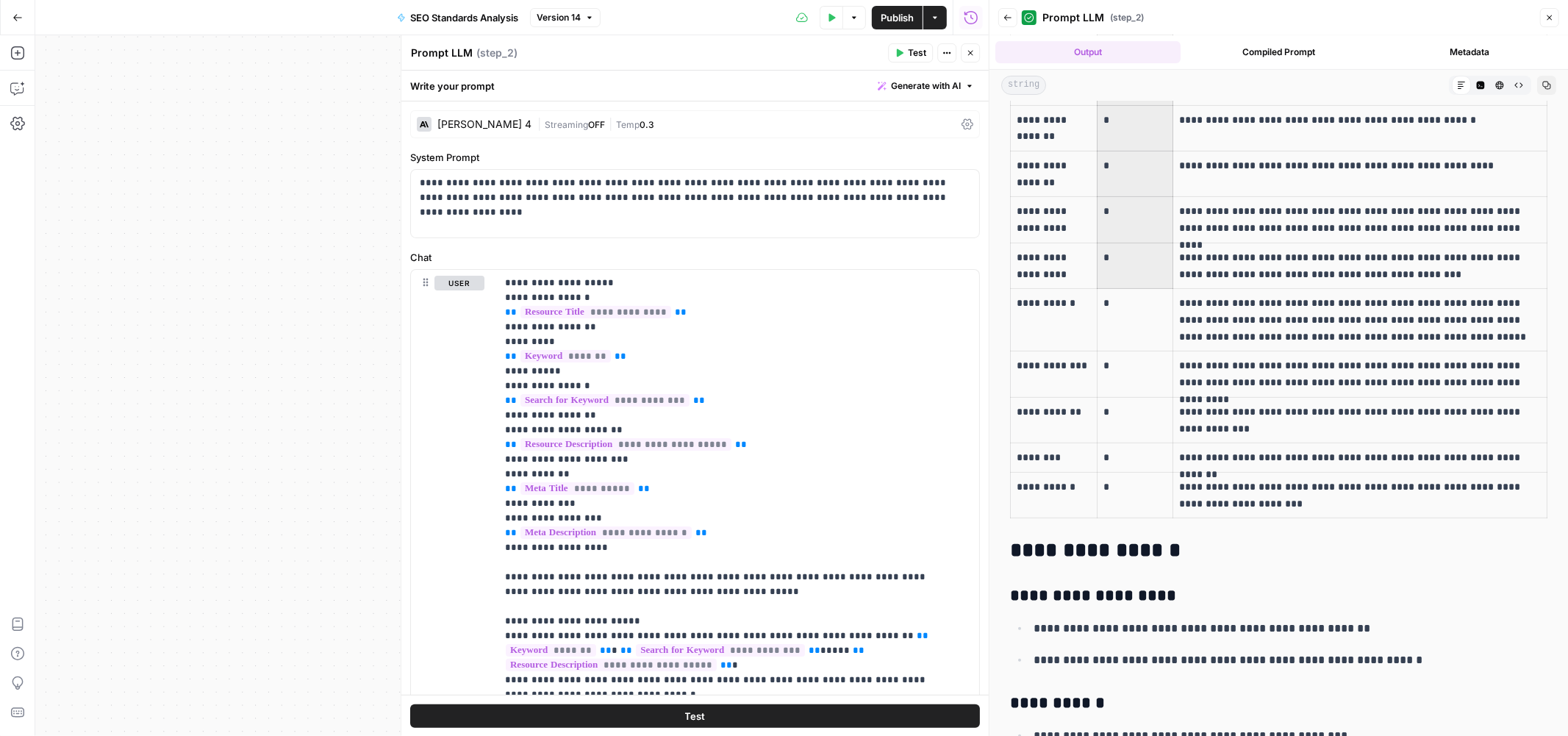
scroll to position [245, 0]
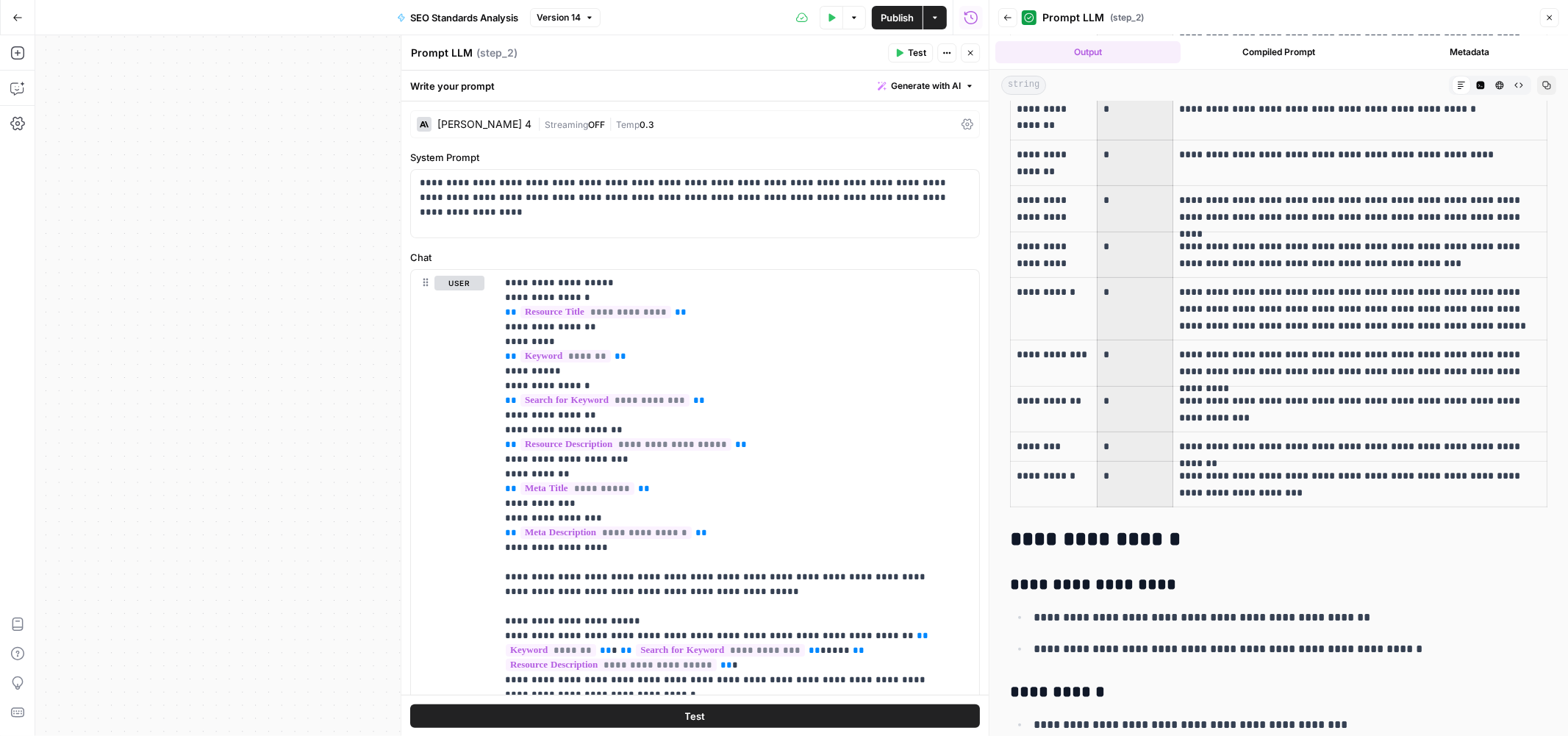
drag, startPoint x: 1134, startPoint y: 194, endPoint x: 1130, endPoint y: 483, distance: 289.0
click at [1130, 483] on tbody "**********" at bounding box center [1279, 209] width 537 height 596
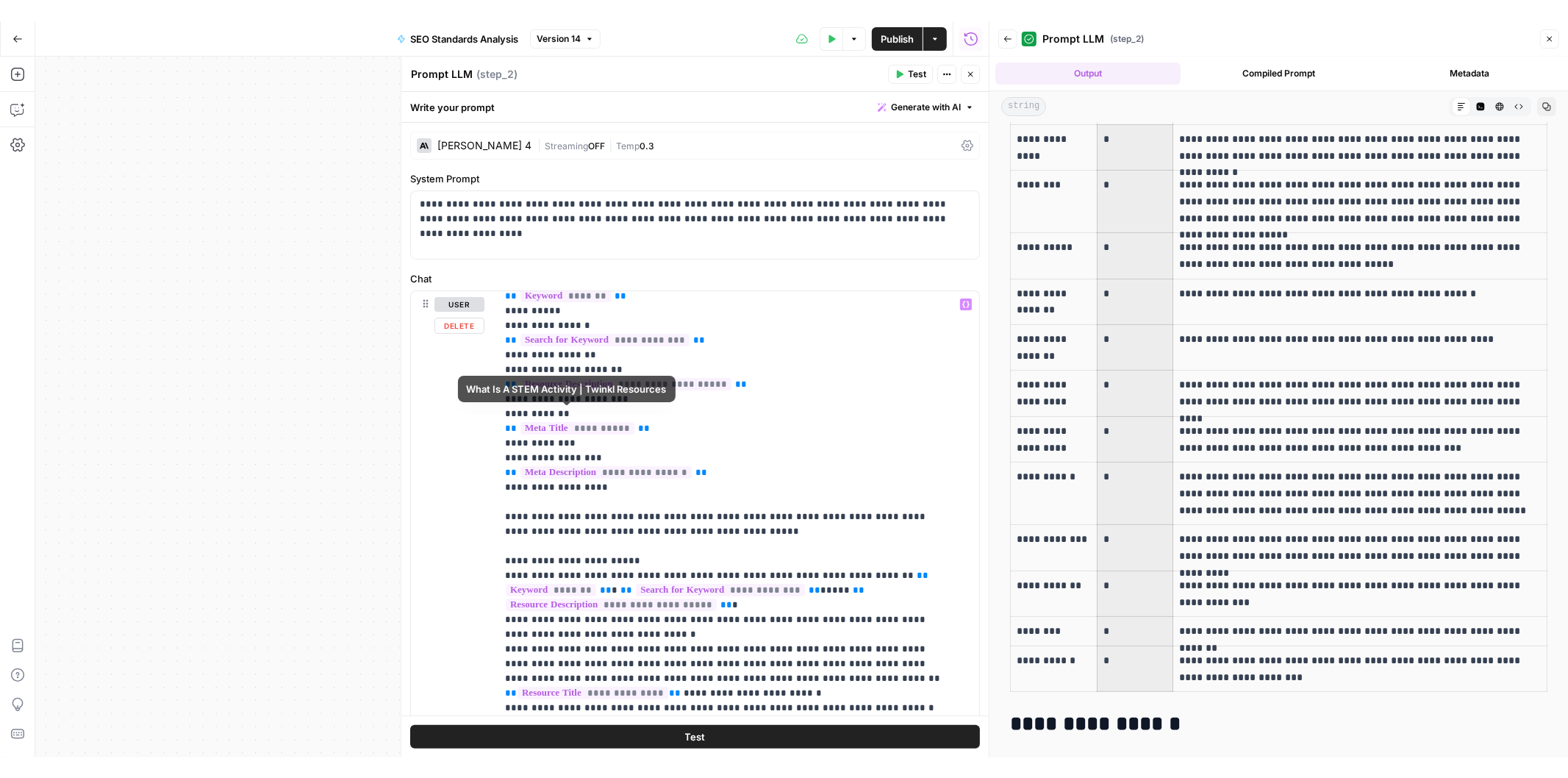
scroll to position [163, 0]
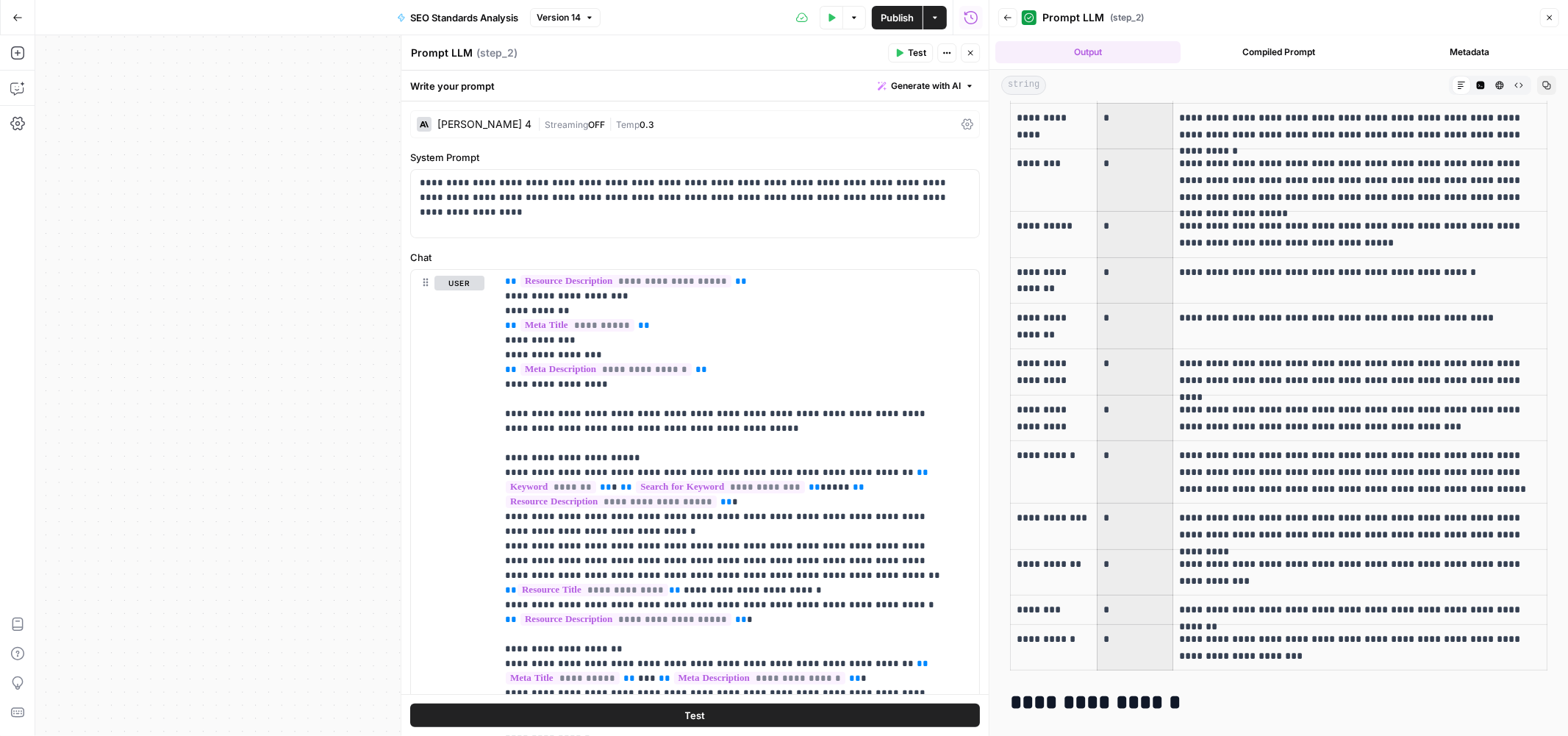
click at [1006, 20] on icon "button" at bounding box center [1008, 17] width 9 height 9
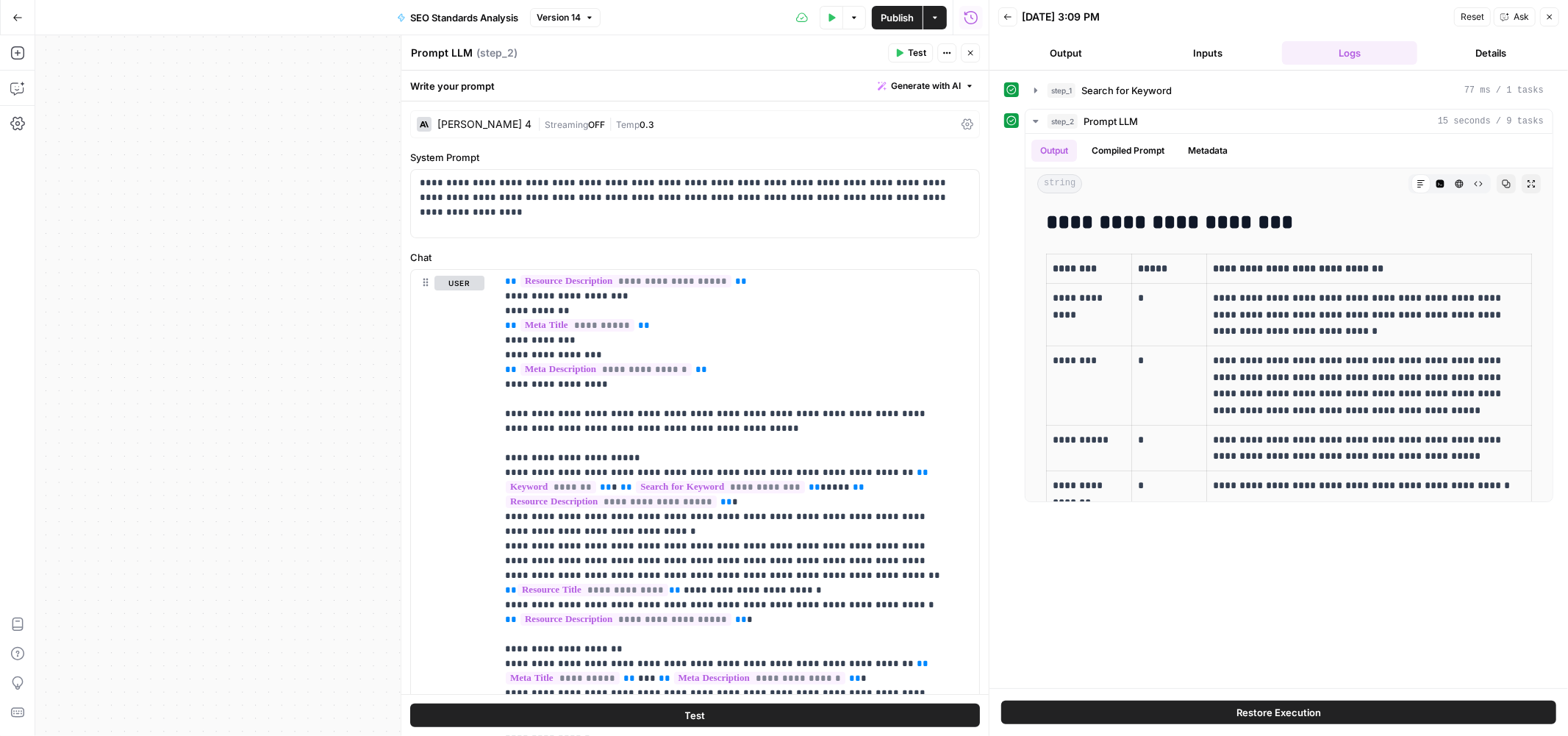
click at [1010, 16] on icon "button" at bounding box center [1008, 16] width 9 height 9
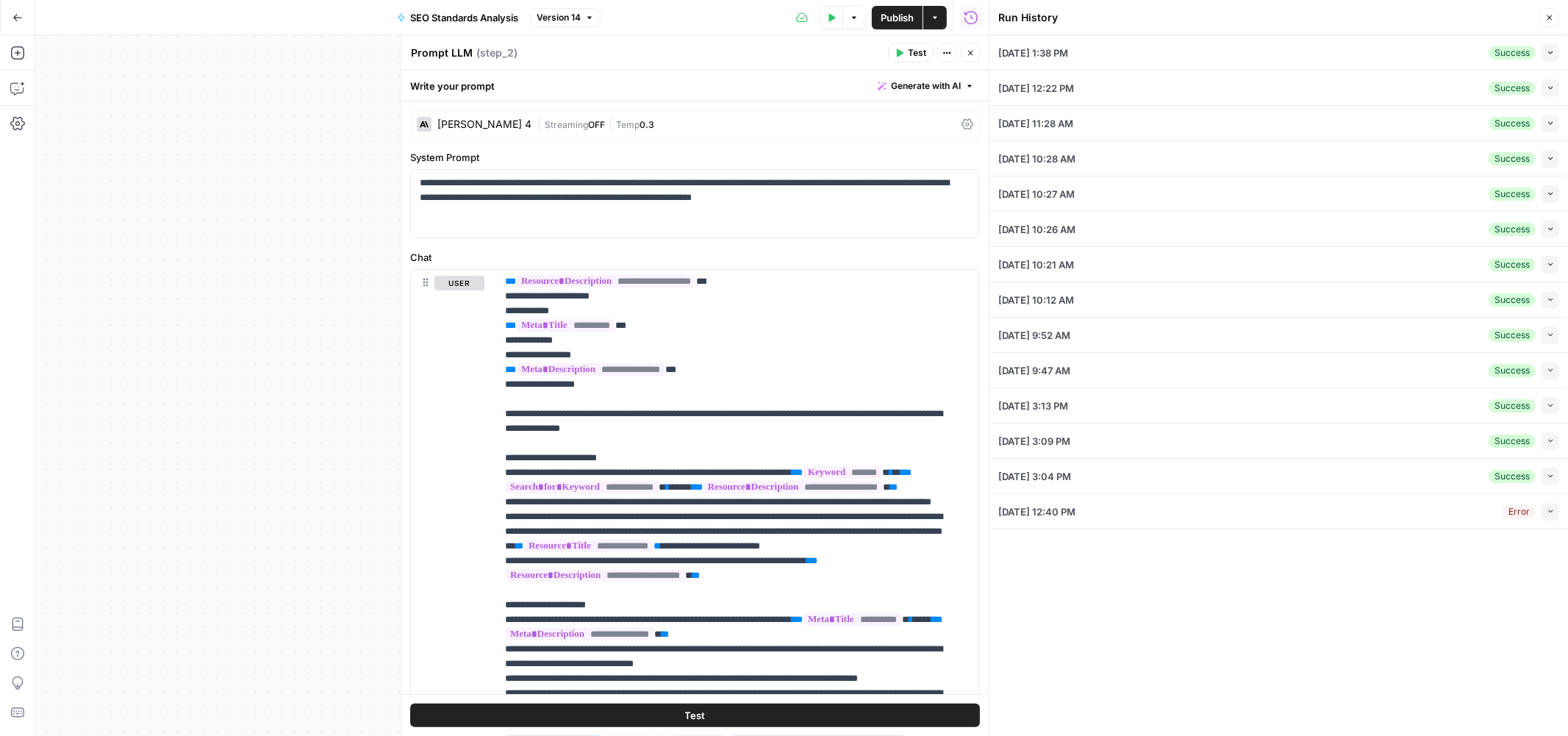
click at [19, 18] on icon "button" at bounding box center [17, 17] width 11 height 11
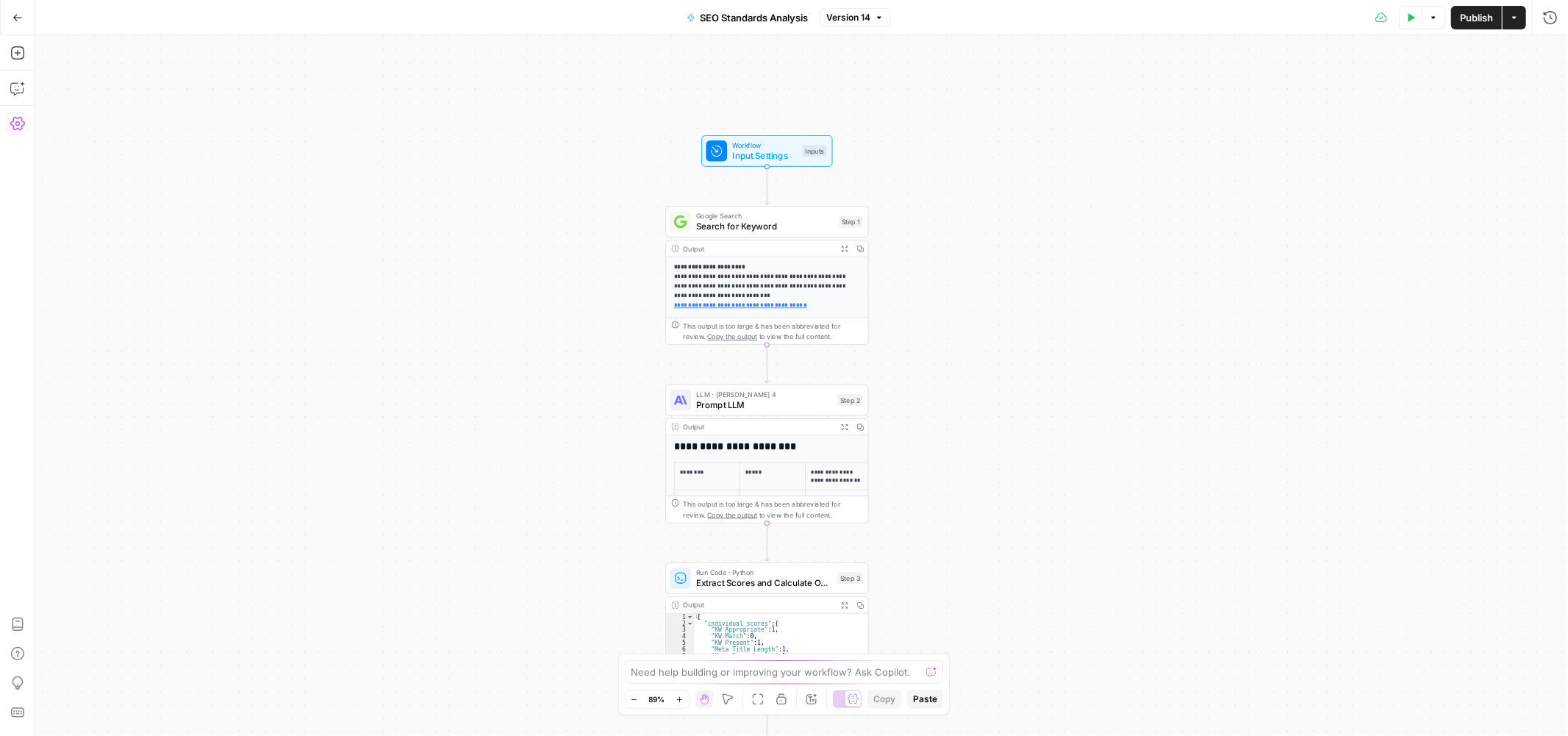
drag, startPoint x: 1144, startPoint y: 241, endPoint x: 1123, endPoint y: 477, distance: 236.9
click at [1123, 477] on div "**********" at bounding box center [802, 386] width 1533 height 701
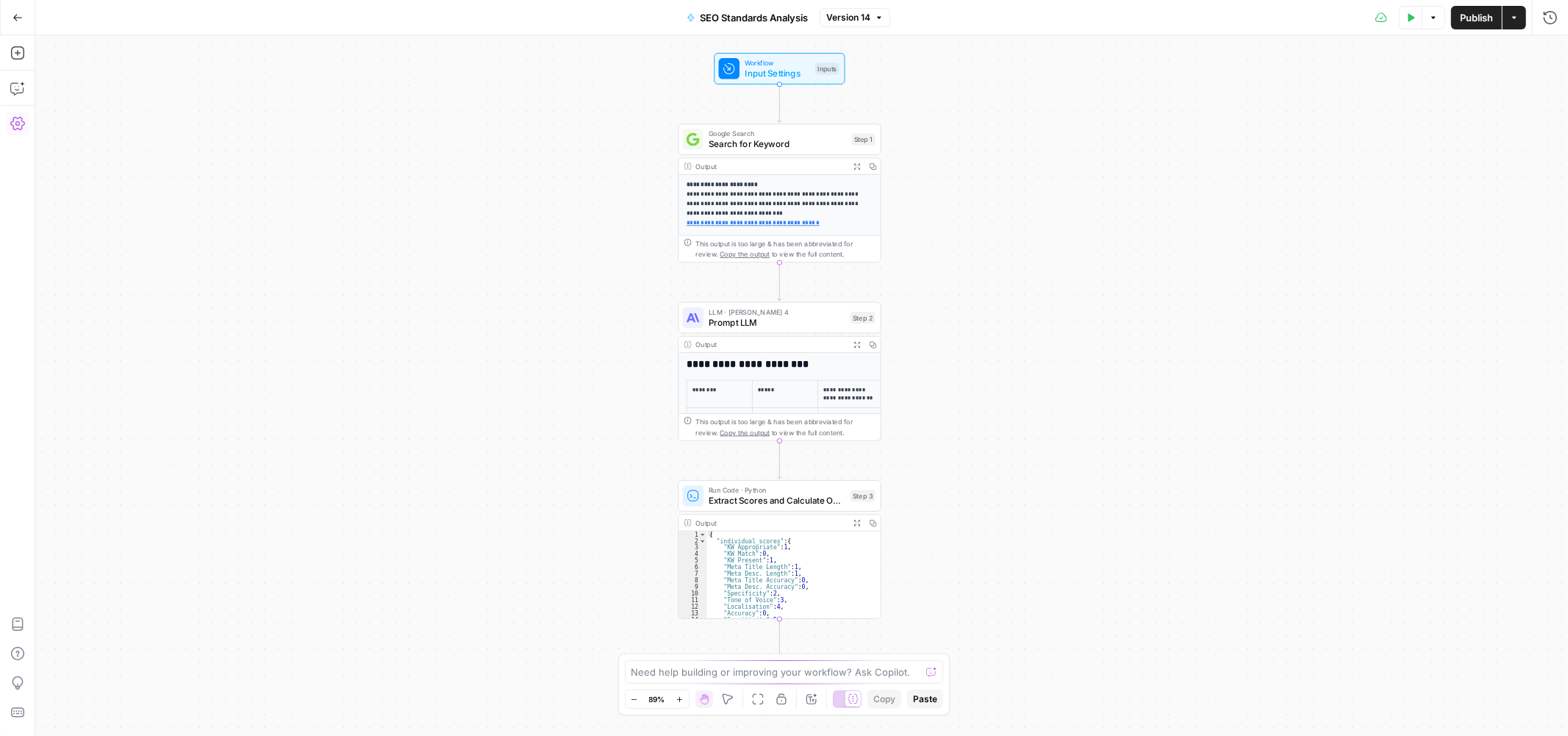
drag, startPoint x: 984, startPoint y: 413, endPoint x: 995, endPoint y: 341, distance: 72.8
click at [995, 341] on div "**********" at bounding box center [802, 386] width 1533 height 701
click at [18, 53] on icon "button" at bounding box center [17, 53] width 14 height 14
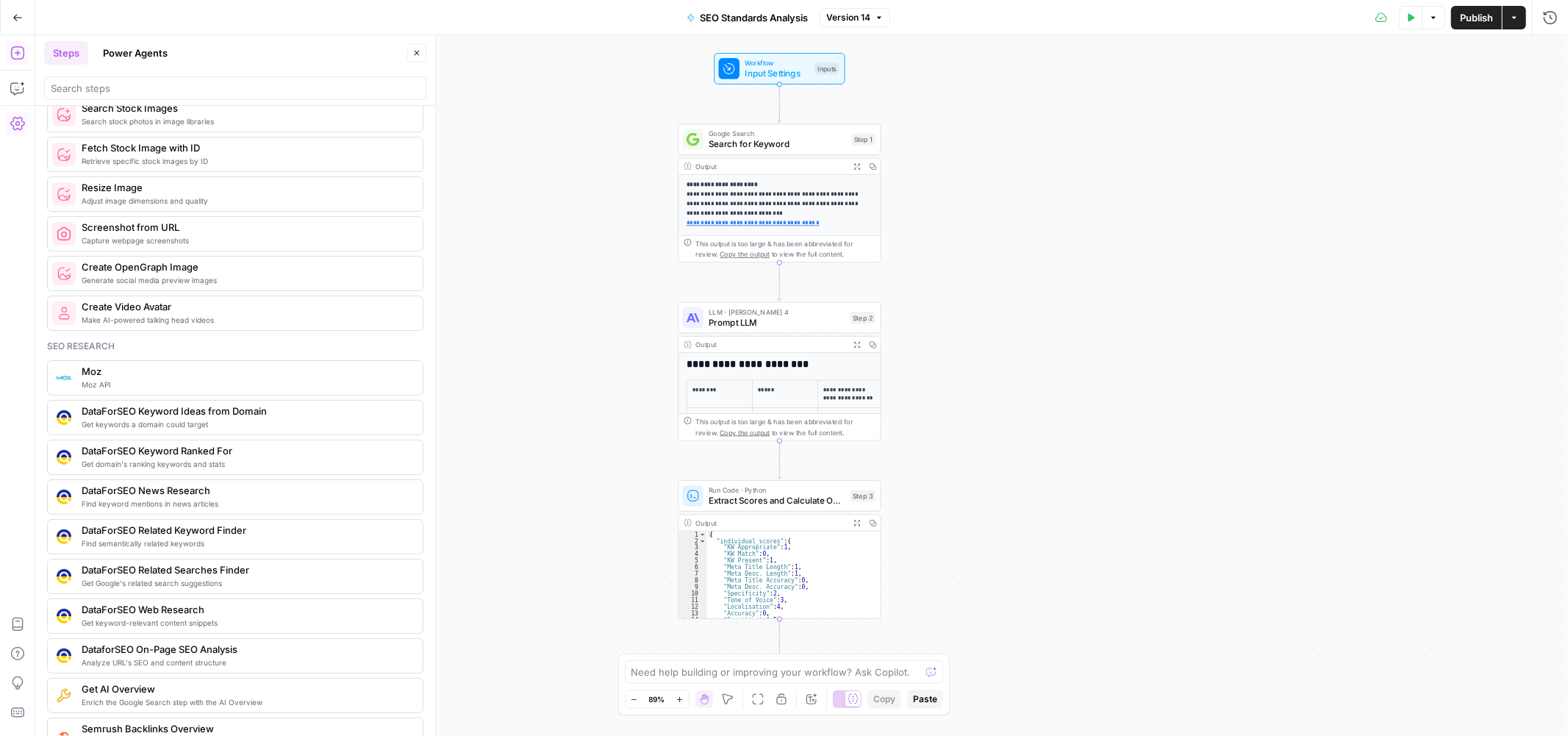
scroll to position [1307, 0]
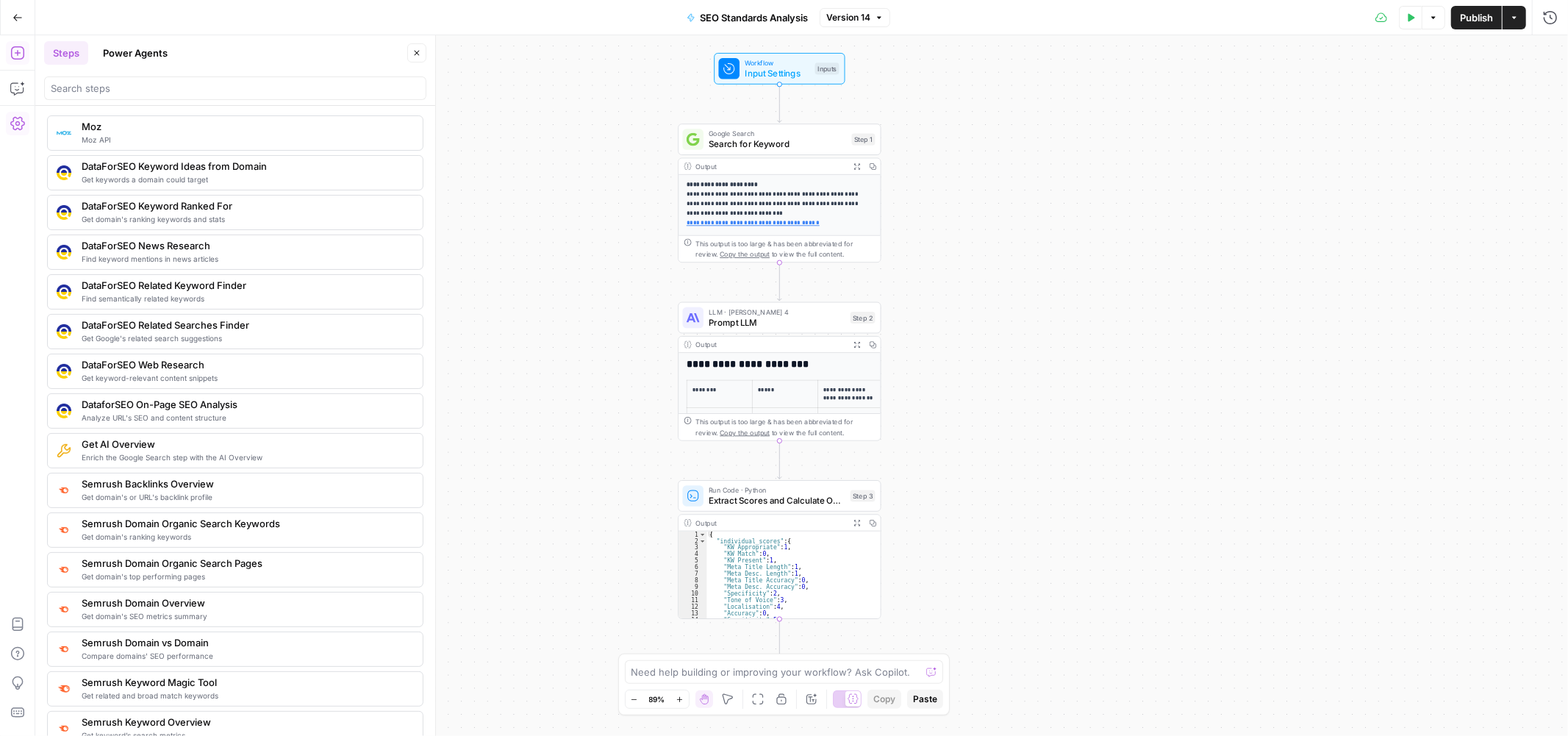
drag, startPoint x: 1093, startPoint y: 520, endPoint x: 1095, endPoint y: 423, distance: 97.0
click at [1099, 426] on div "**********" at bounding box center [802, 386] width 1533 height 701
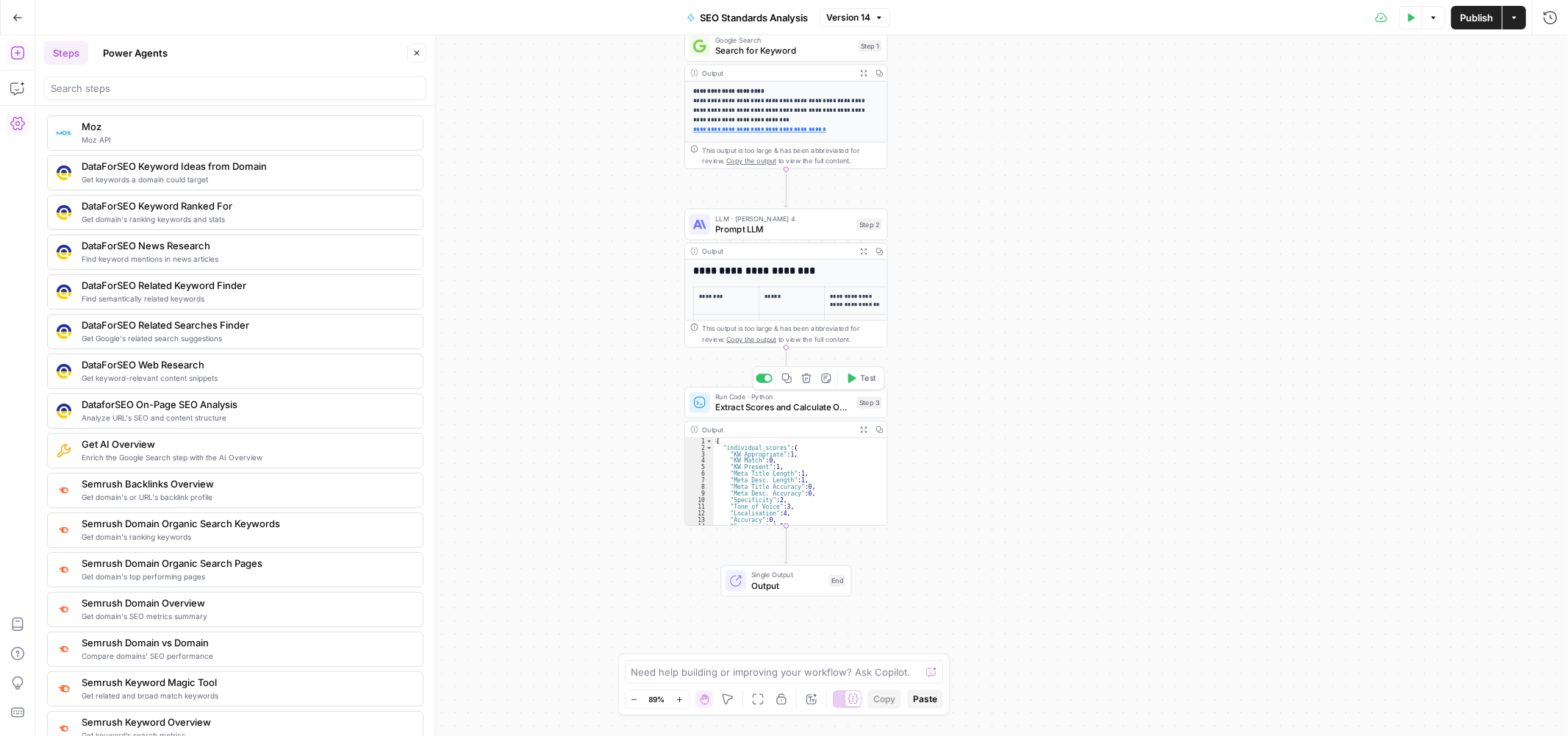
click at [750, 410] on span "Extract Scores and Calculate Overall Rating" at bounding box center [783, 407] width 136 height 14
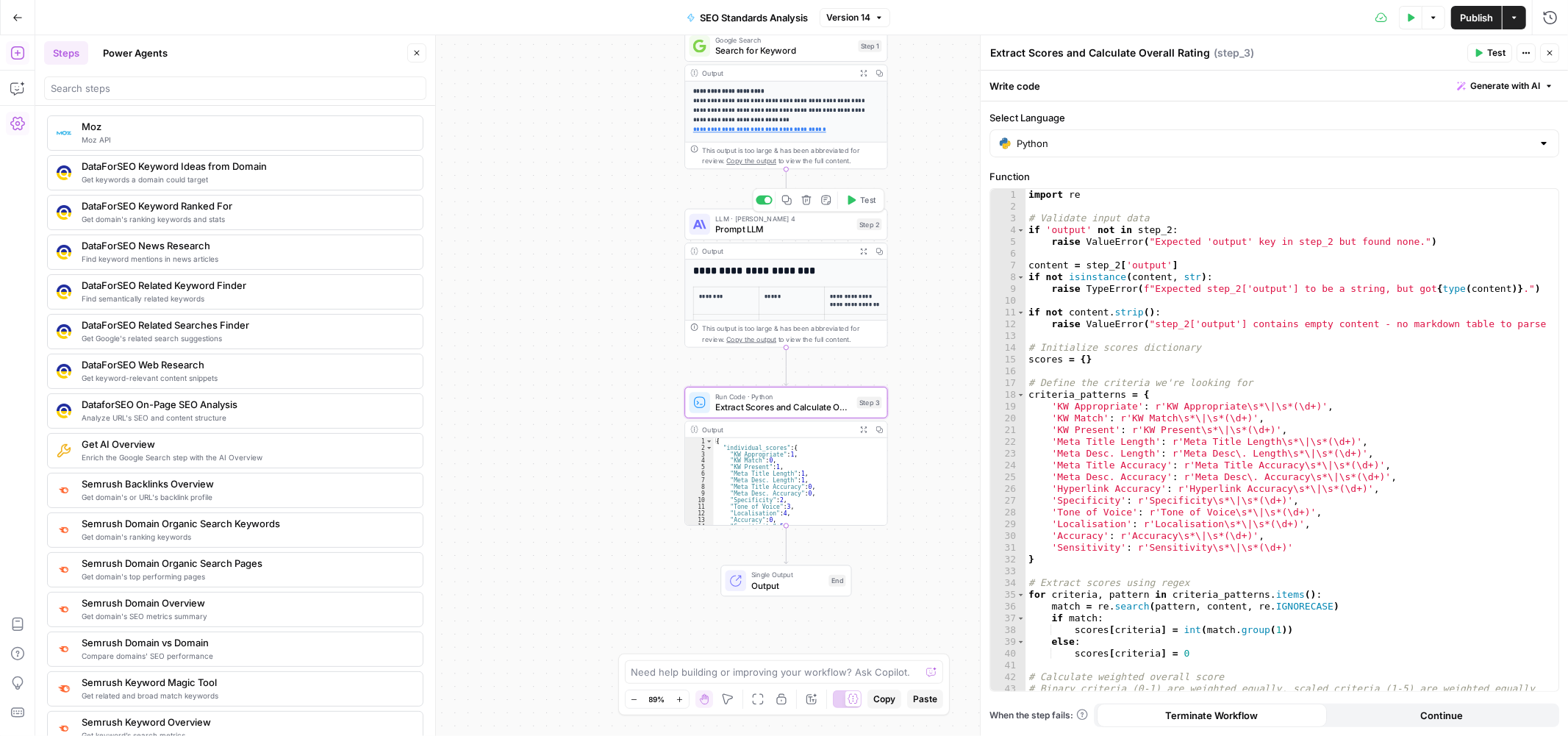
click at [791, 235] on span "Prompt LLM" at bounding box center [783, 229] width 136 height 14
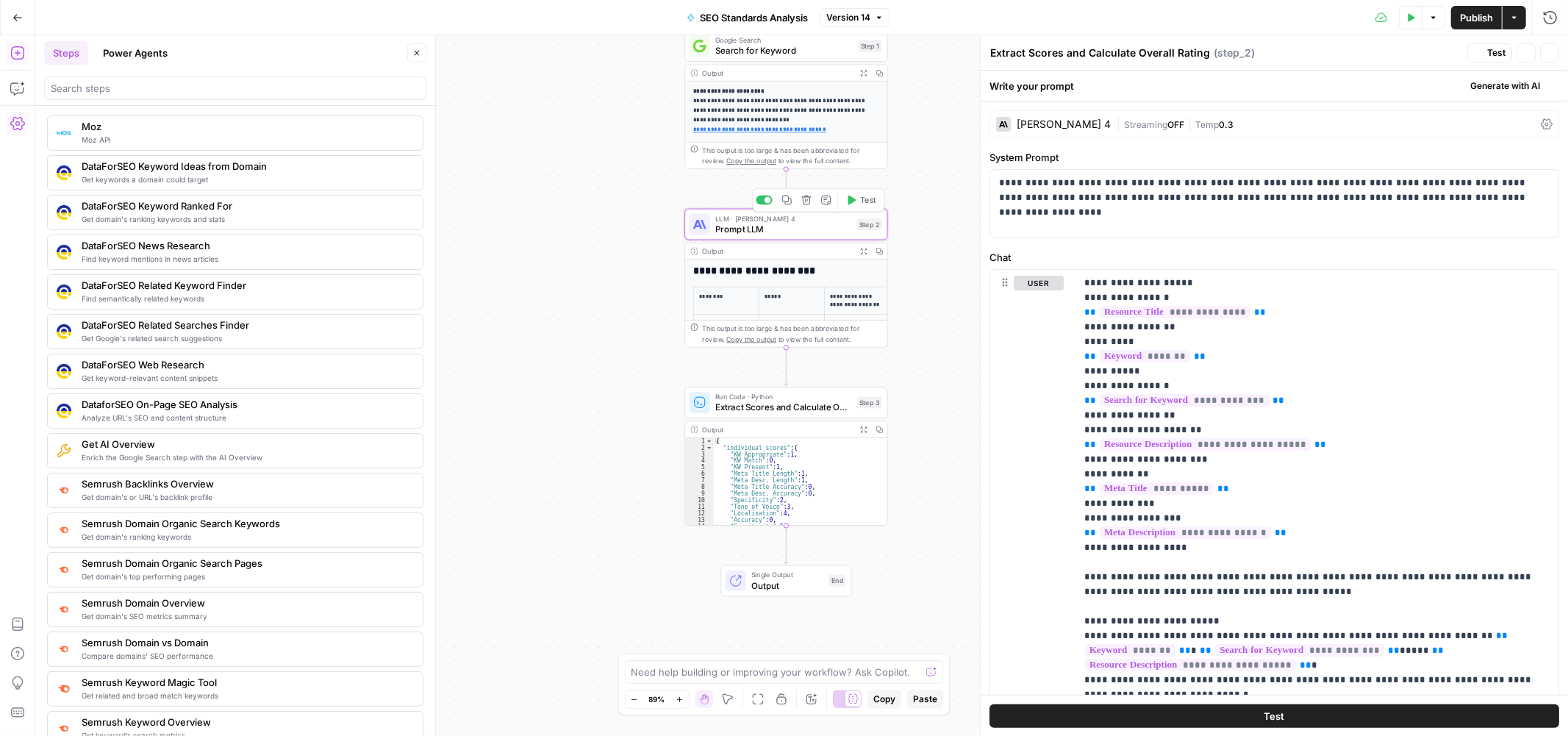
type textarea "Prompt LLM"
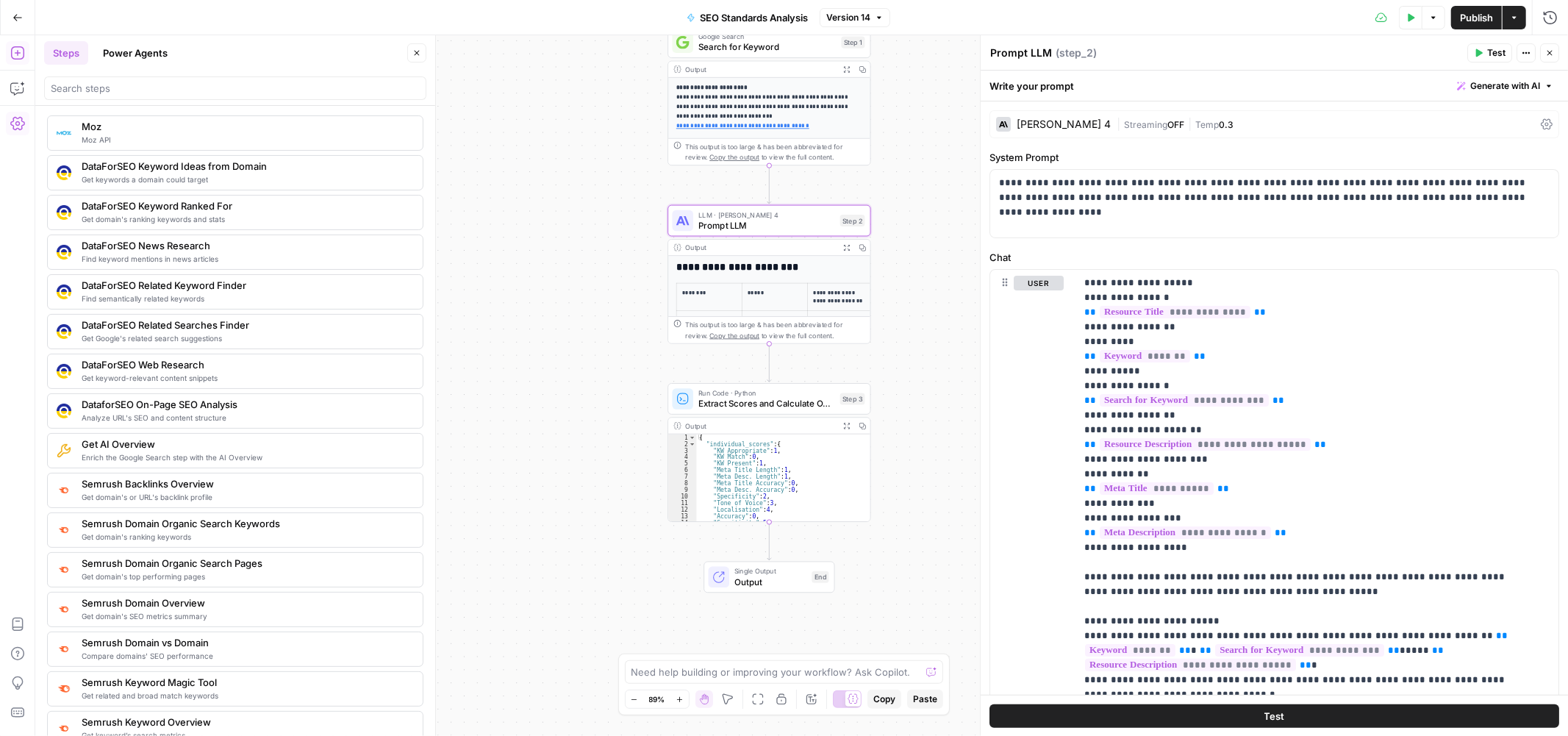
drag, startPoint x: 929, startPoint y: 320, endPoint x: 911, endPoint y: 316, distance: 18.4
click at [911, 316] on div "**********" at bounding box center [802, 386] width 1533 height 701
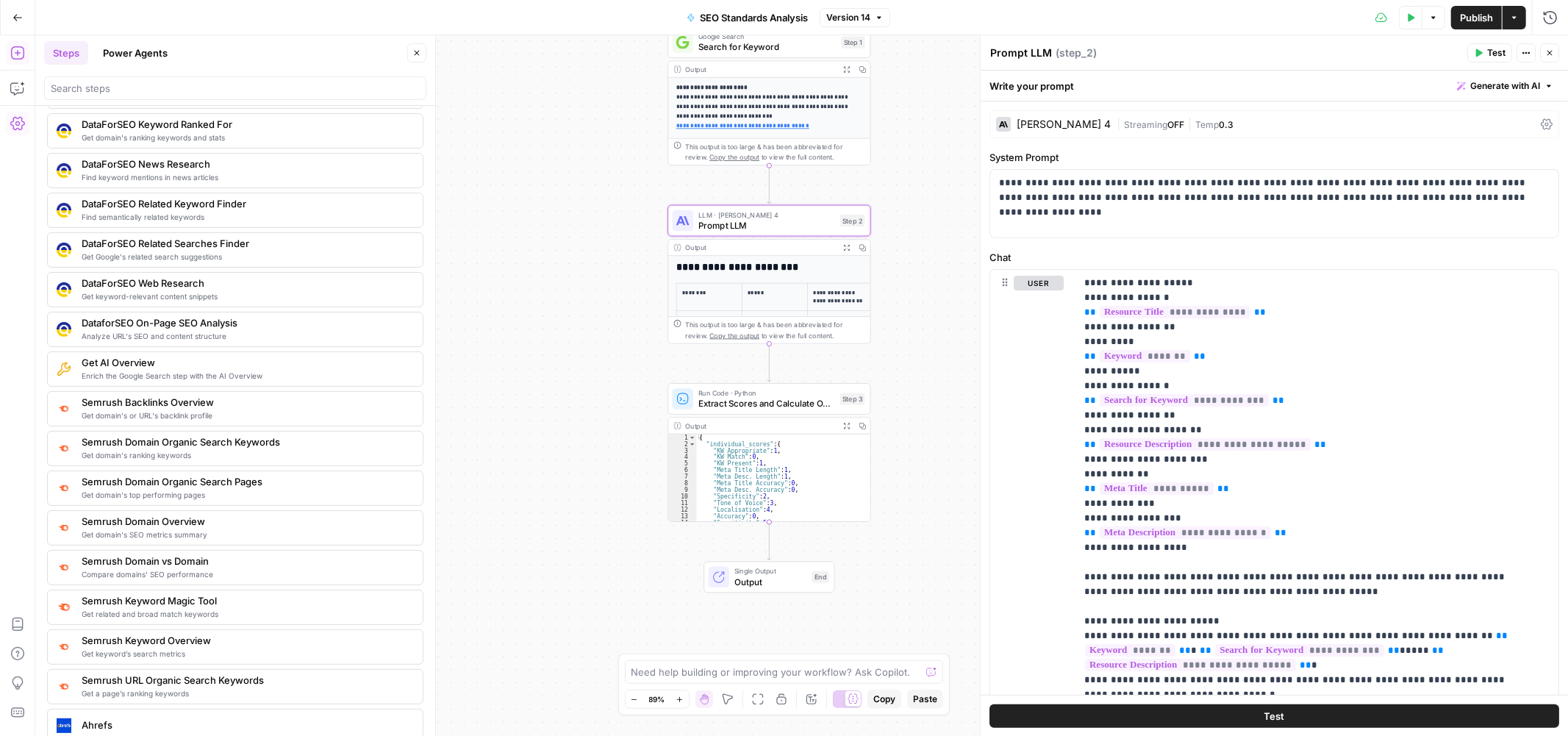
click at [743, 221] on span "Prompt LLM" at bounding box center [766, 225] width 136 height 14
drag, startPoint x: 905, startPoint y: 138, endPoint x: 856, endPoint y: 123, distance: 51.2
click at [856, 123] on div "**********" at bounding box center [802, 386] width 1533 height 701
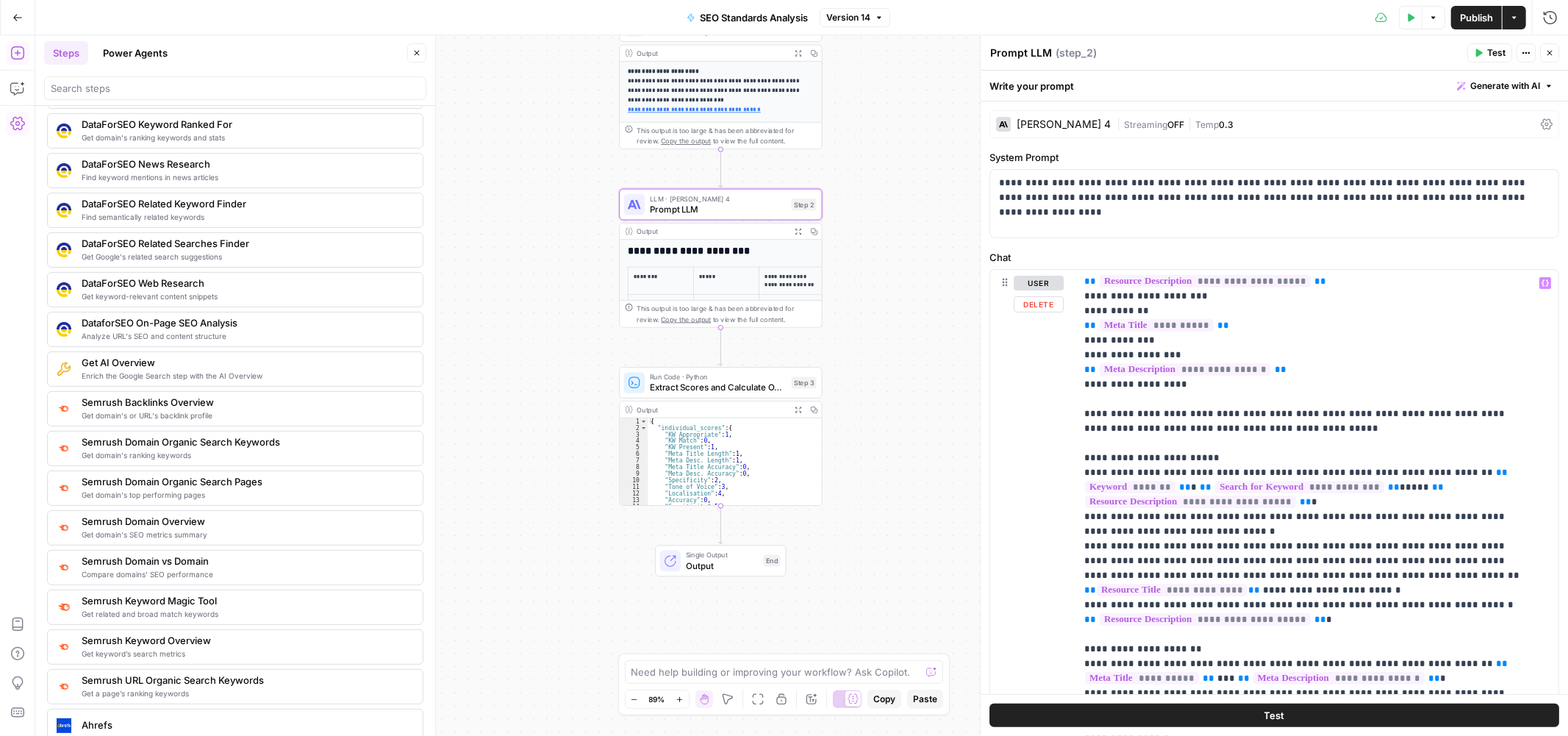
scroll to position [245, 0]
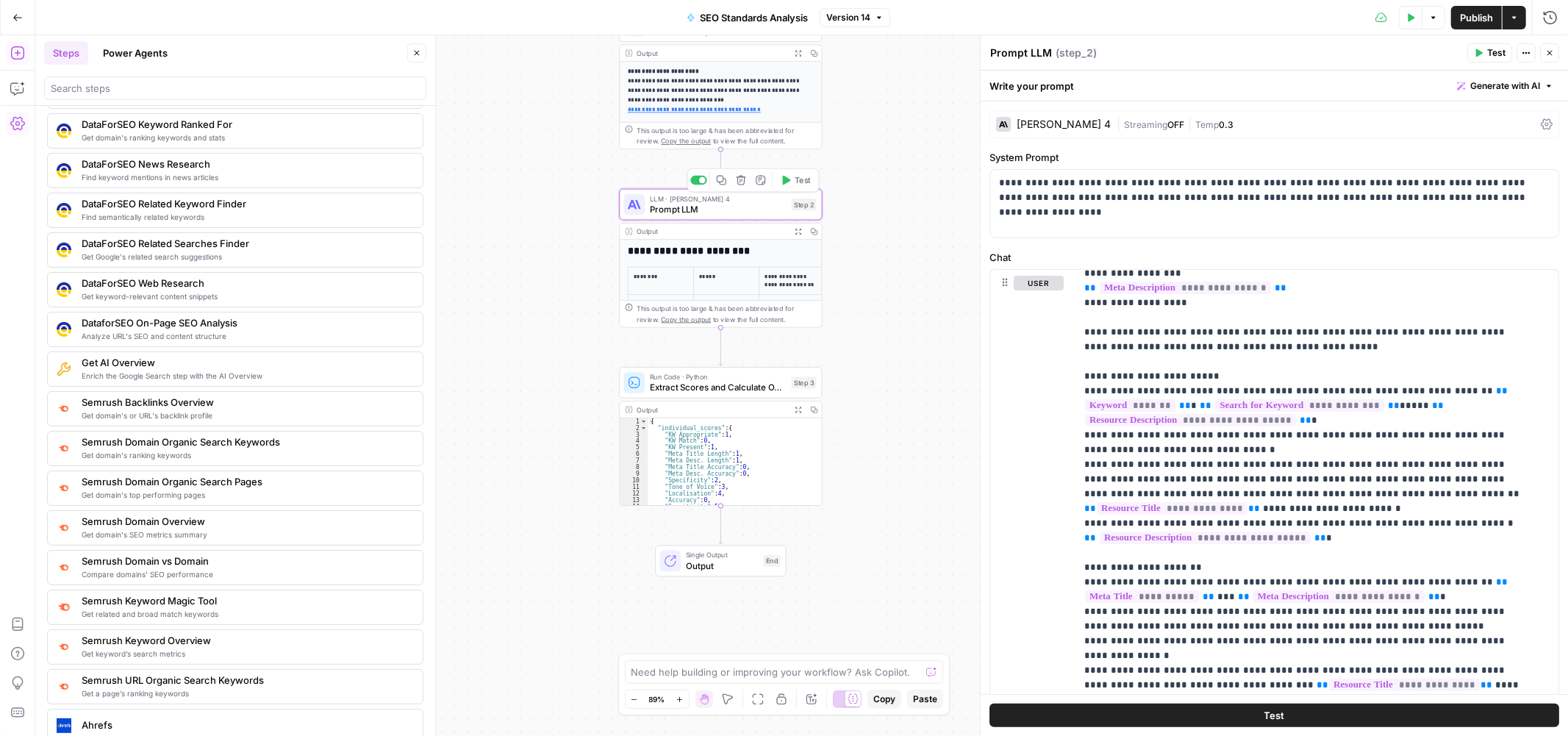
click at [704, 209] on span "Prompt LLM" at bounding box center [717, 209] width 136 height 14
click at [1554, 53] on button "Close" at bounding box center [1550, 53] width 19 height 19
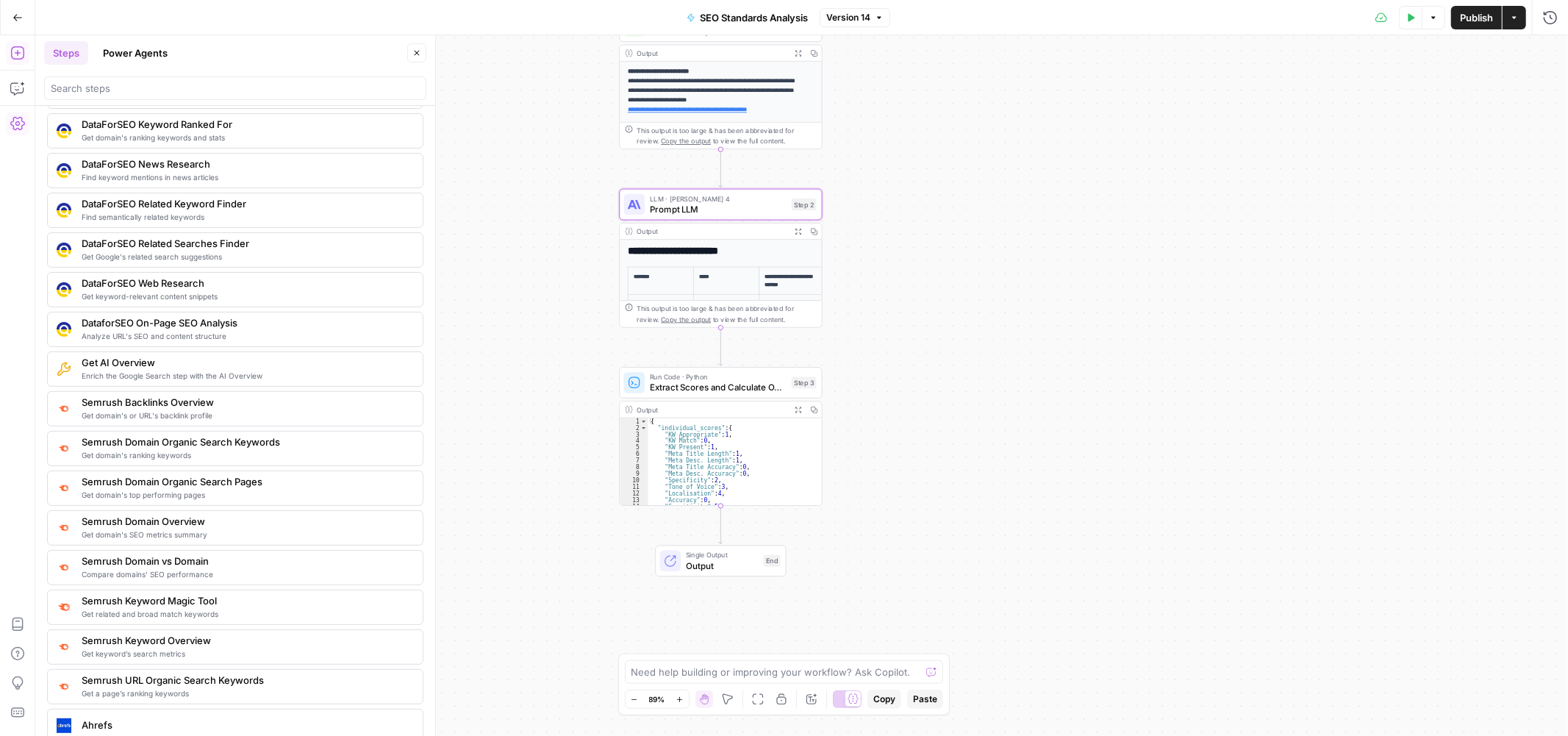
click at [797, 231] on icon "button" at bounding box center [798, 232] width 8 height 8
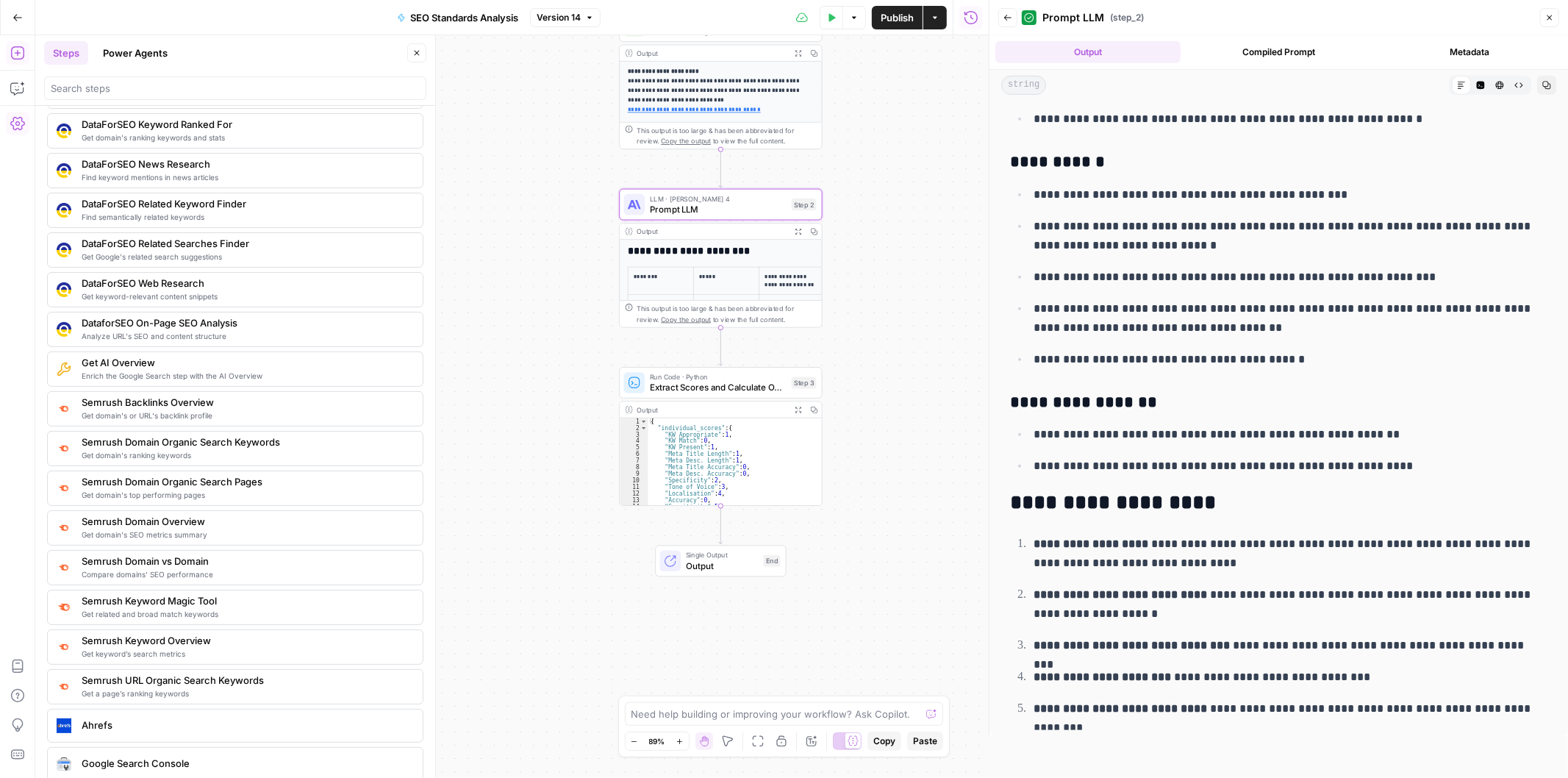
scroll to position [736, 0]
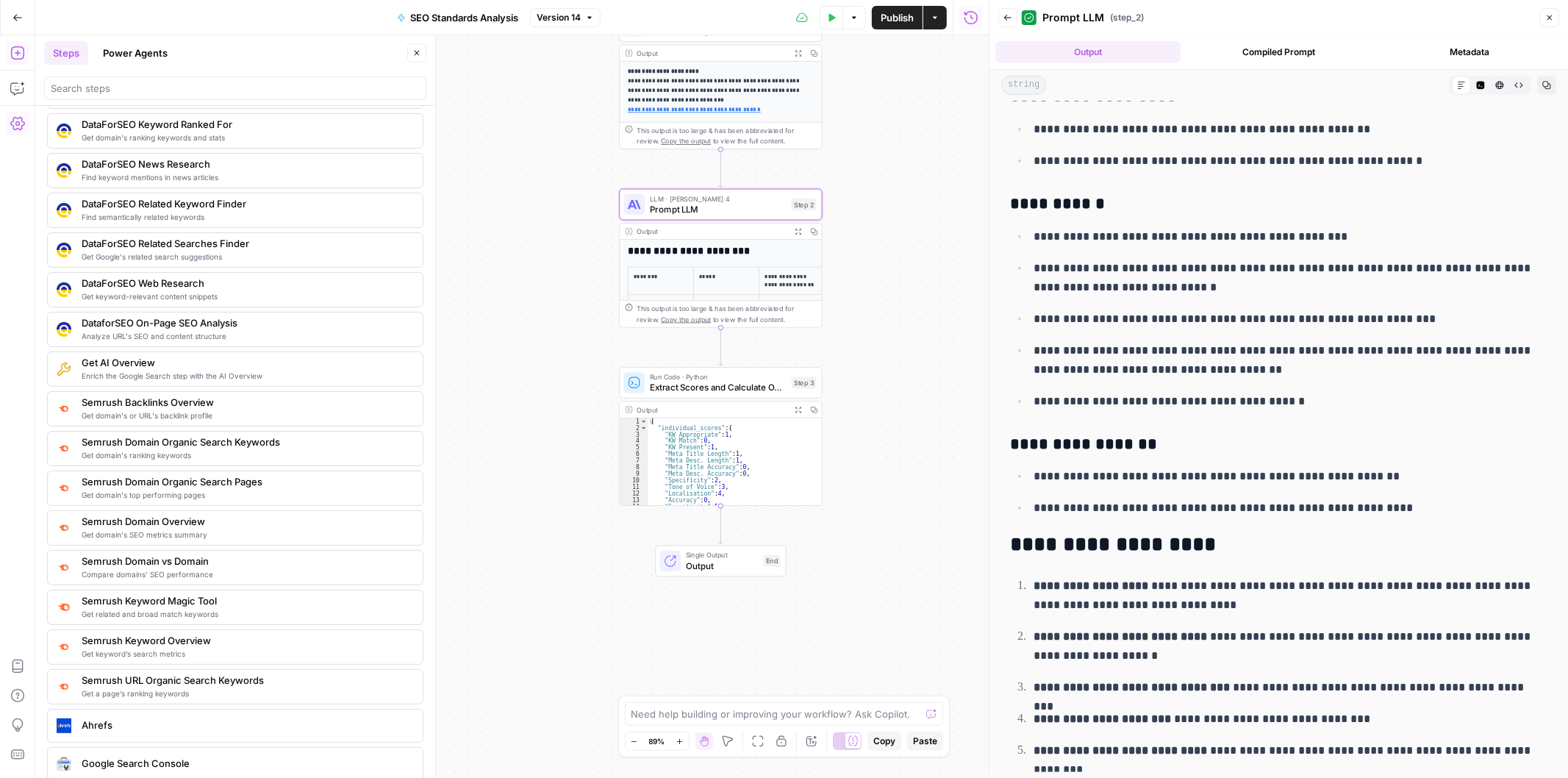
click at [1554, 14] on button "Close" at bounding box center [1550, 17] width 19 height 19
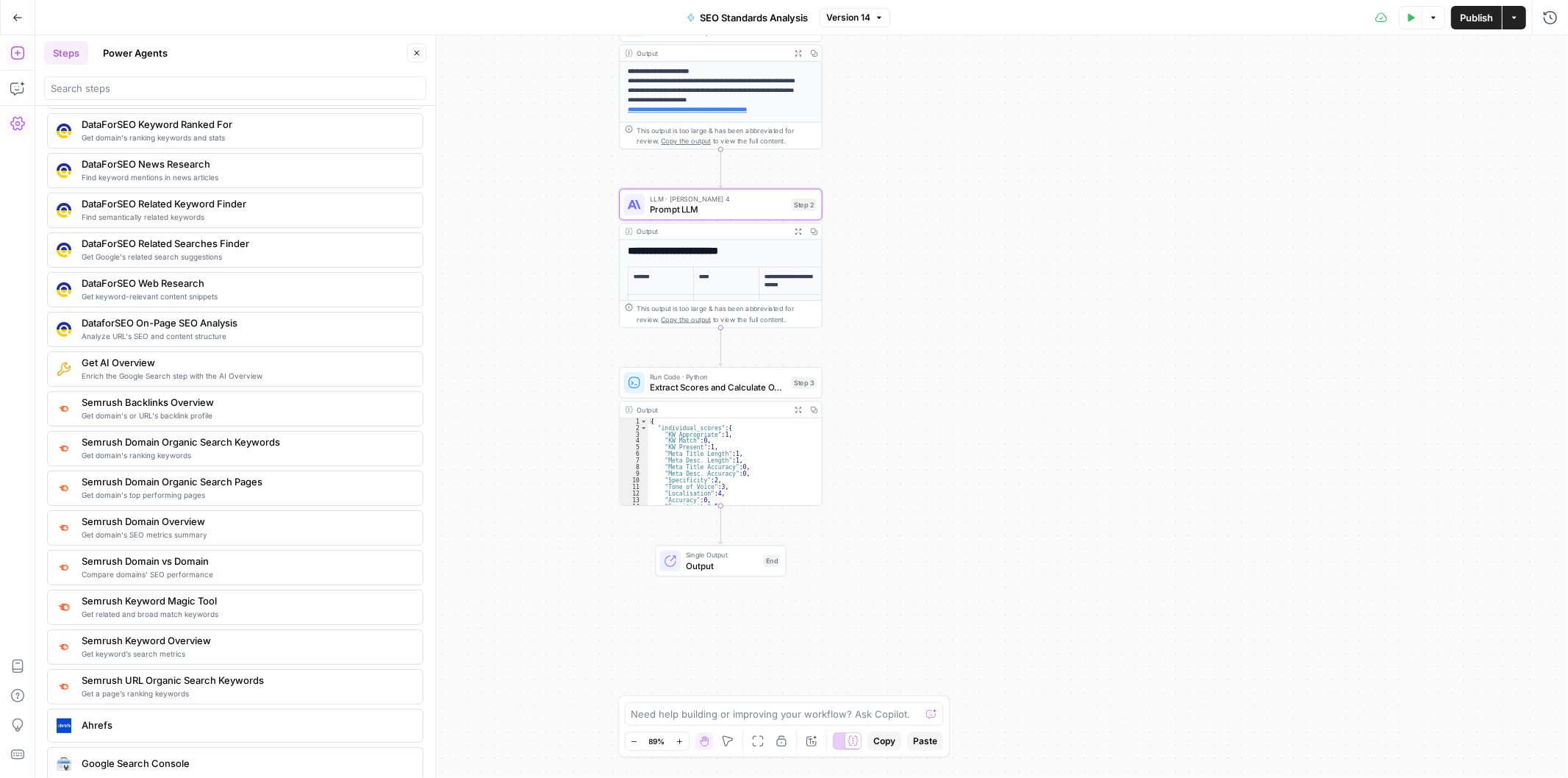
click at [1015, 223] on div "**********" at bounding box center [802, 407] width 1533 height 742
click at [14, 19] on icon "button" at bounding box center [17, 17] width 11 height 11
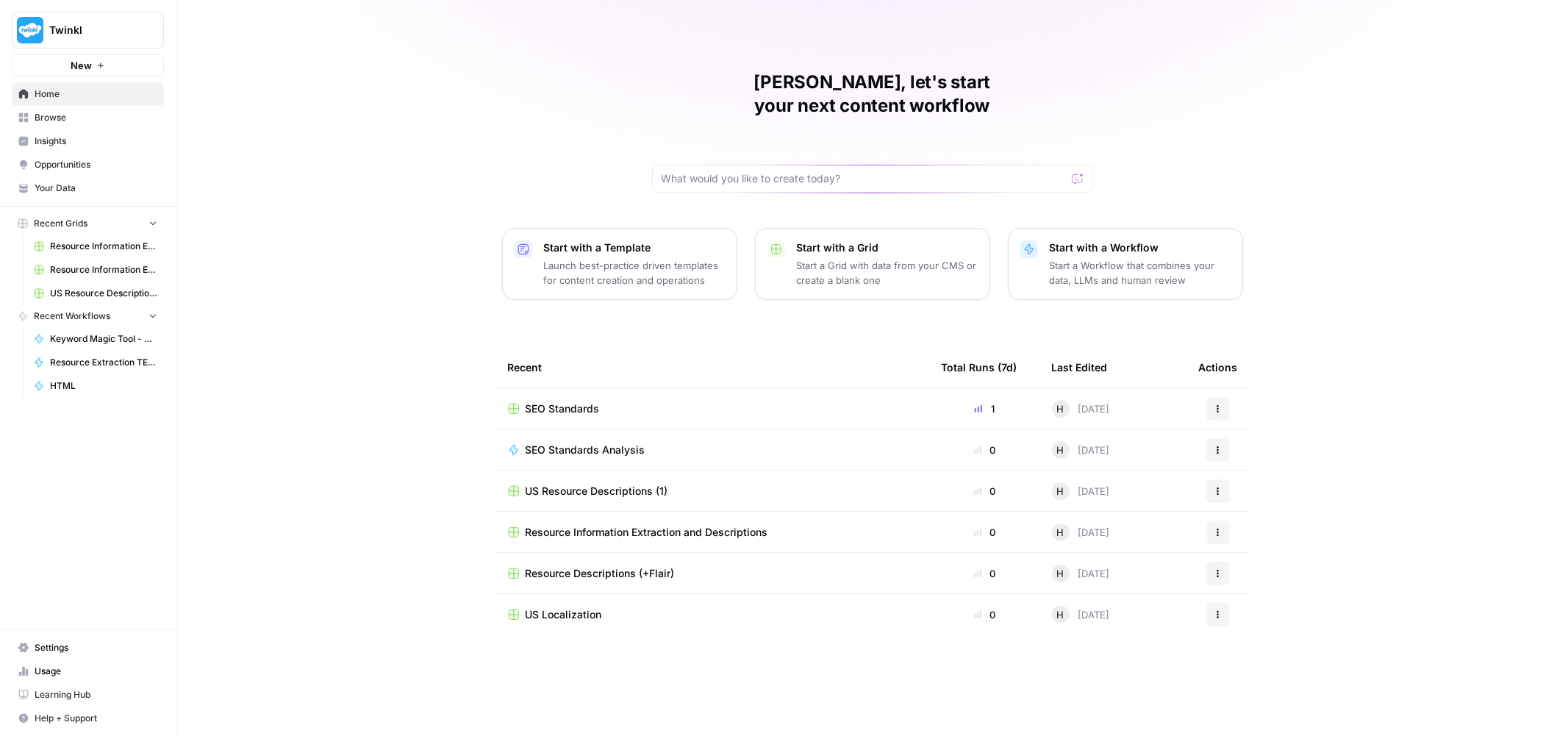
click at [90, 39] on button "Twinkl" at bounding box center [88, 30] width 152 height 37
click at [452, 108] on div "[PERSON_NAME], let's start your next content workflow Start with a Template Lau…" at bounding box center [872, 368] width 1392 height 736
click at [99, 113] on span "Browse" at bounding box center [95, 118] width 122 height 14
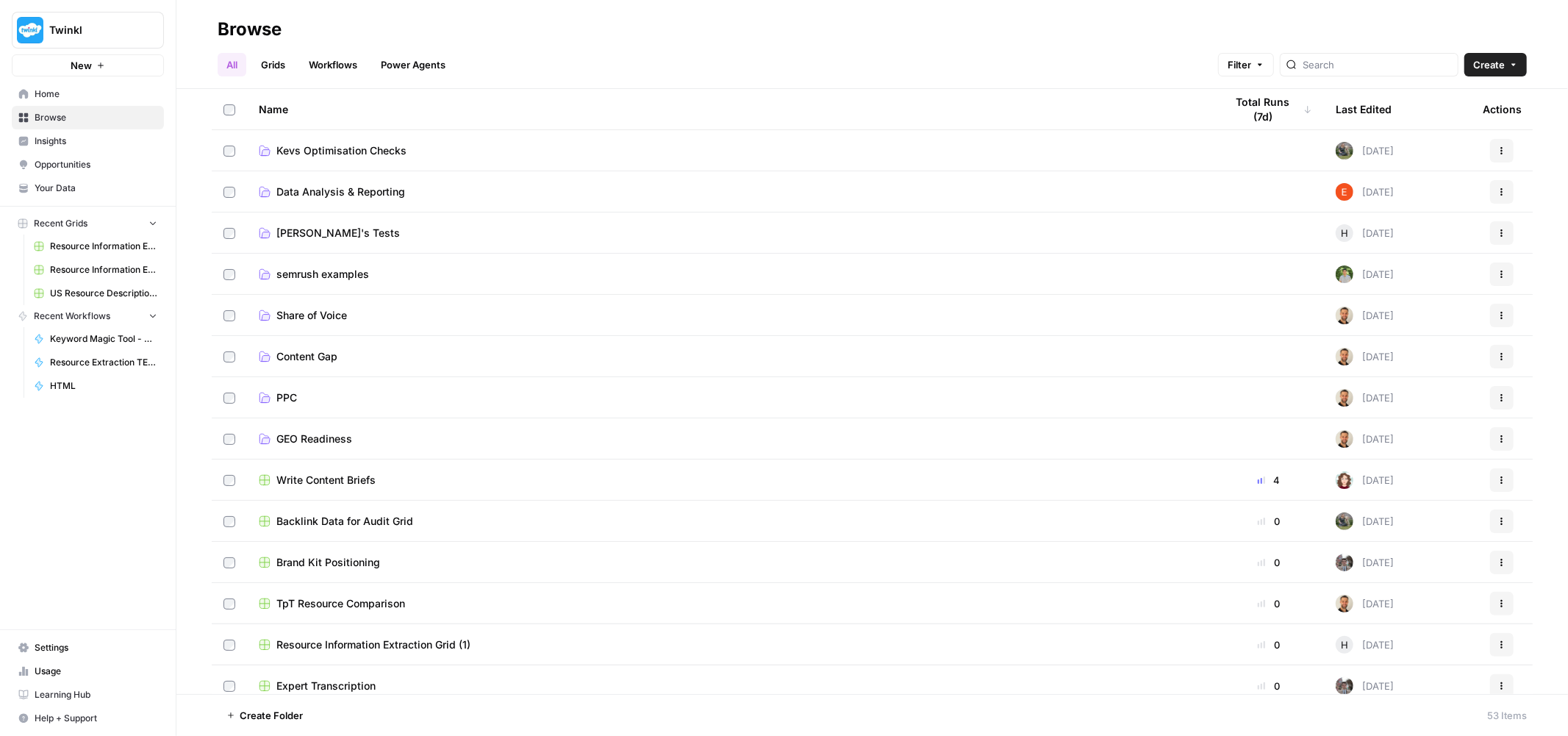
click at [309, 231] on span "[PERSON_NAME]'s Tests" at bounding box center [338, 232] width 123 height 14
